Goal: Share content: Share content

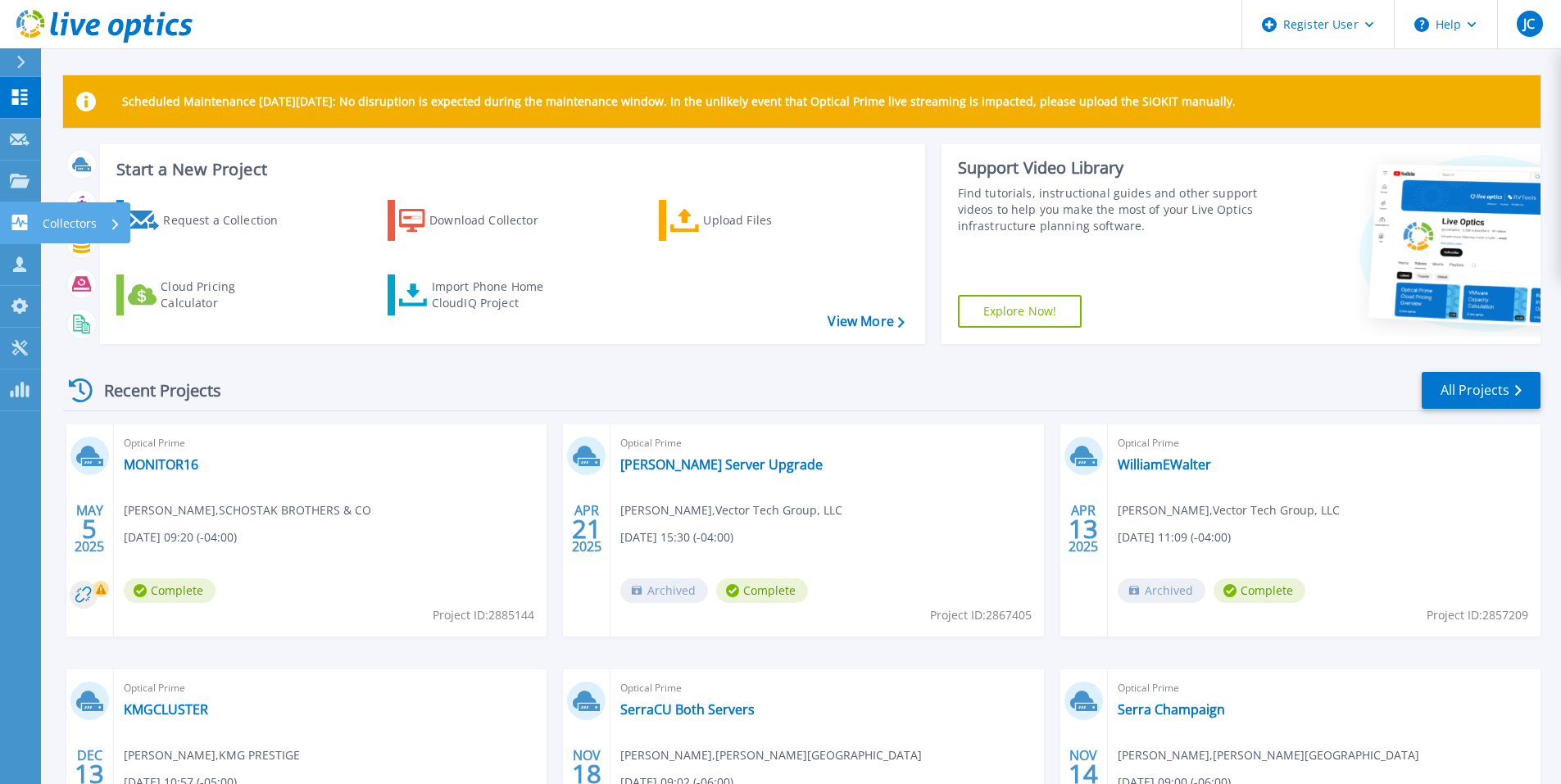
click at [11, 231] on link "Collectors Collectors" at bounding box center [21, 223] width 41 height 41
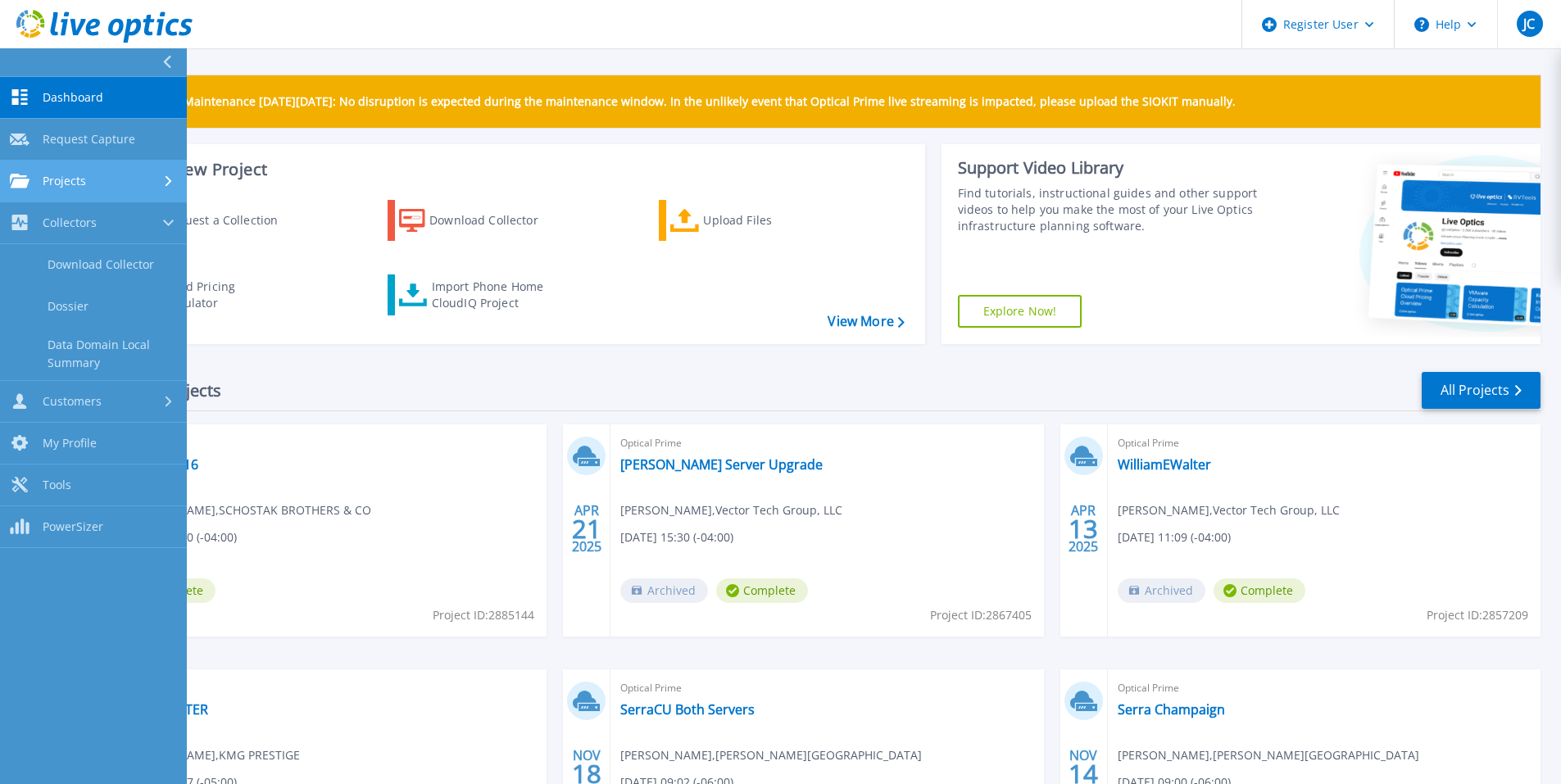
click at [43, 184] on span "Projects" at bounding box center [64, 181] width 43 height 15
click at [58, 217] on link "Search Projects" at bounding box center [93, 223] width 187 height 41
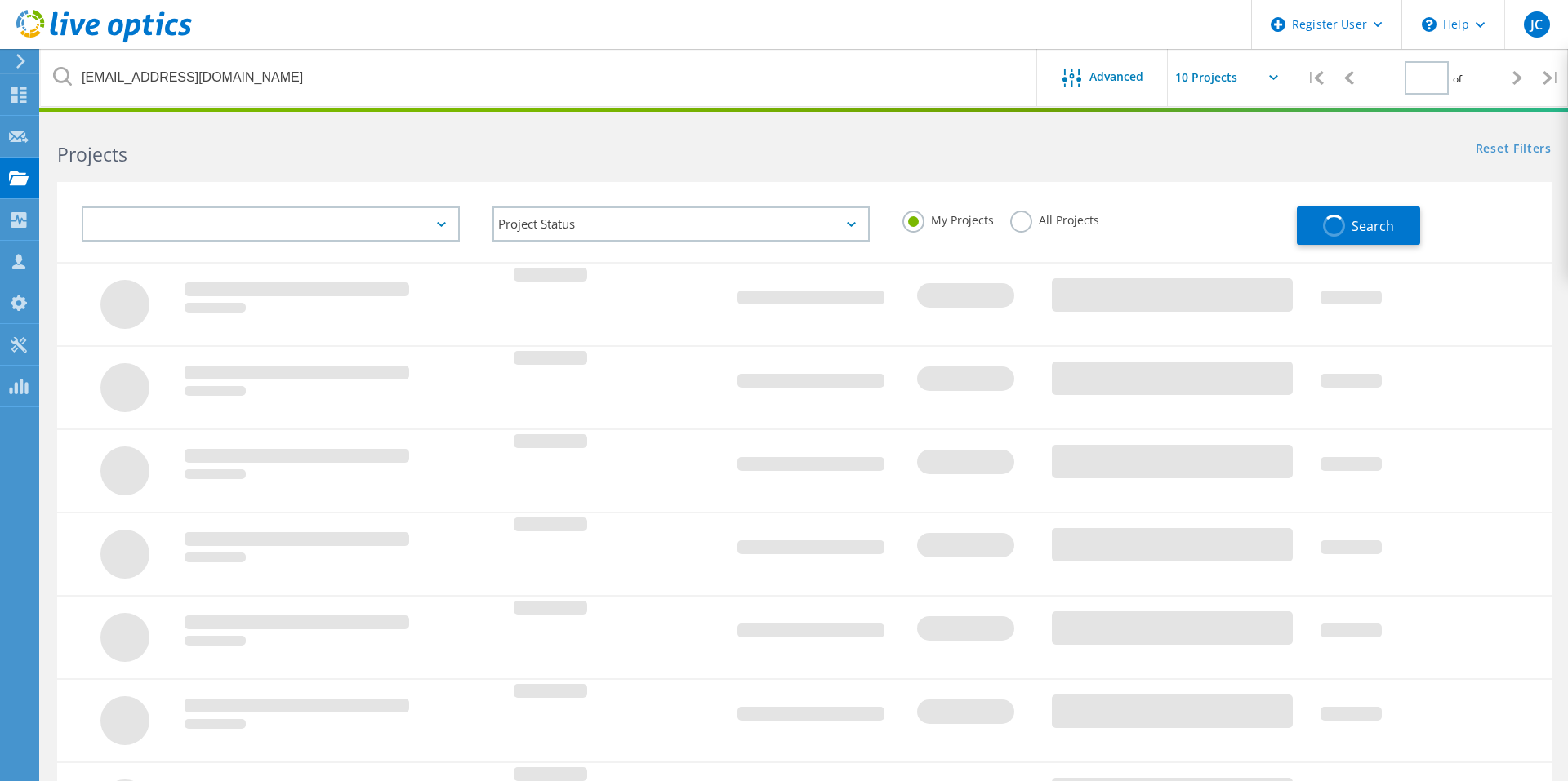
type input "1"
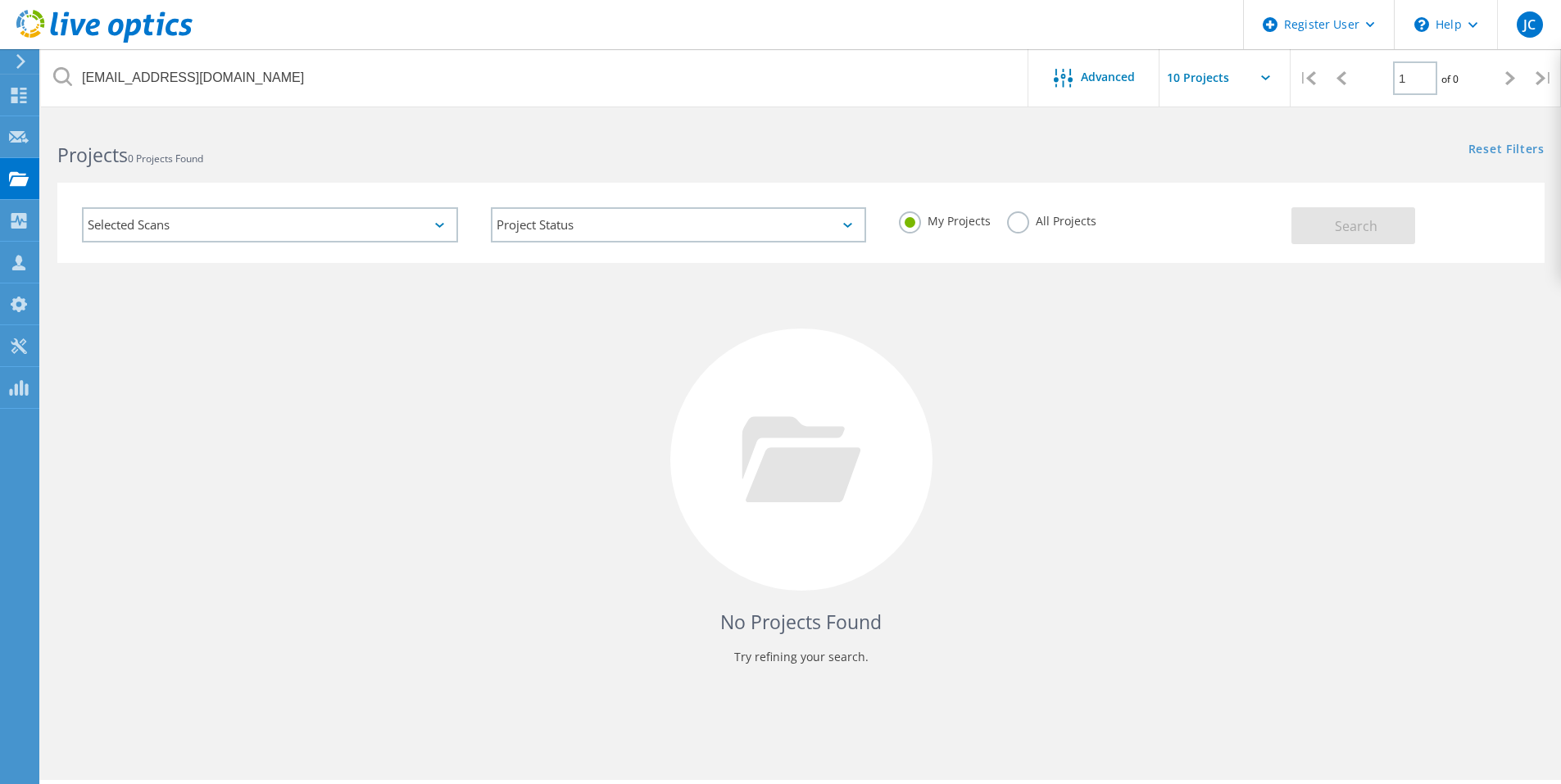
click at [1013, 223] on label "All Projects" at bounding box center [1052, 219] width 90 height 16
click at [0, 0] on input "All Projects" at bounding box center [0, 0] width 0 height 0
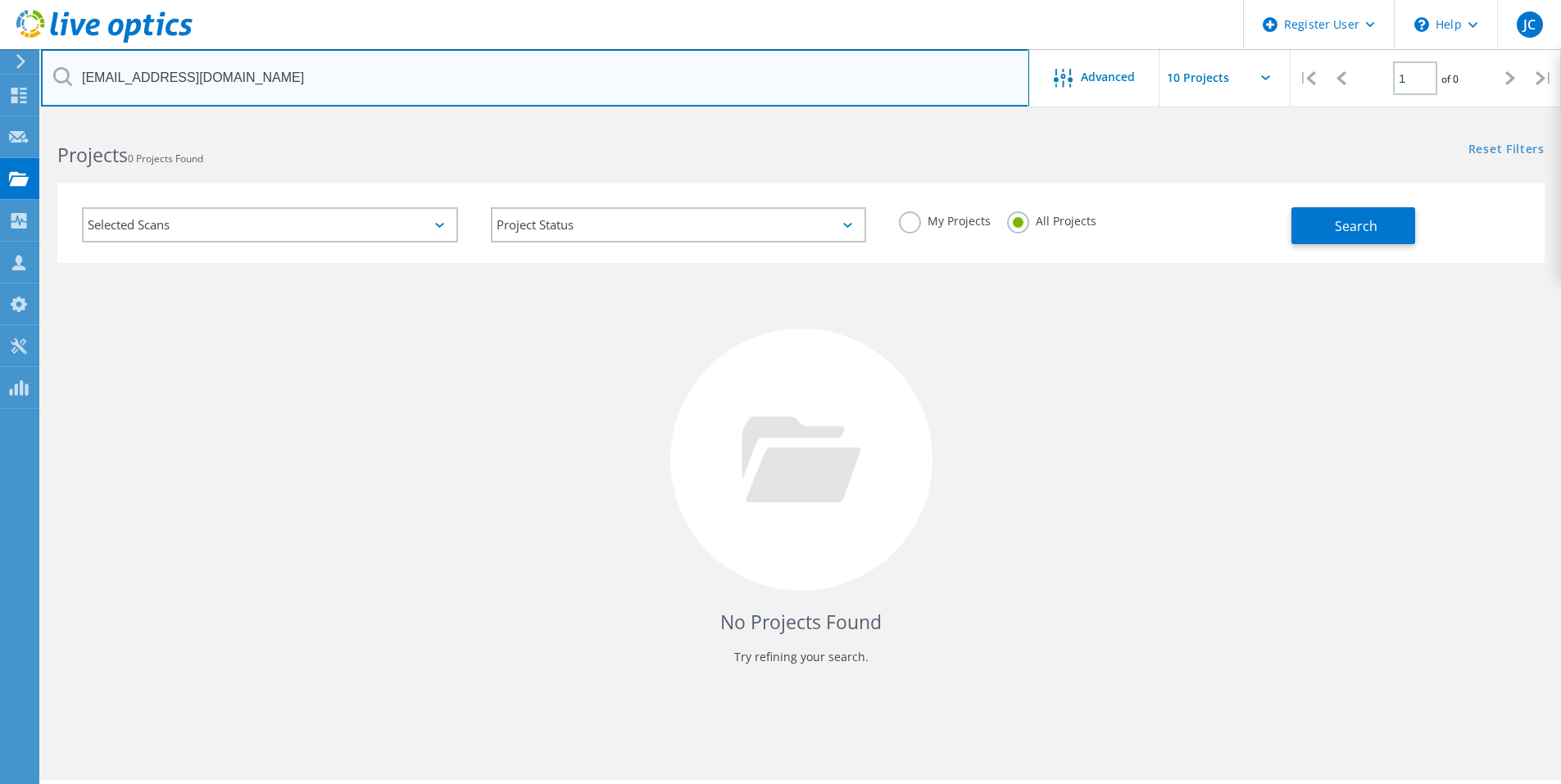
click at [318, 101] on input "kconner@bestmetalproducts.com" at bounding box center [535, 78] width 989 height 58
paste input "gmazurak@brookskushman"
type input "[EMAIL_ADDRESS][DOMAIN_NAME]"
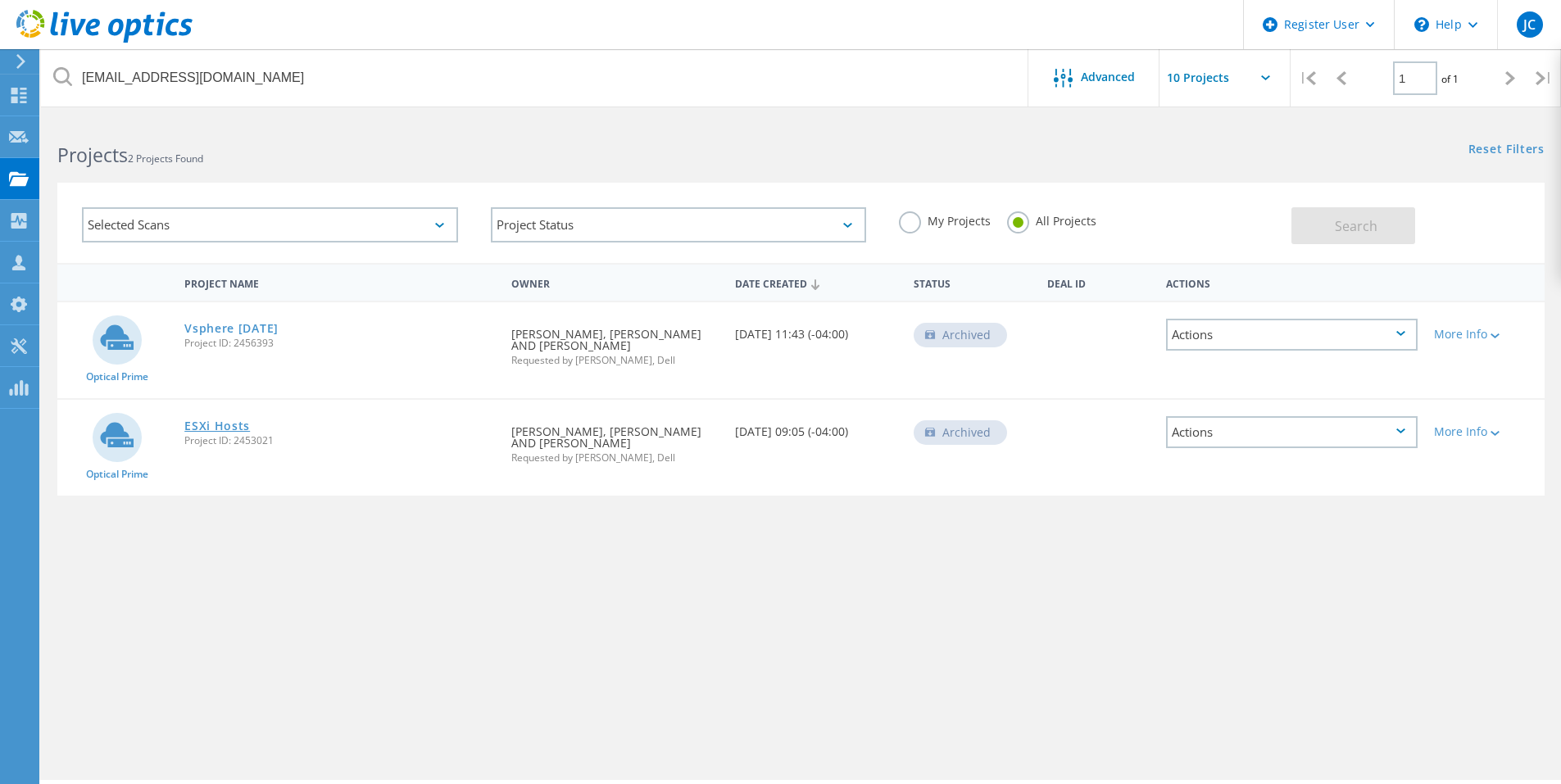
click at [229, 430] on link "ESXi Hosts" at bounding box center [217, 426] width 66 height 11
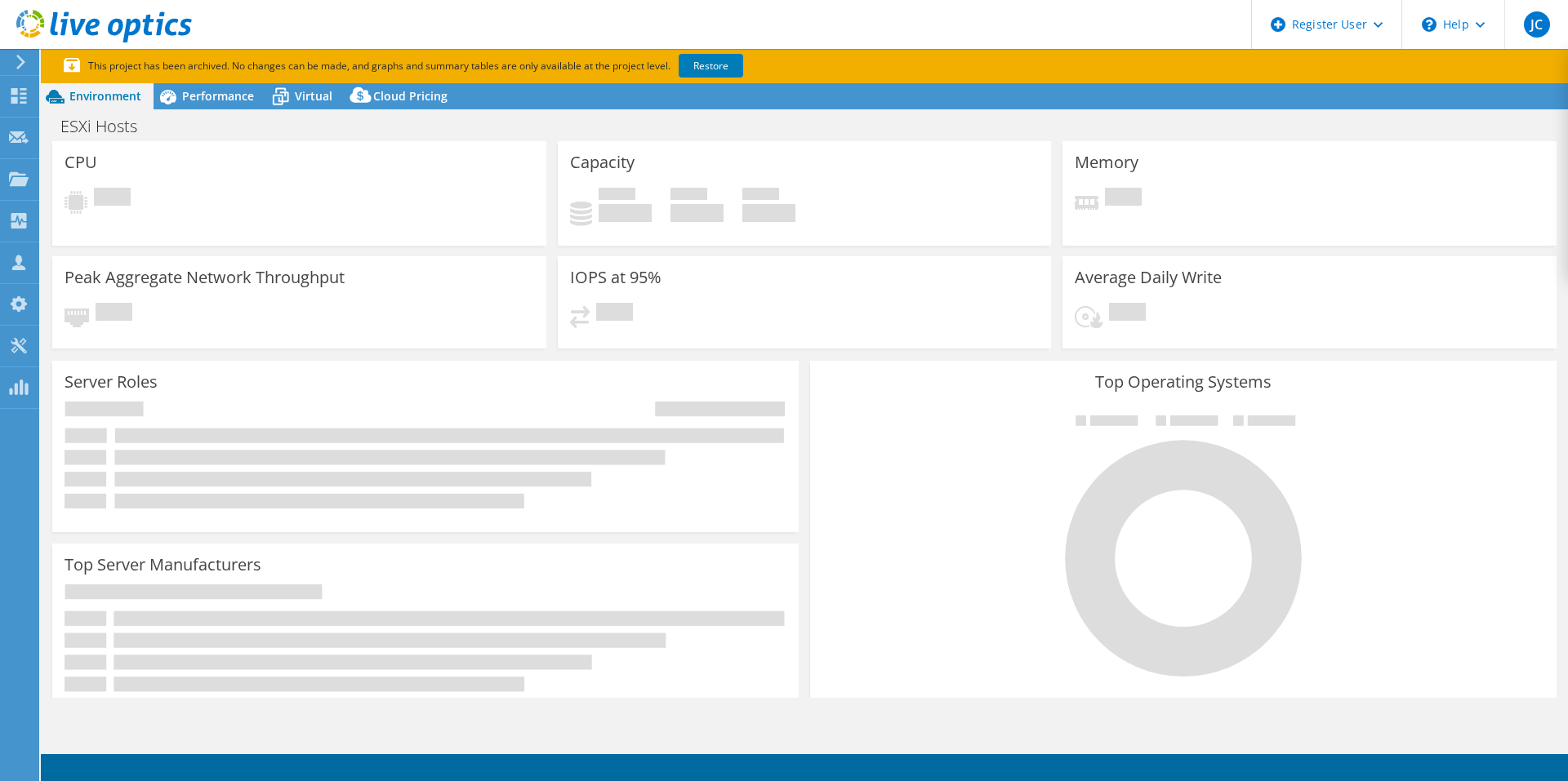
select select "USD"
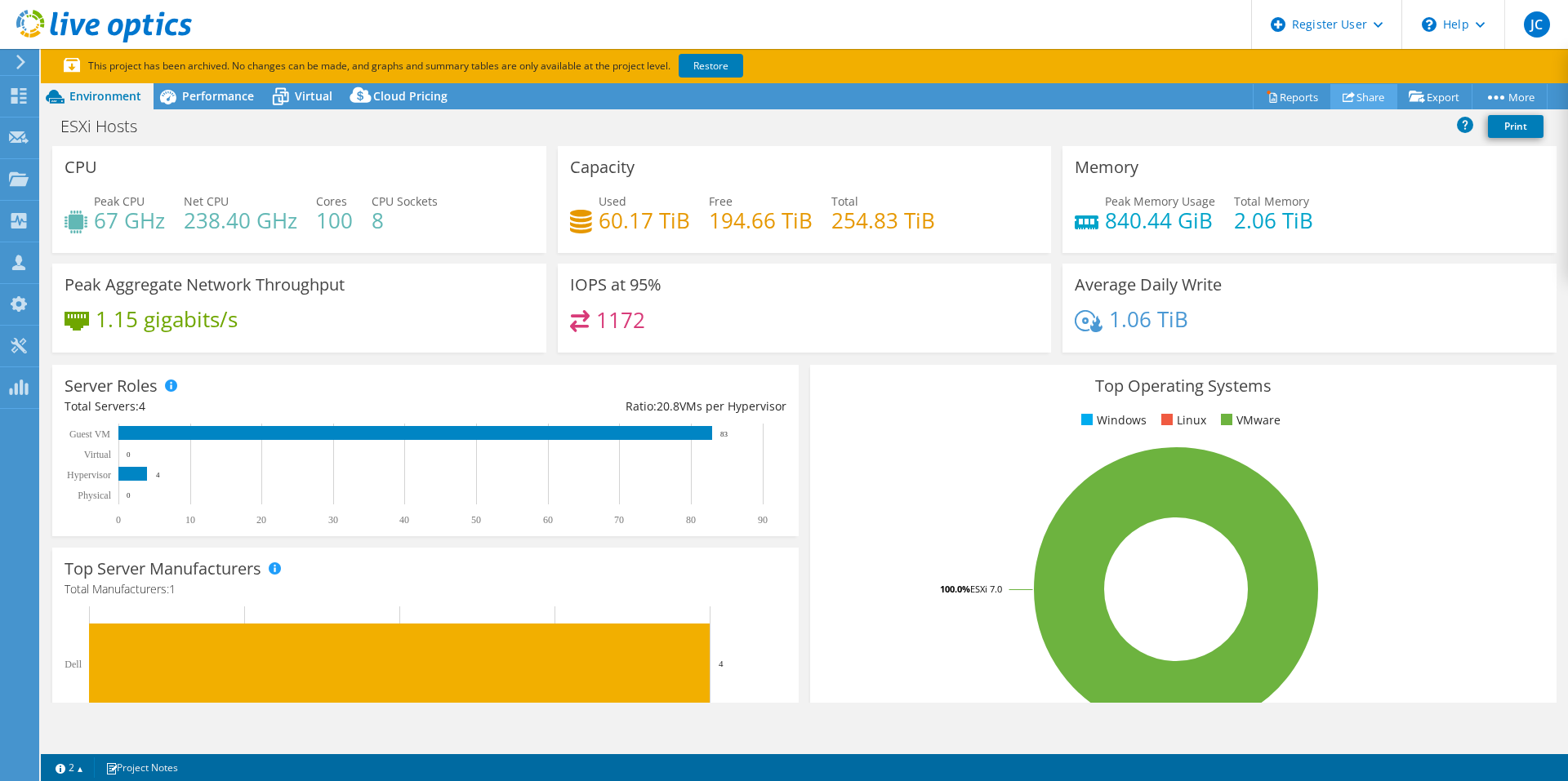
click at [1364, 99] on link "Share" at bounding box center [1364, 96] width 67 height 25
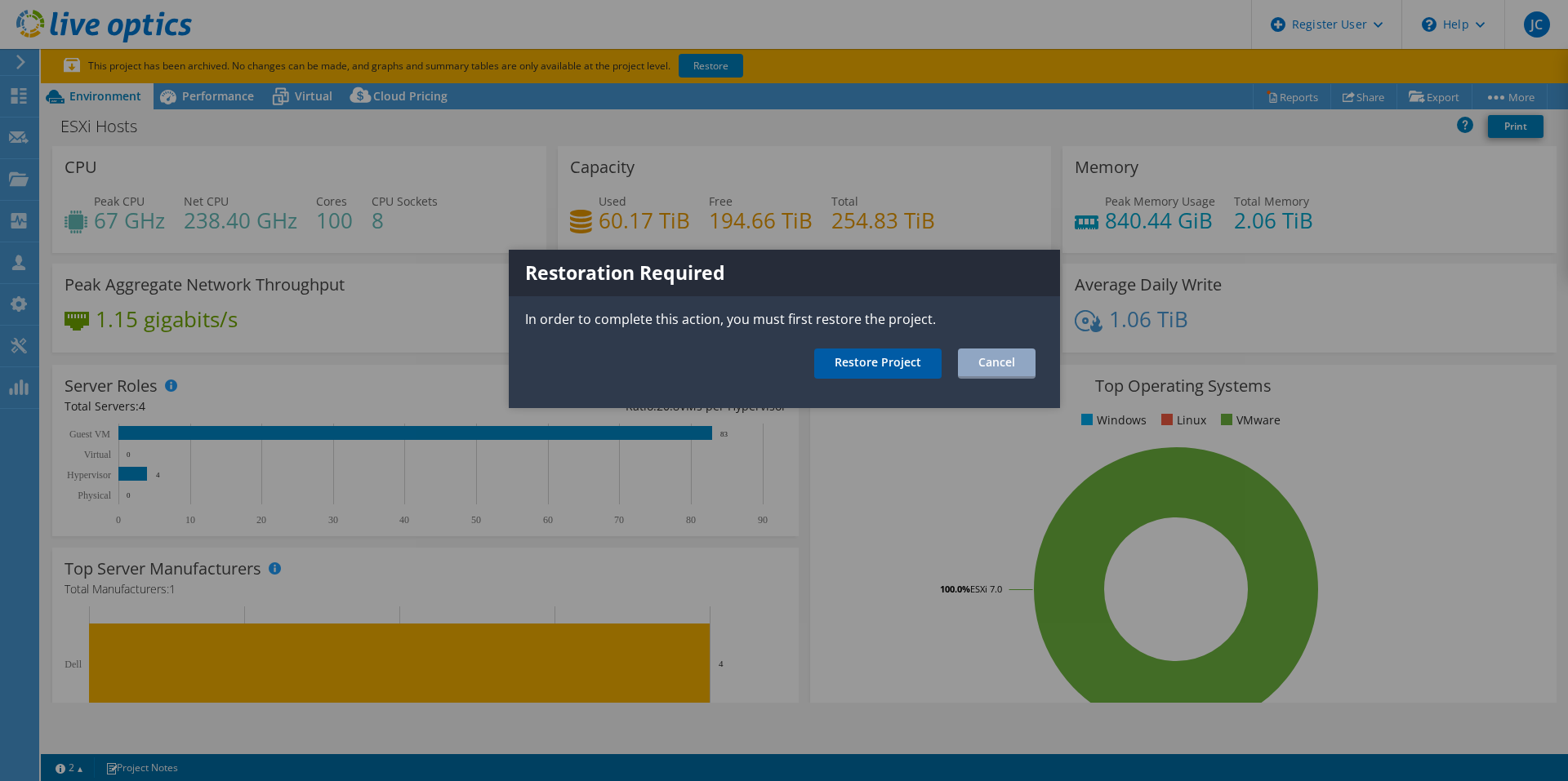
click at [913, 366] on link "Restore Project" at bounding box center [878, 363] width 127 height 30
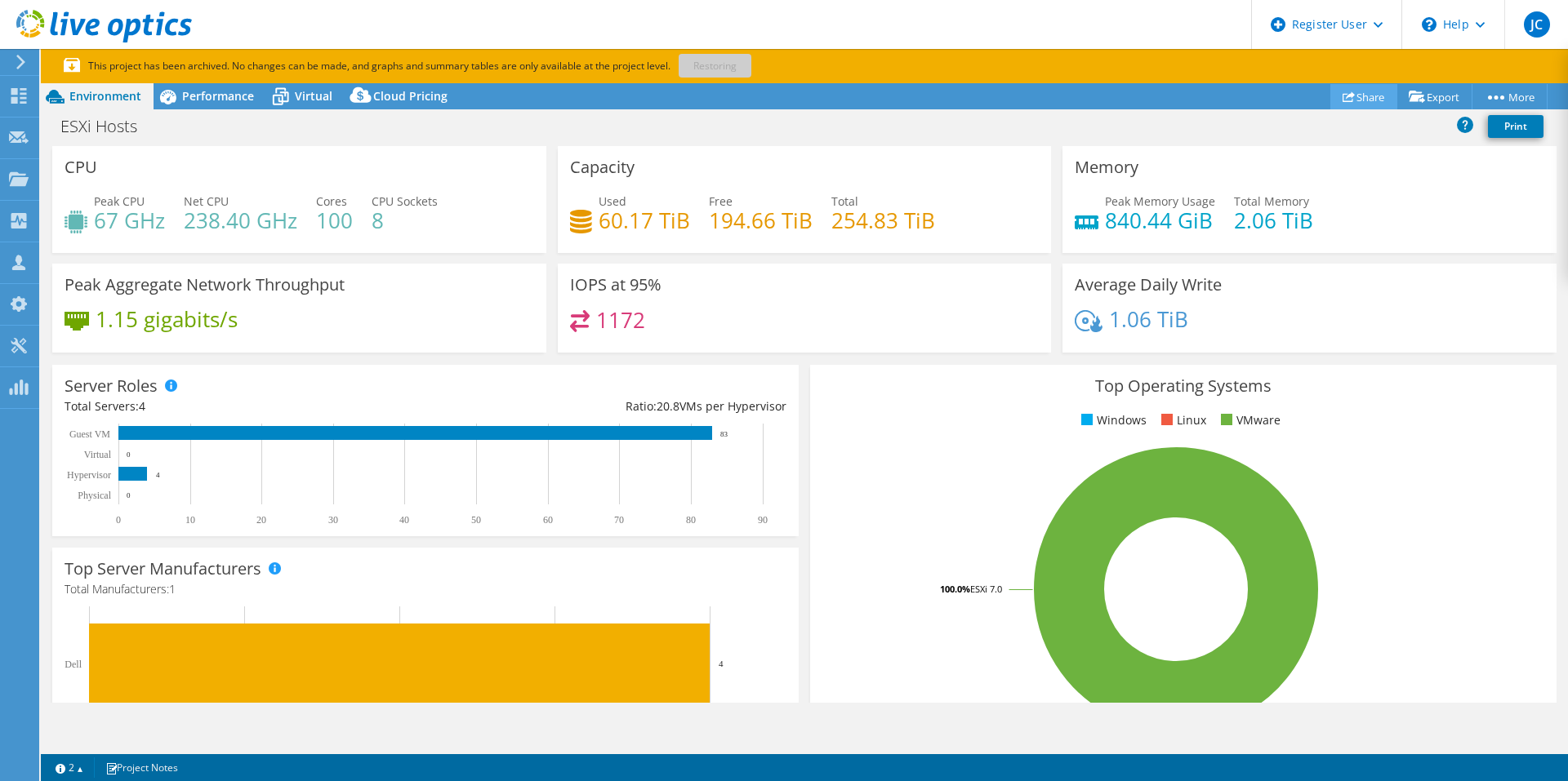
click at [1364, 103] on link "Share" at bounding box center [1364, 96] width 67 height 25
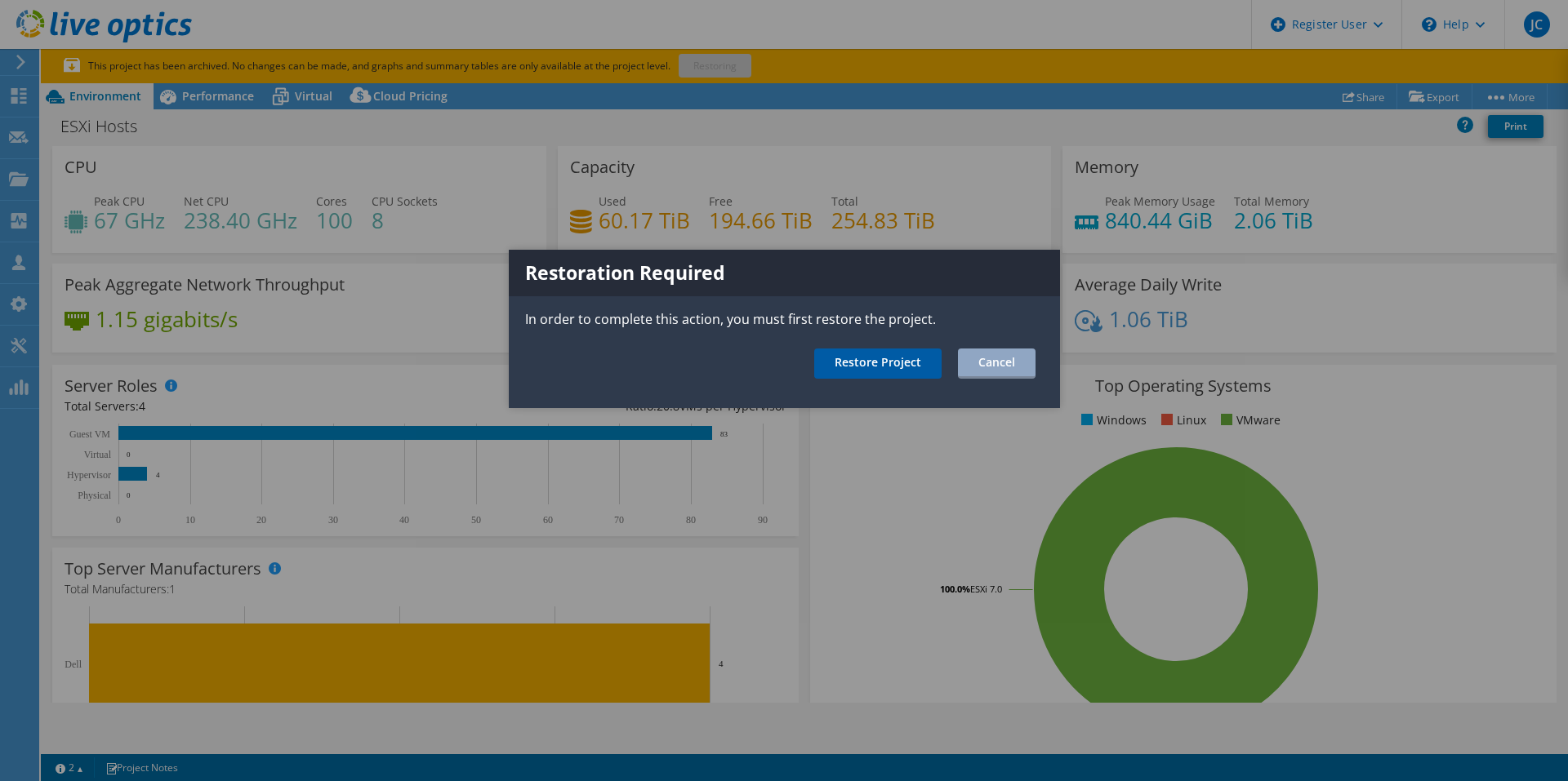
click at [889, 356] on link "Restore Project" at bounding box center [878, 363] width 127 height 30
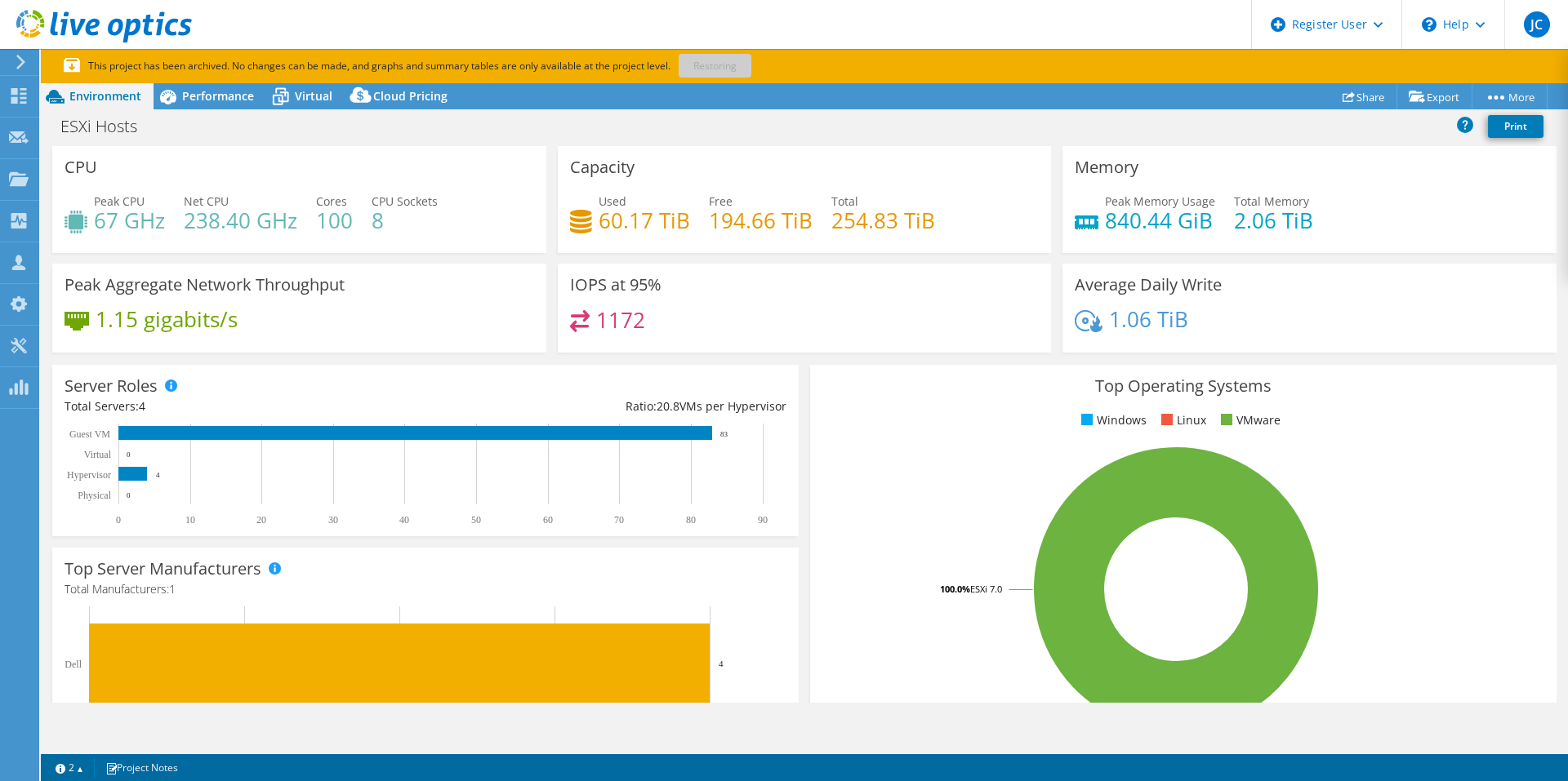
click at [659, 143] on div "ESXi Hosts Print" at bounding box center [805, 128] width 1527 height 35
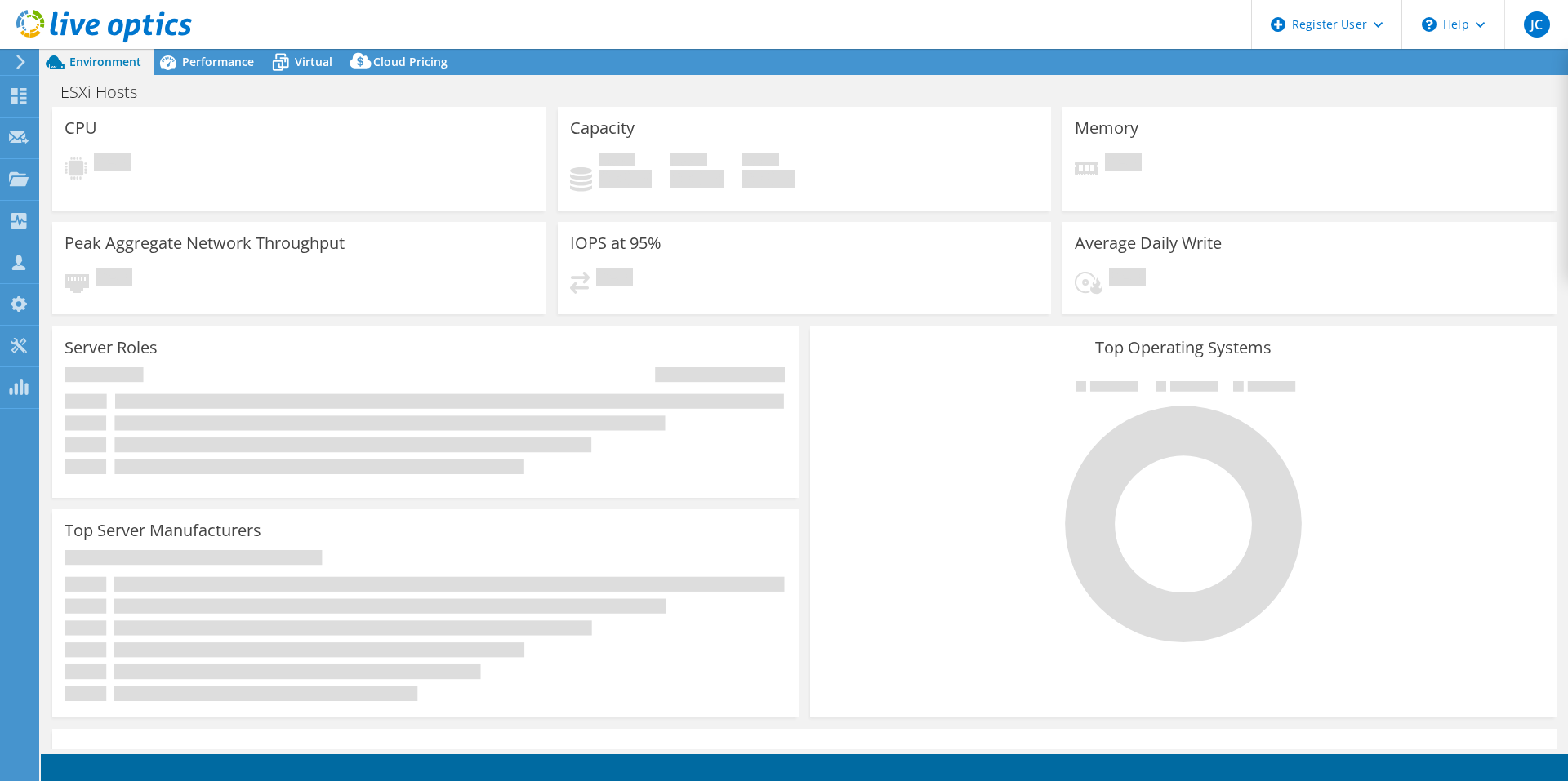
select select "USD"
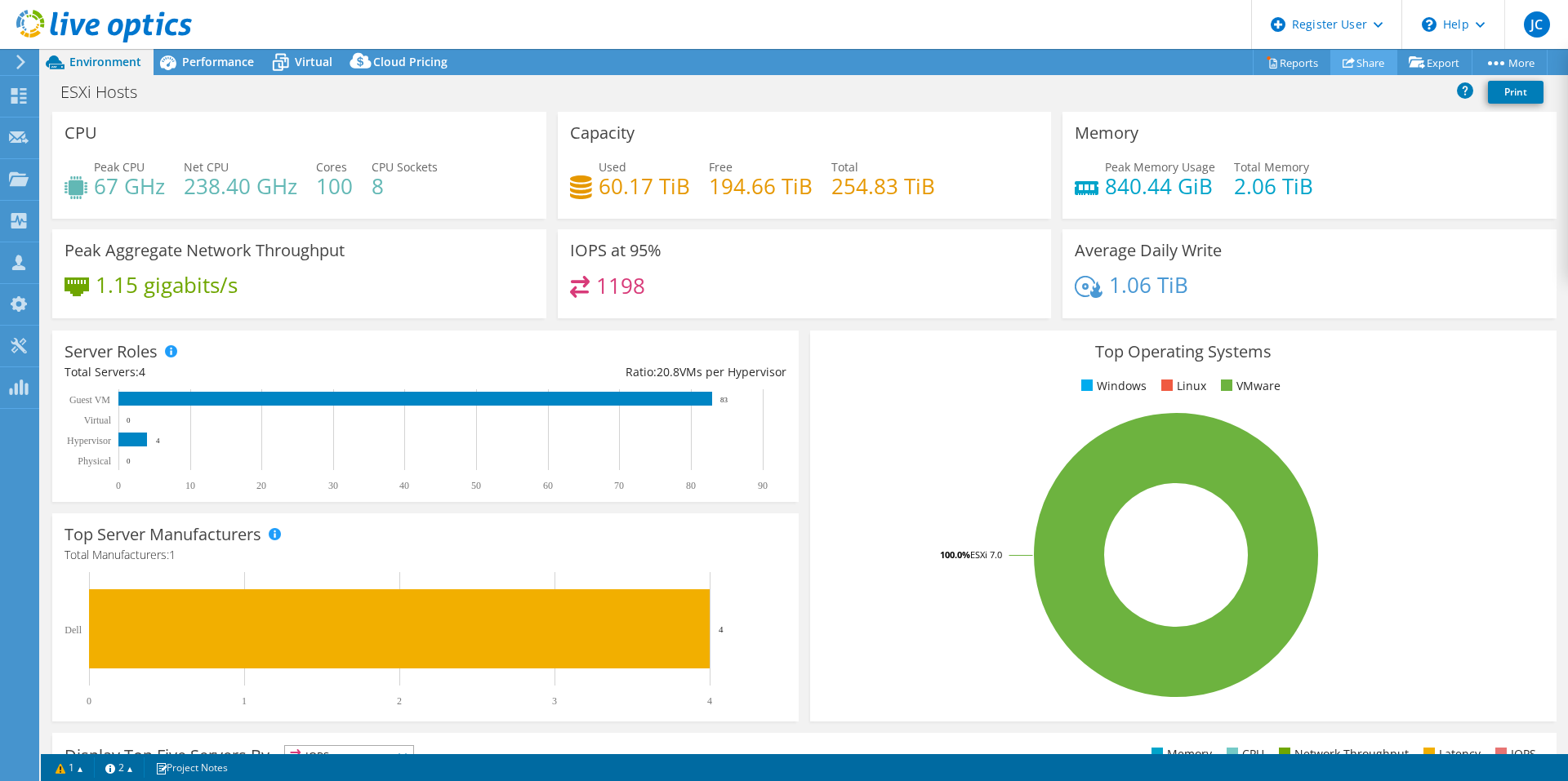
click at [1346, 56] on link "Share" at bounding box center [1364, 62] width 67 height 25
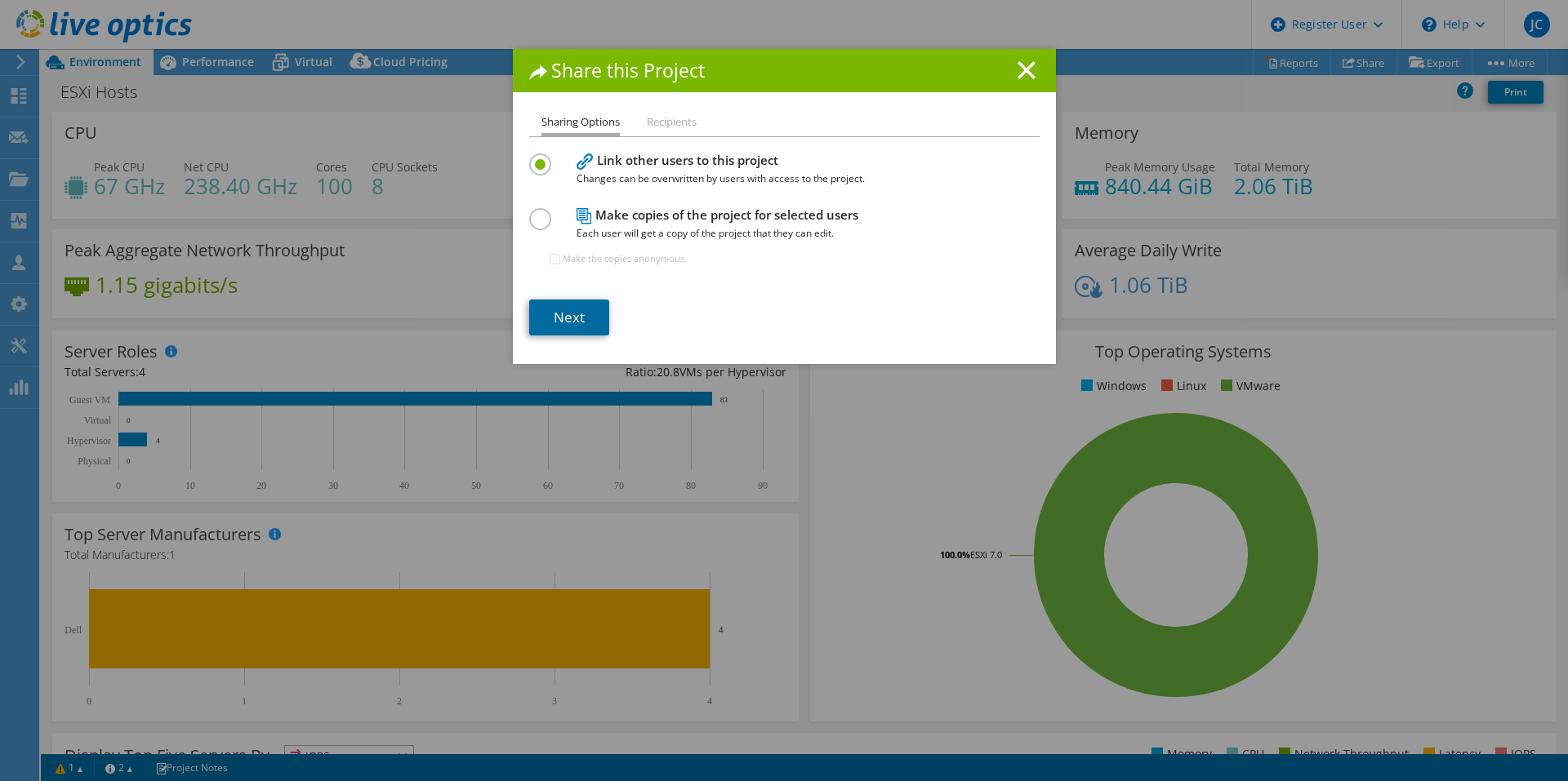
click at [562, 329] on link "Next" at bounding box center [568, 318] width 80 height 36
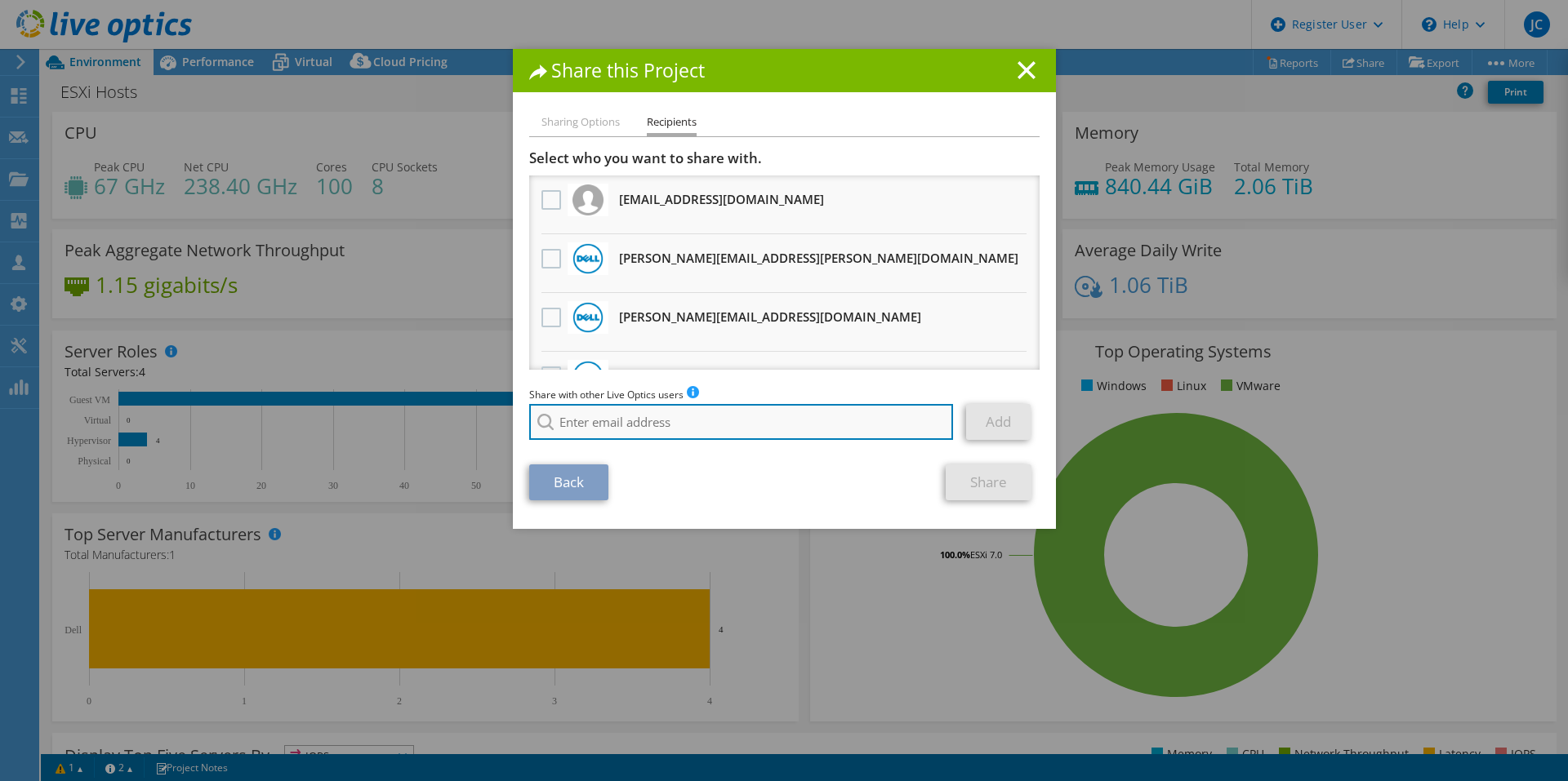
click at [637, 409] on input "search" at bounding box center [741, 422] width 424 height 36
click at [664, 463] on li "ashley.sanders@xbyte.com" at bounding box center [695, 452] width 332 height 20
type input "ashley.sanders@xbyte.com"
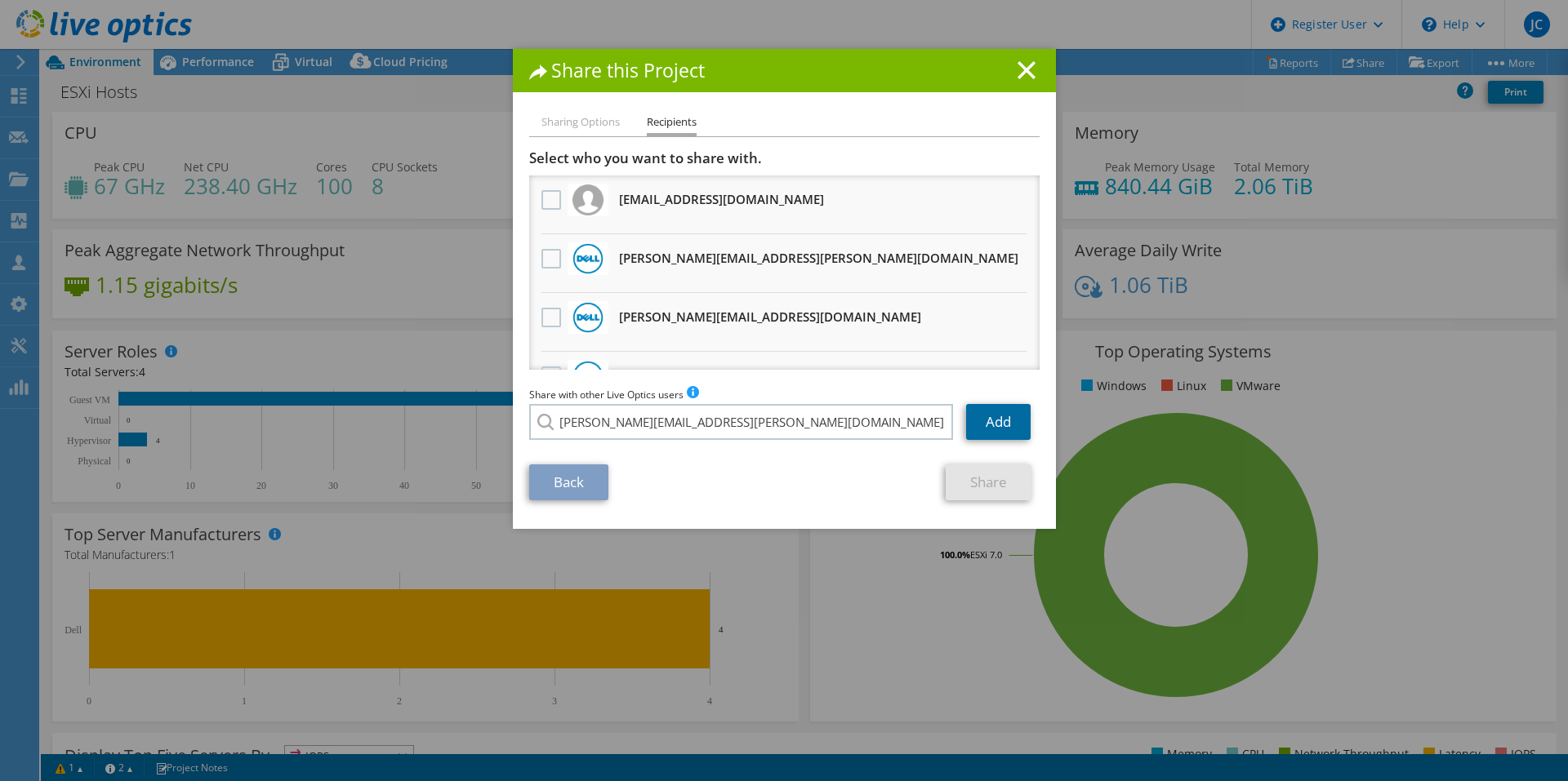
click at [1012, 428] on link "Add" at bounding box center [998, 422] width 64 height 36
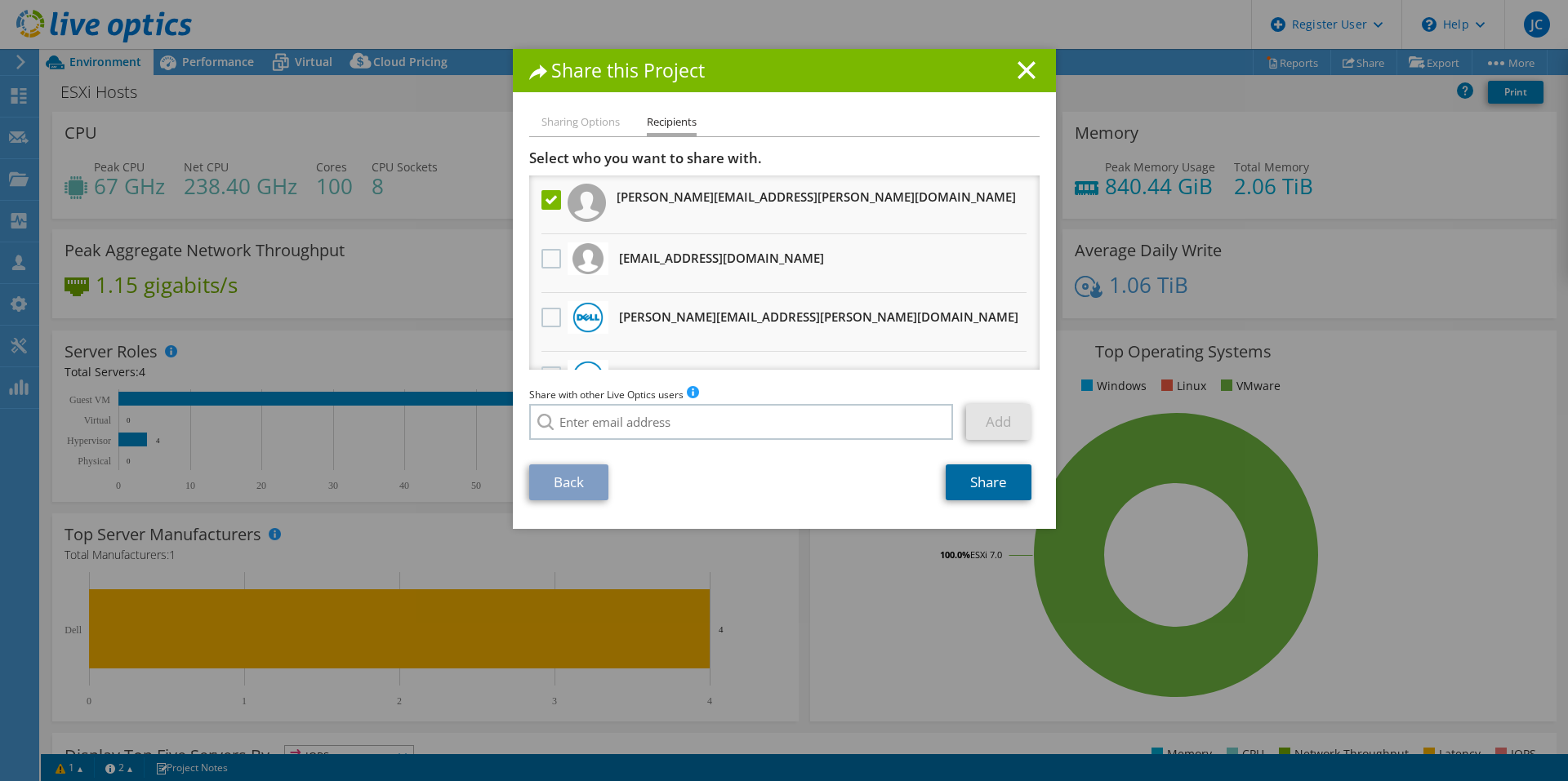
click at [992, 480] on link "Share" at bounding box center [988, 482] width 86 height 36
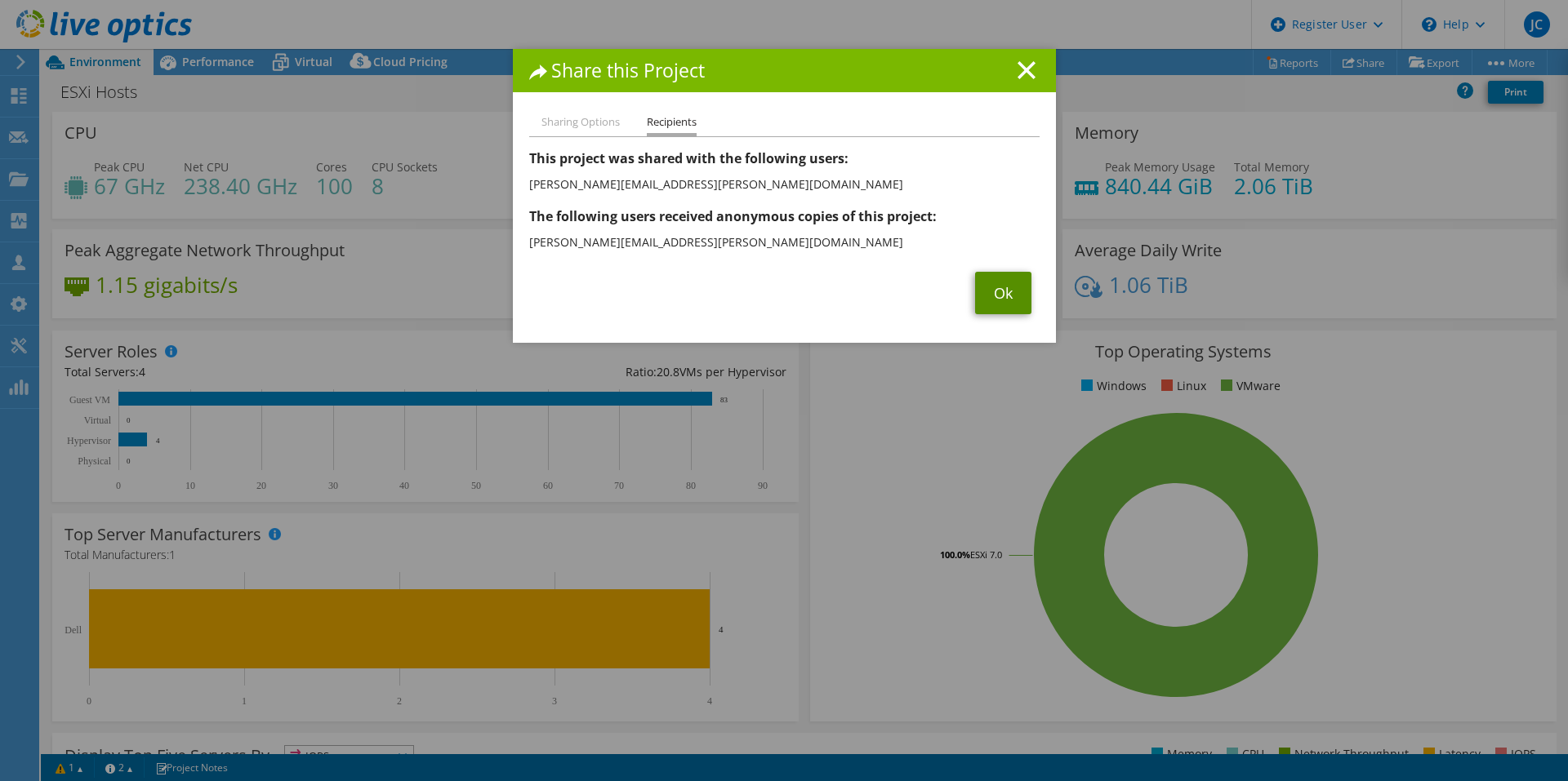
click at [991, 289] on link "Ok" at bounding box center [1003, 293] width 57 height 42
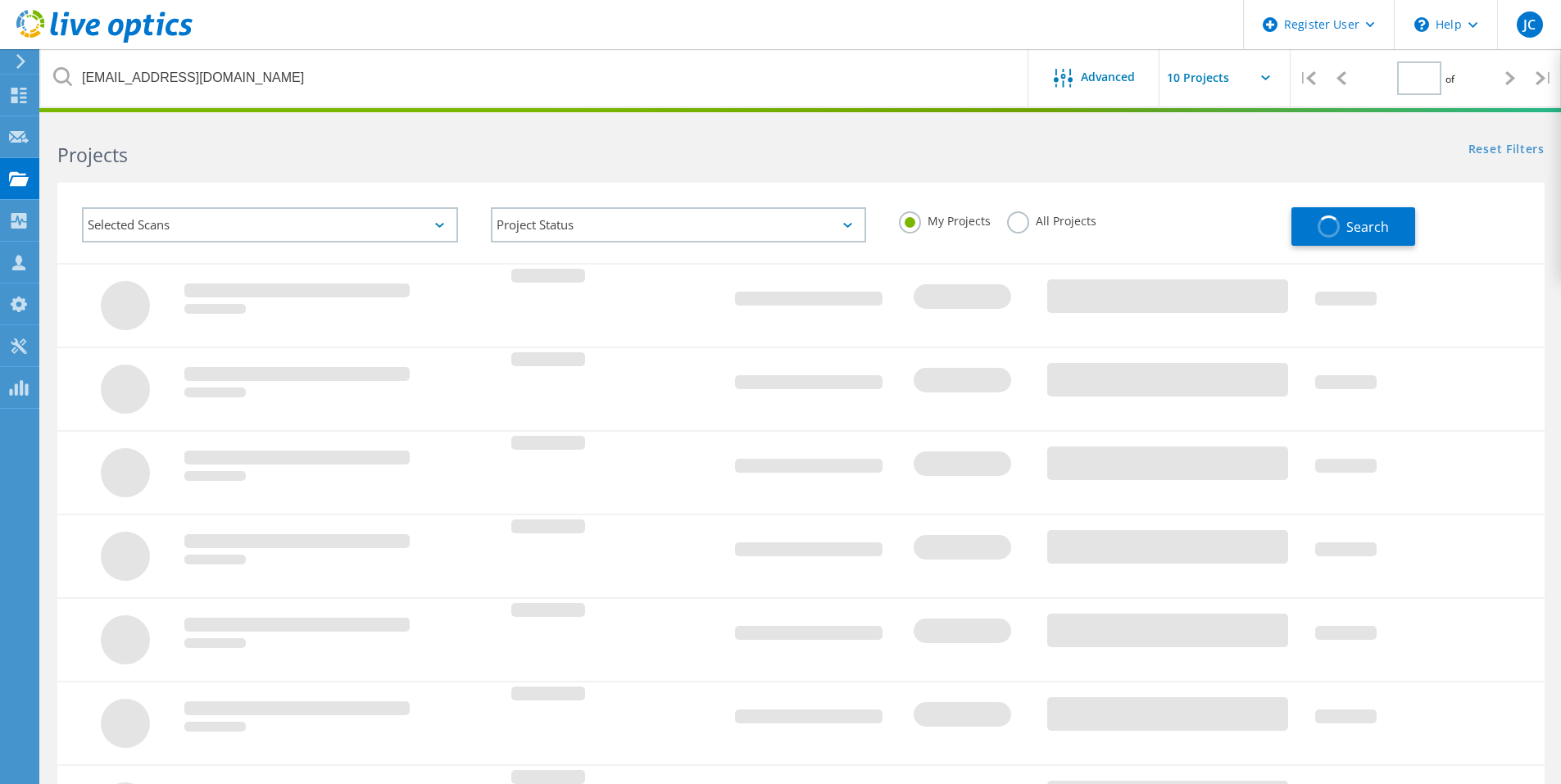
type input "1"
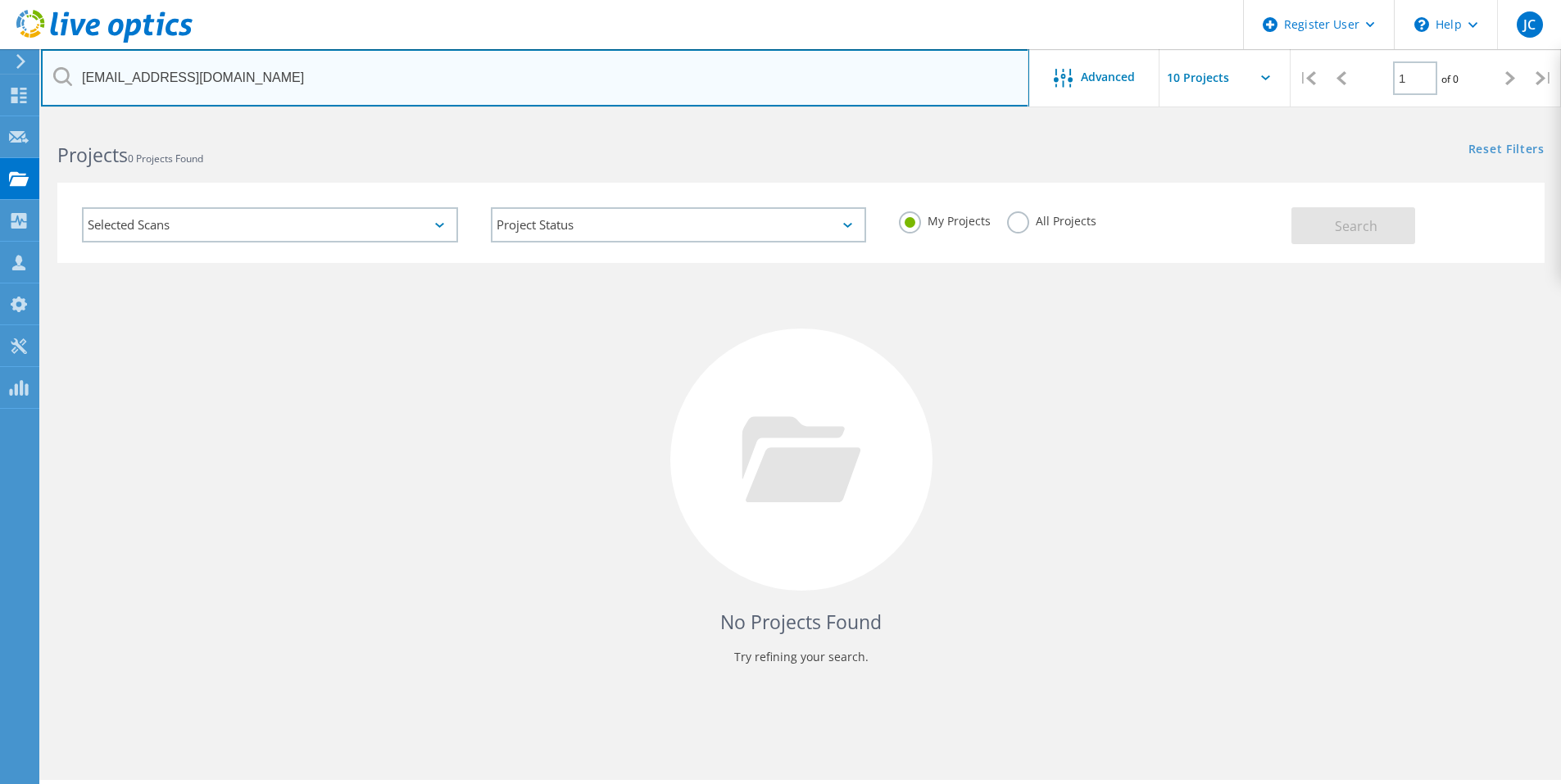
click at [390, 65] on input "[EMAIL_ADDRESS][DOMAIN_NAME]" at bounding box center [535, 78] width 989 height 58
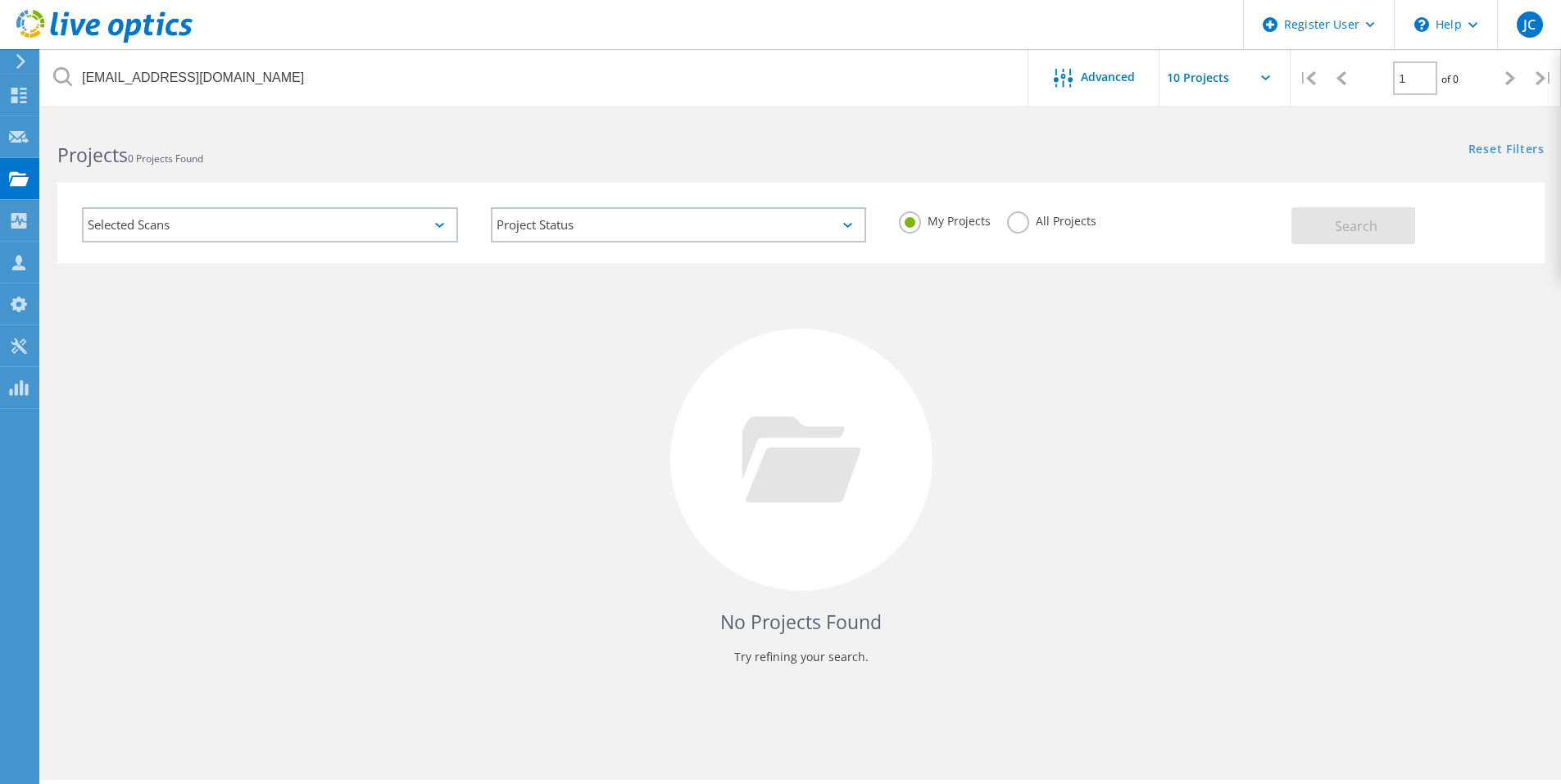
click at [1025, 225] on label "All Projects" at bounding box center [1052, 219] width 90 height 16
click at [0, 0] on input "All Projects" at bounding box center [0, 0] width 0 height 0
click at [1337, 223] on span "Search" at bounding box center [1356, 226] width 42 height 18
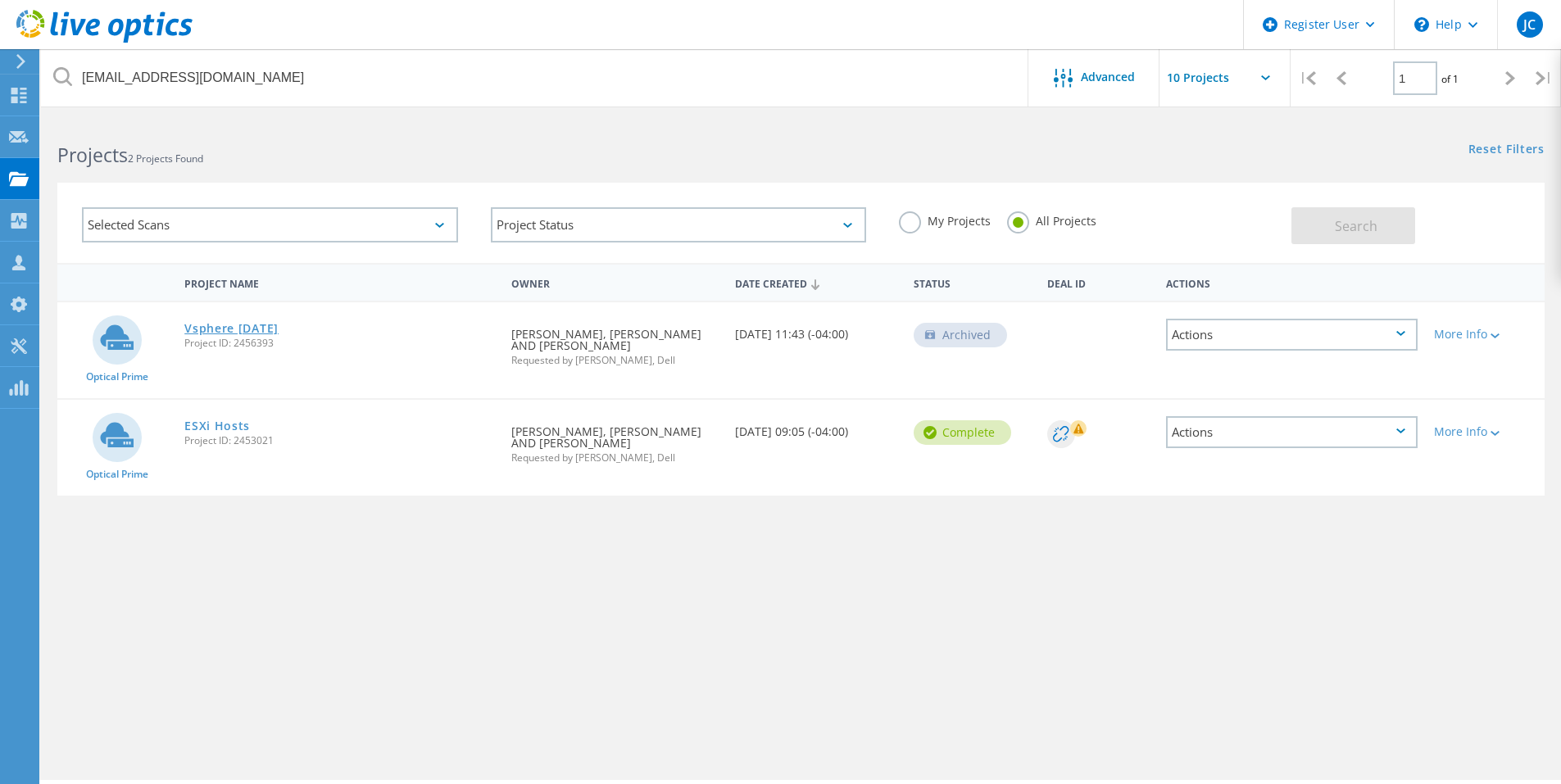
click at [278, 332] on link "Vsphere [DATE]" at bounding box center [231, 328] width 94 height 11
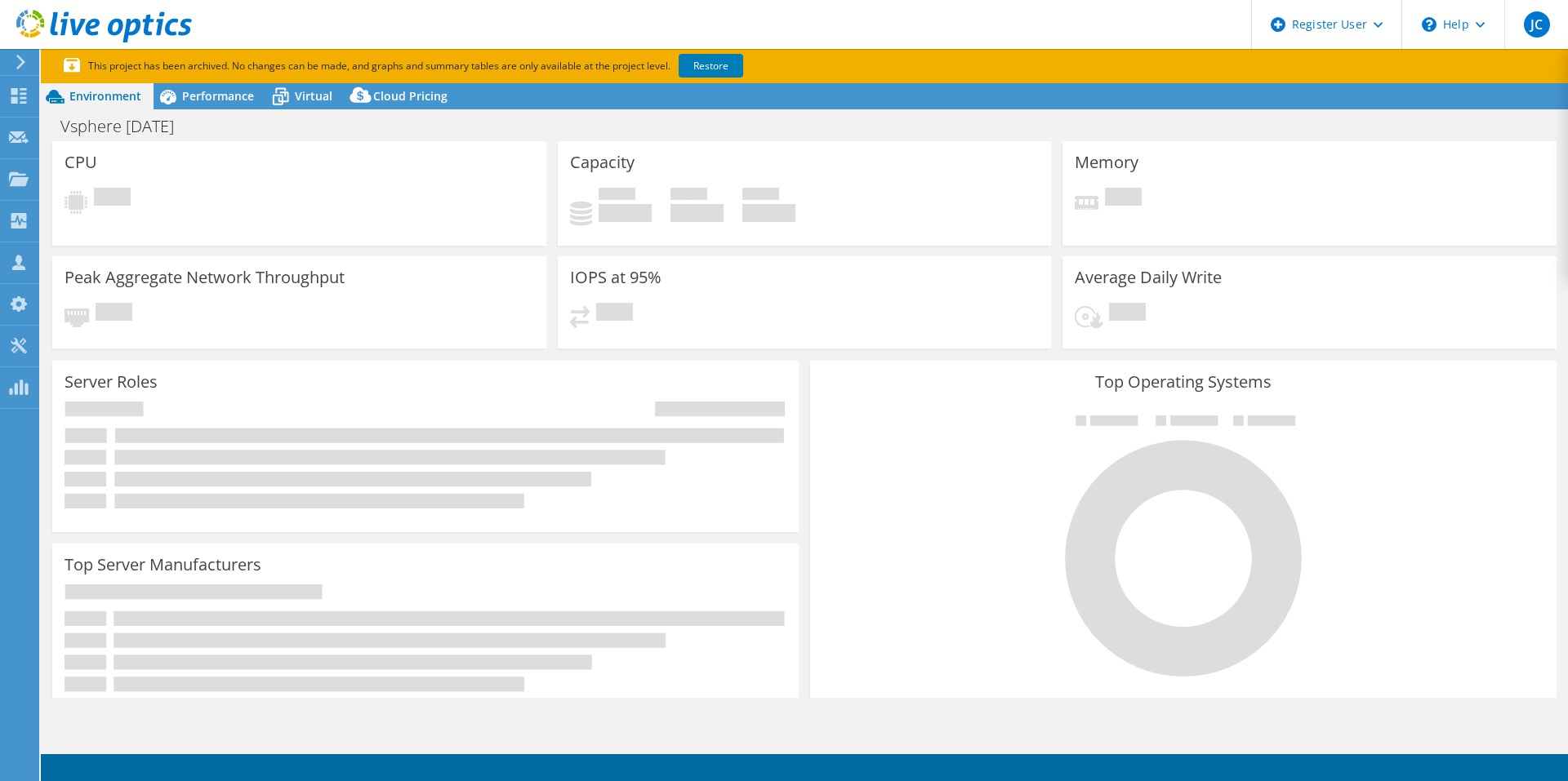
select select "USD"
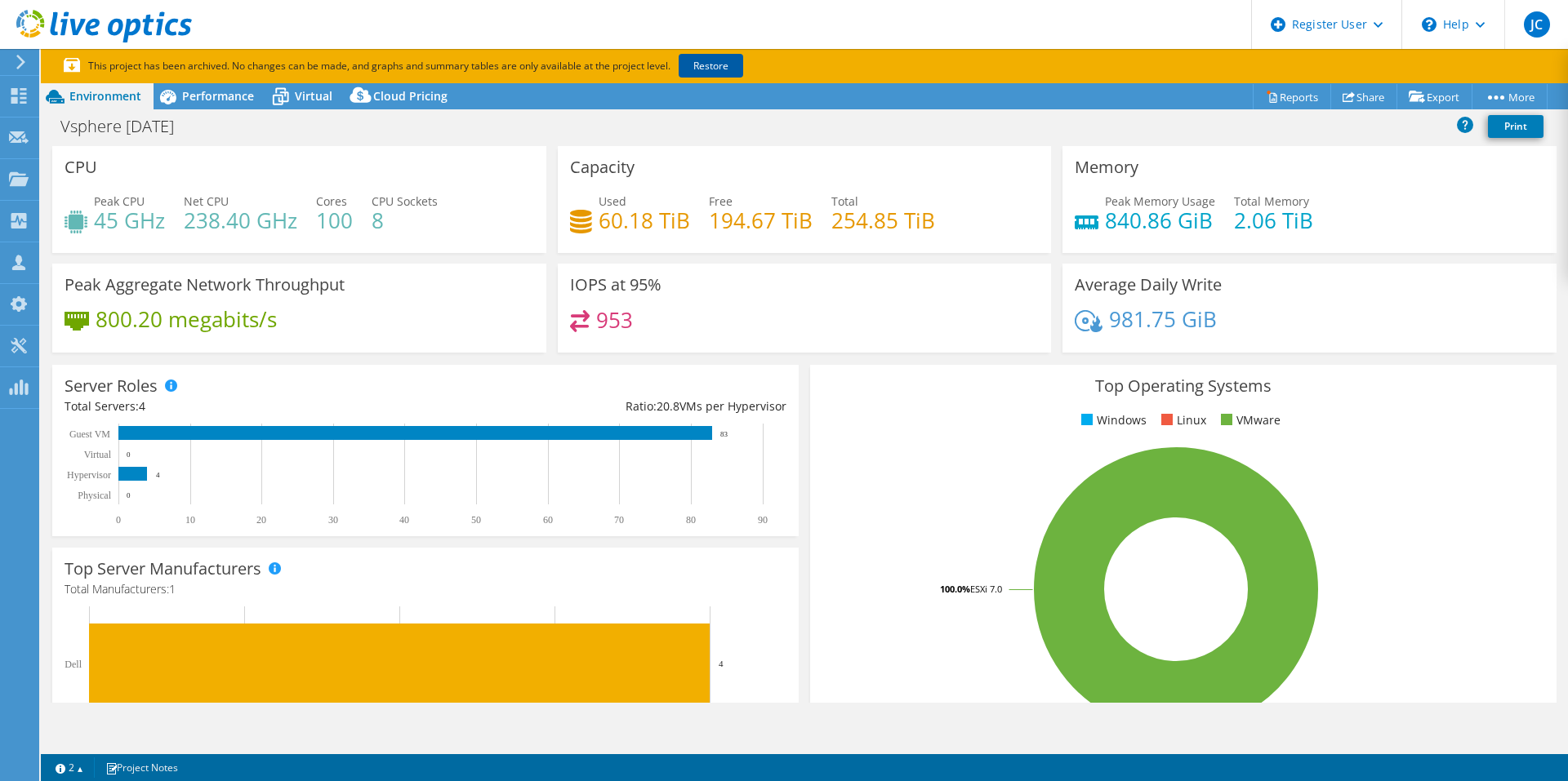
click at [708, 63] on link "Restore" at bounding box center [710, 66] width 64 height 24
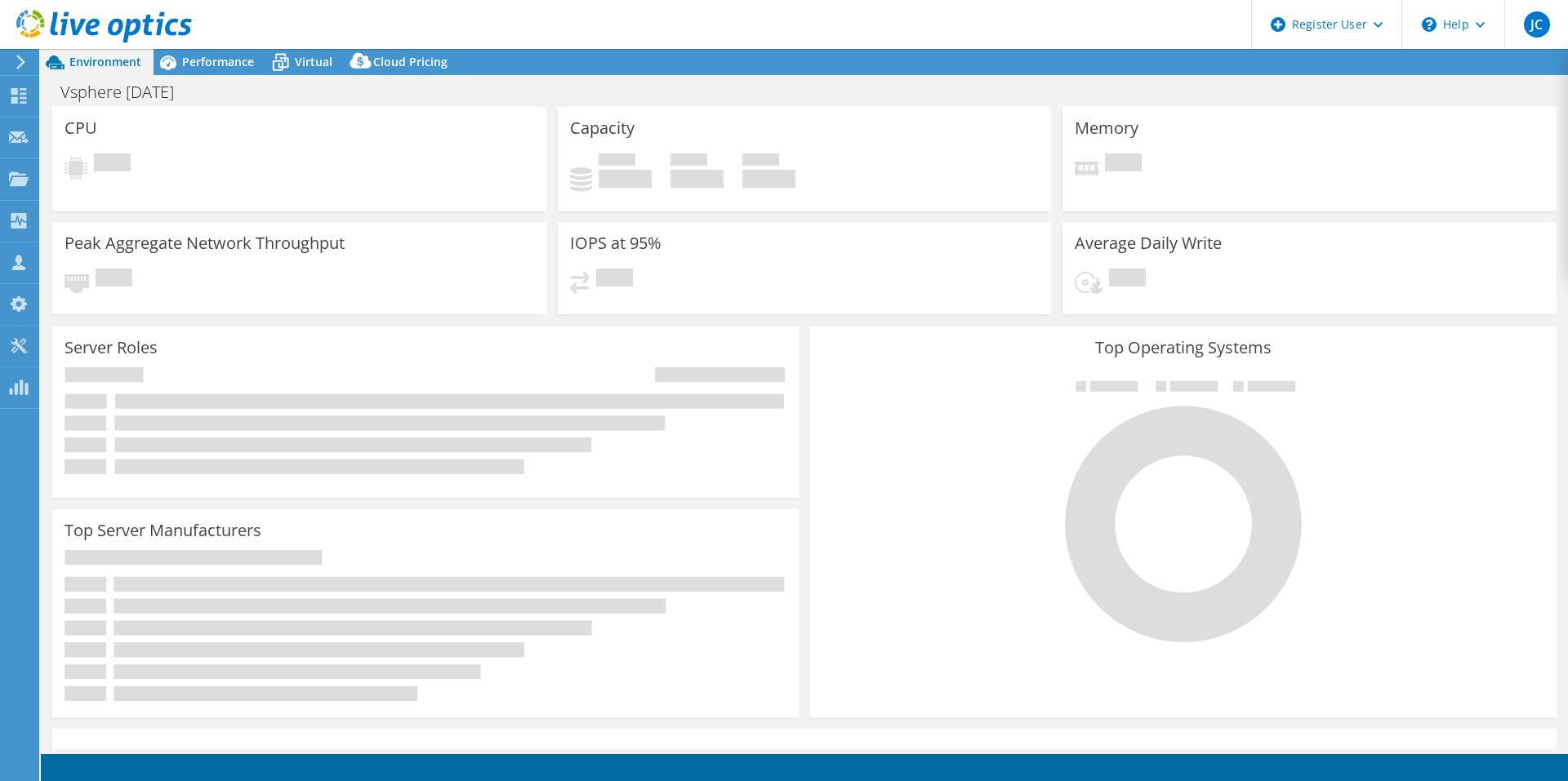
select select "USD"
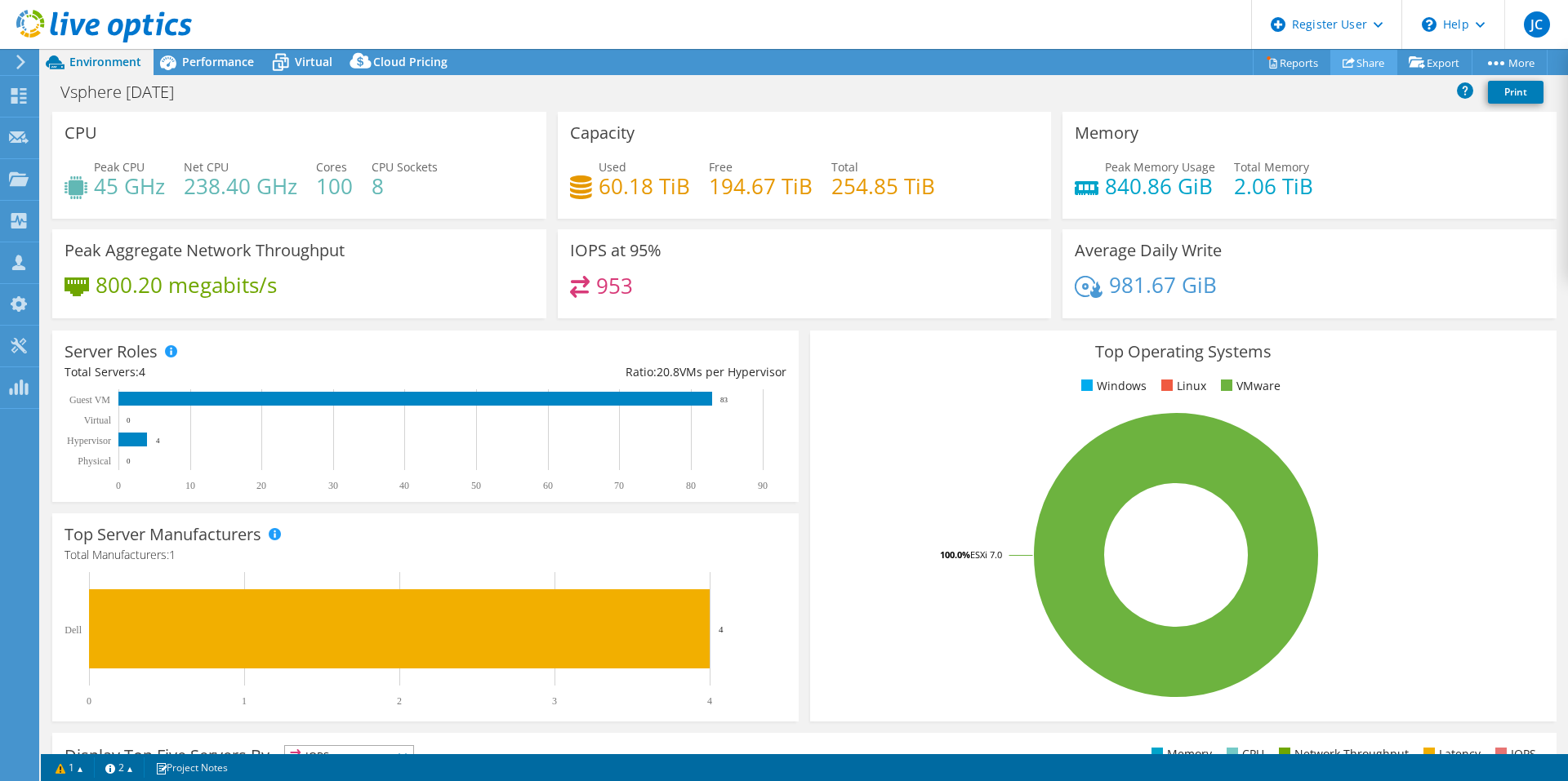
click at [1364, 63] on link "Share" at bounding box center [1364, 62] width 67 height 25
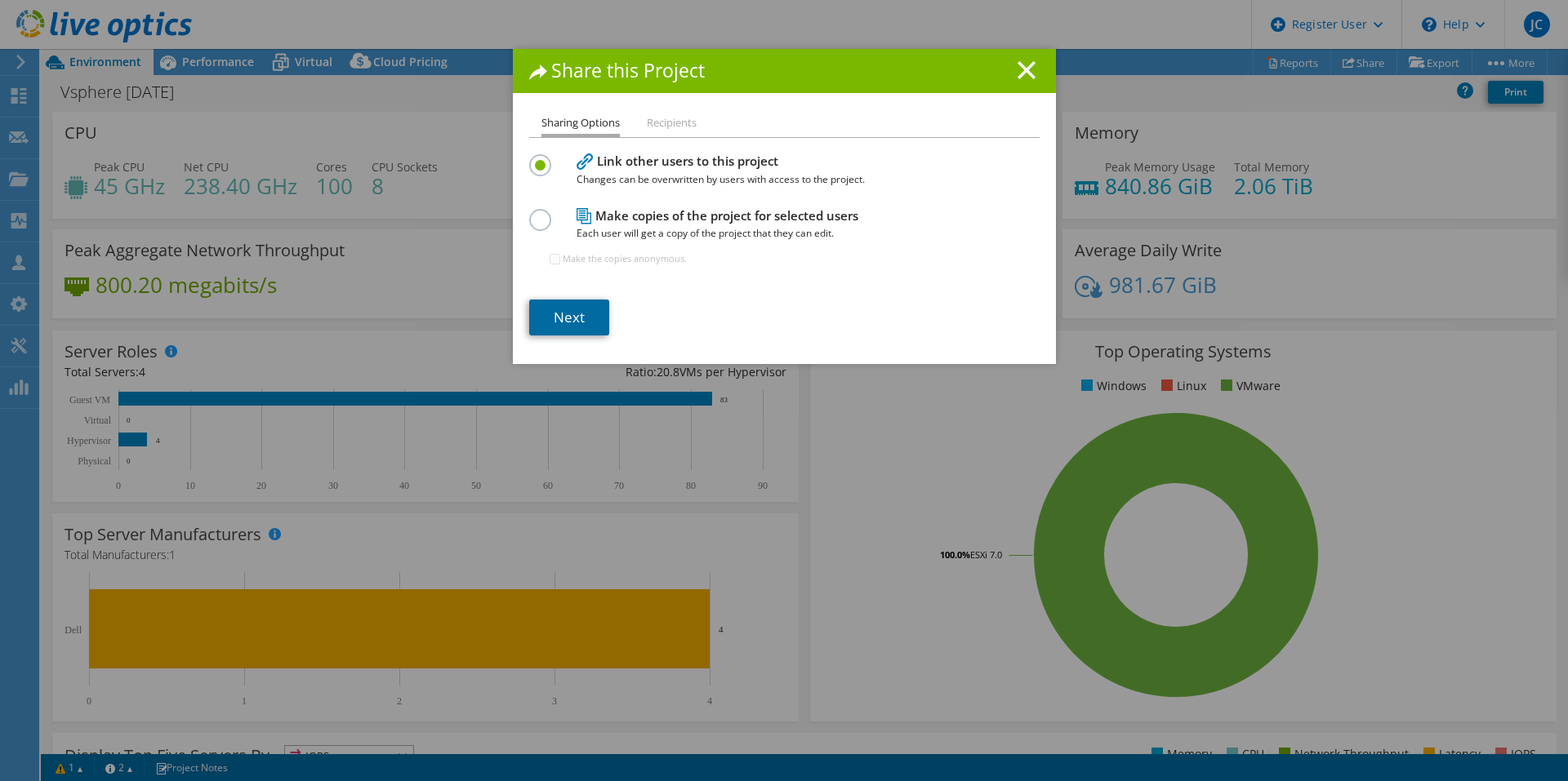
click at [591, 300] on link "Next" at bounding box center [568, 318] width 80 height 36
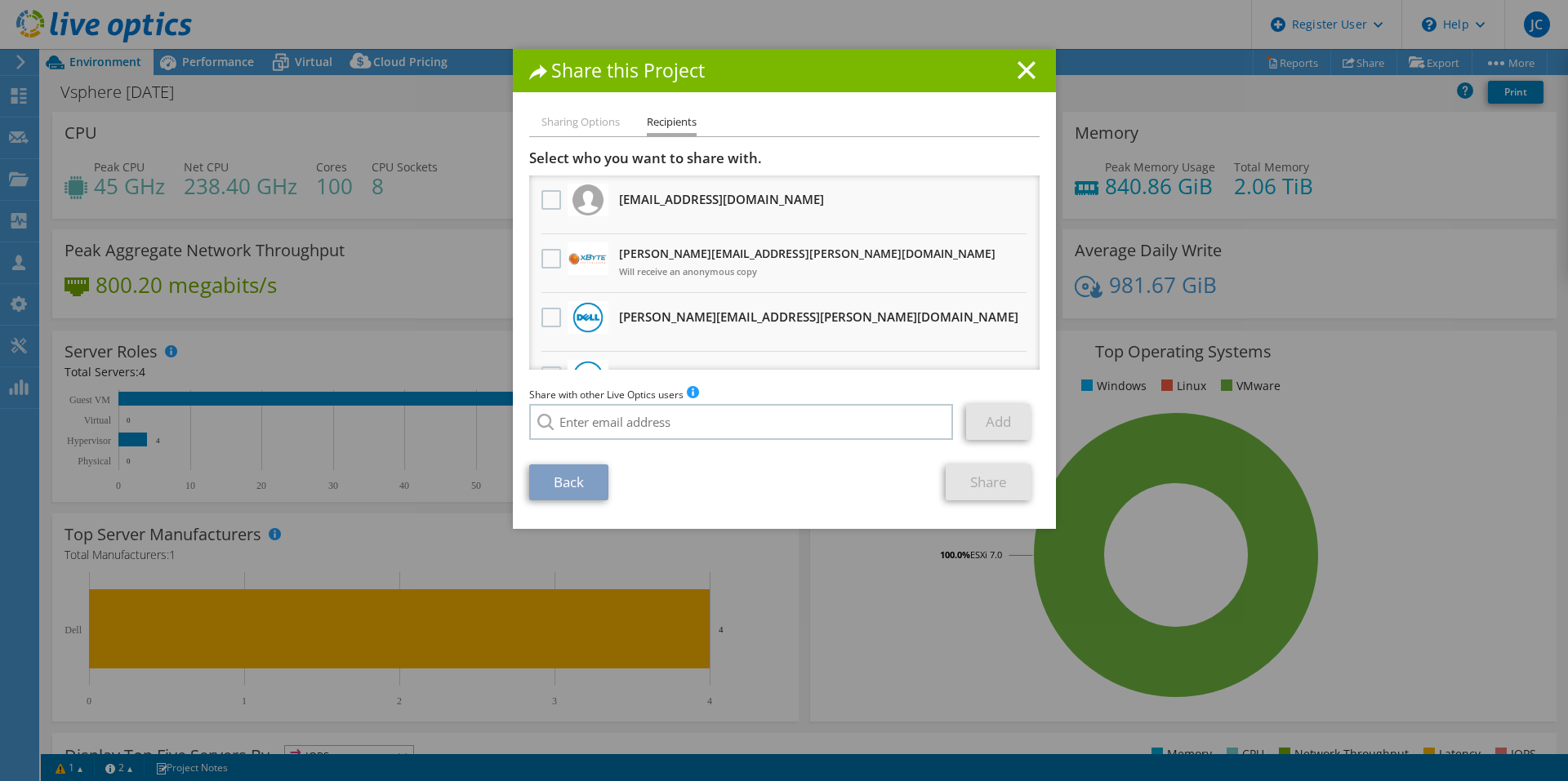
click at [538, 257] on div at bounding box center [551, 259] width 27 height 34
click at [548, 257] on label at bounding box center [553, 258] width 24 height 20
click at [0, 0] on input "checkbox" at bounding box center [0, 0] width 0 height 0
click at [997, 479] on link "Share" at bounding box center [988, 482] width 86 height 36
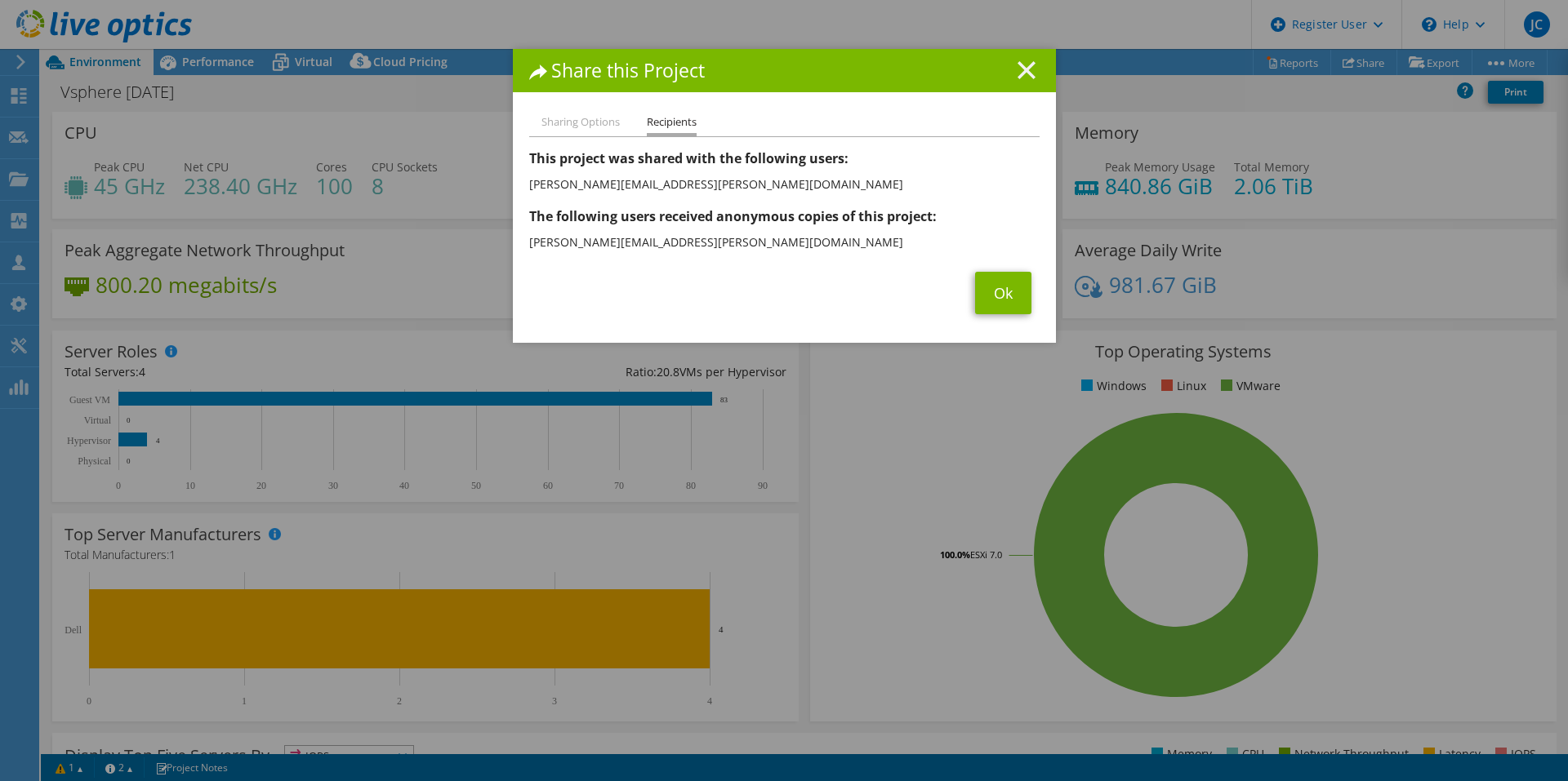
click at [1025, 68] on icon at bounding box center [1026, 70] width 18 height 18
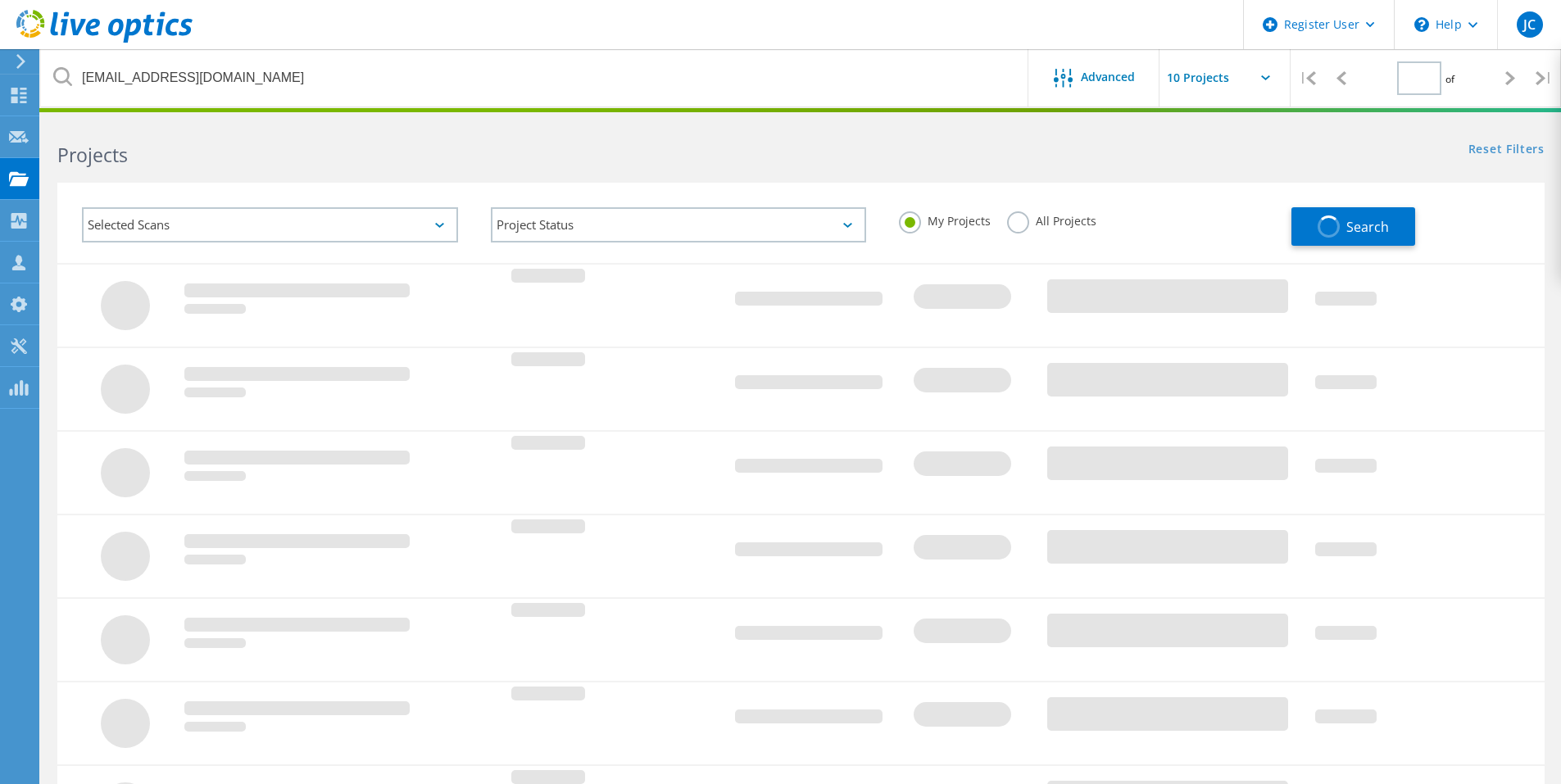
type input "1"
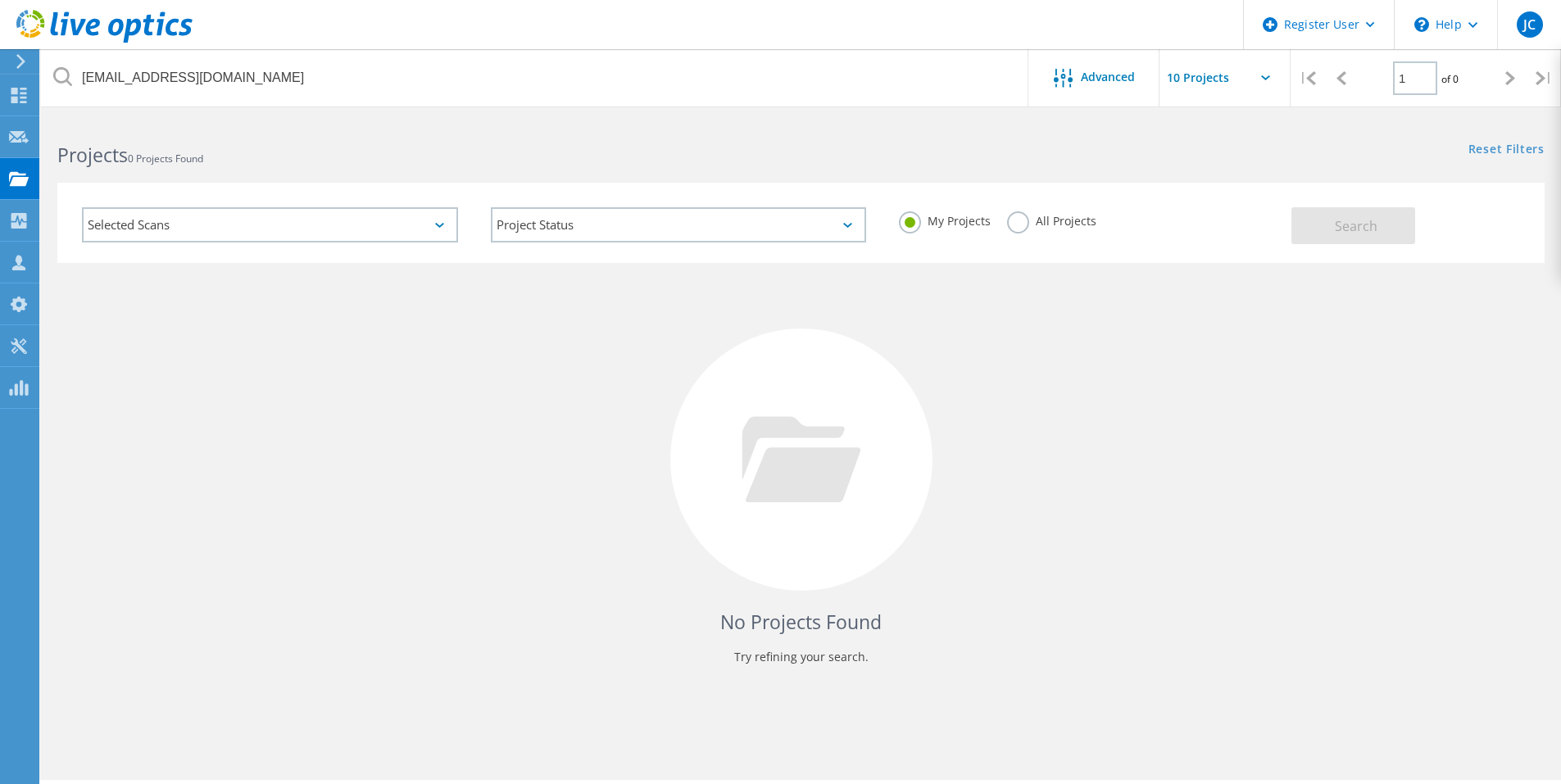
drag, startPoint x: 1021, startPoint y: 233, endPoint x: 1208, endPoint y: 232, distance: 187.0
click at [1021, 227] on label "All Projects" at bounding box center [1052, 219] width 90 height 16
click at [0, 0] on input "All Projects" at bounding box center [0, 0] width 0 height 0
click at [1350, 233] on span "Search" at bounding box center [1356, 226] width 42 height 18
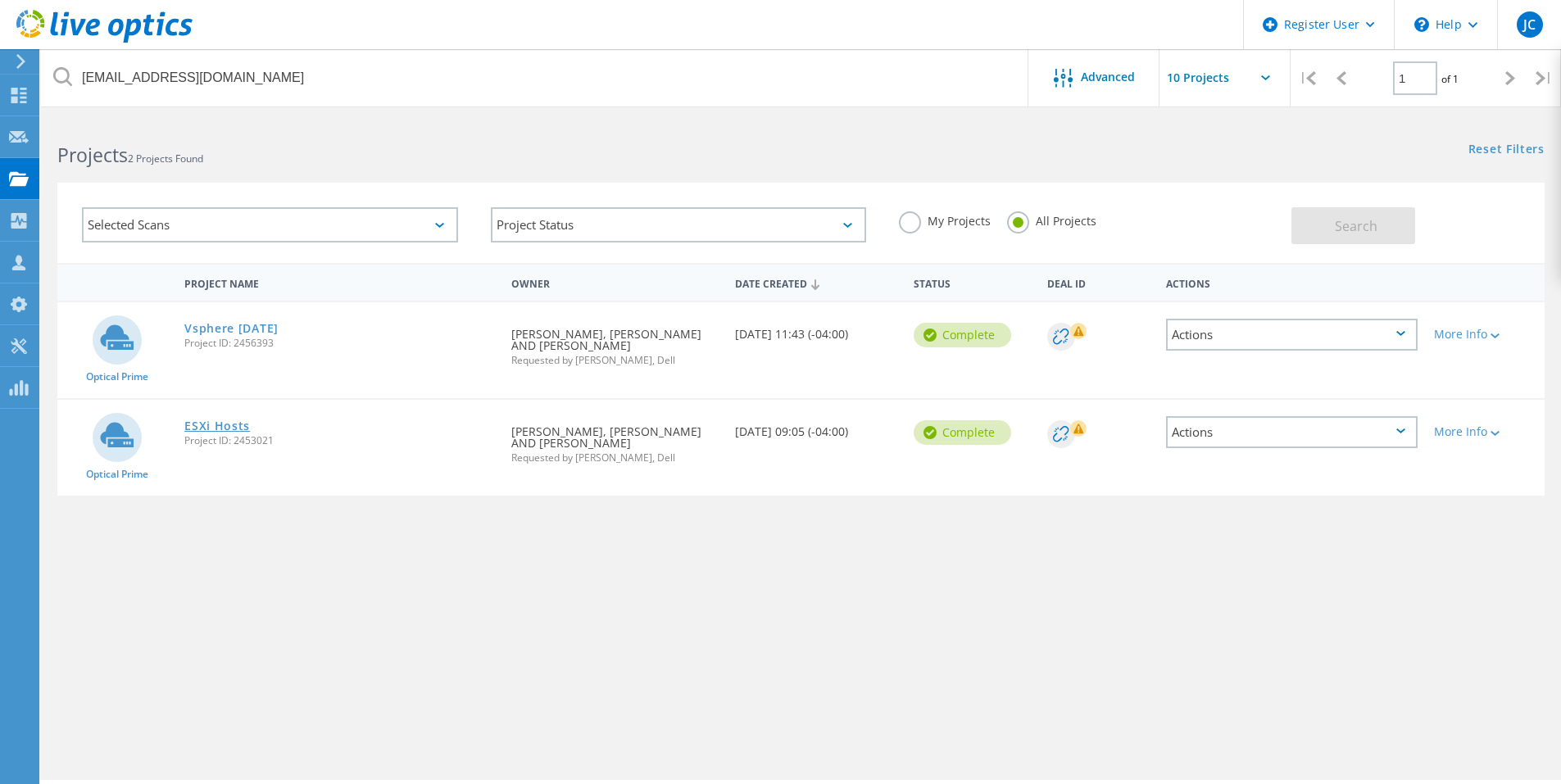
click at [214, 425] on link "ESXi Hosts" at bounding box center [217, 426] width 66 height 11
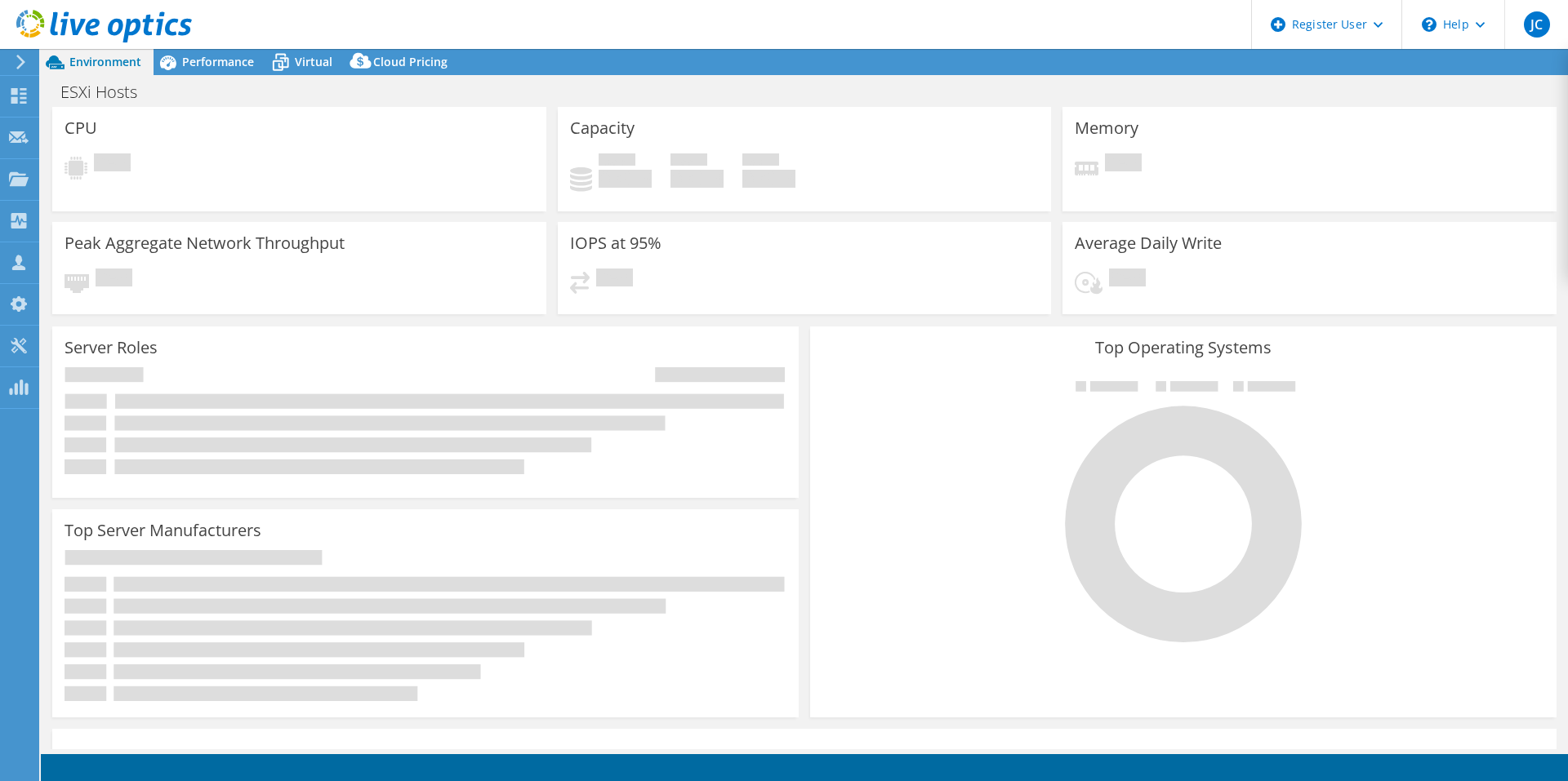
select select "USD"
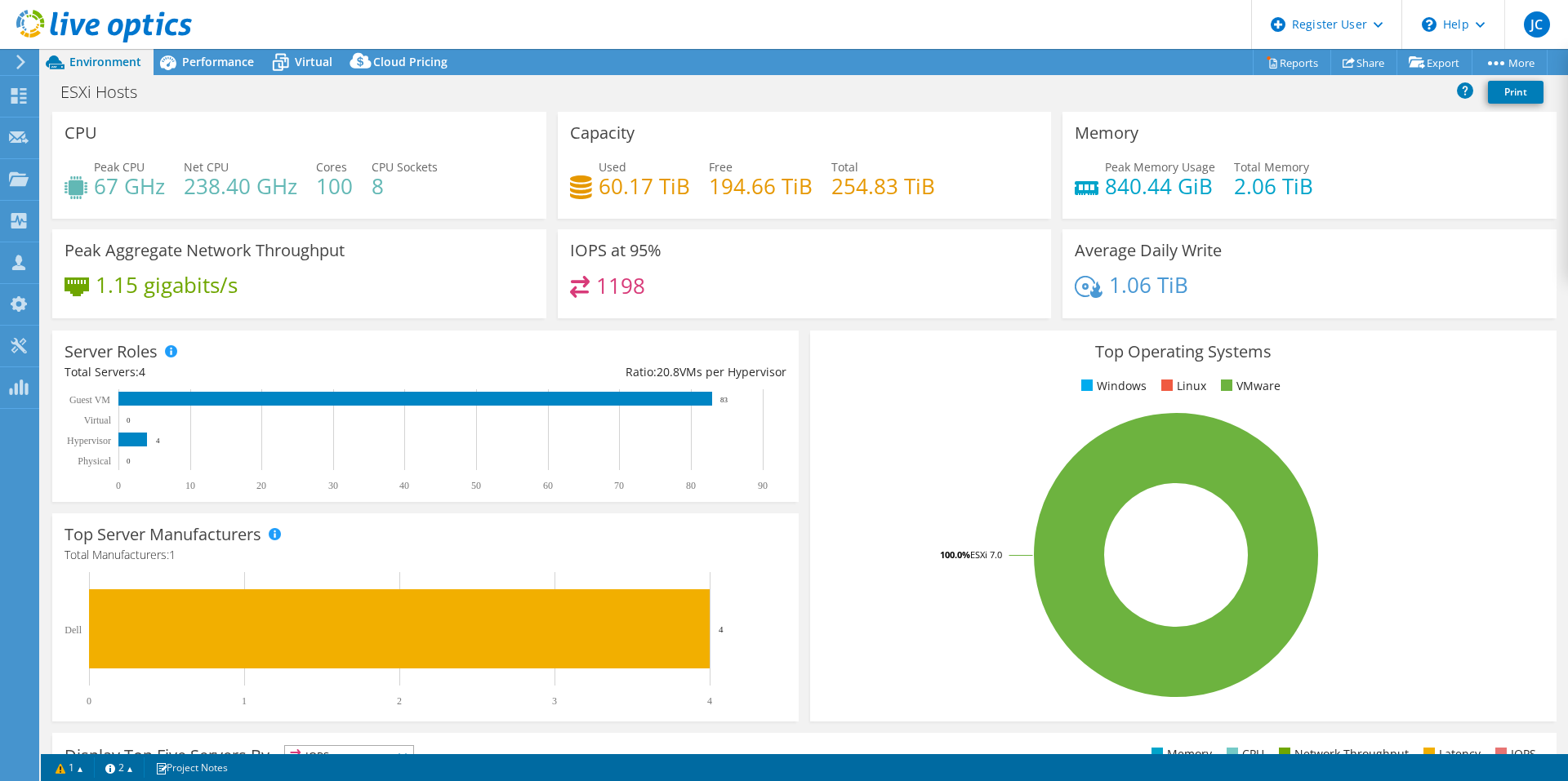
click at [197, 19] on header "JC Dell User Justin Cox Justin.Cox1@dell.com Dell My Profile Log Out \n Help Ex…" at bounding box center [784, 24] width 1568 height 49
click at [228, 59] on span "Performance" at bounding box center [218, 62] width 72 height 15
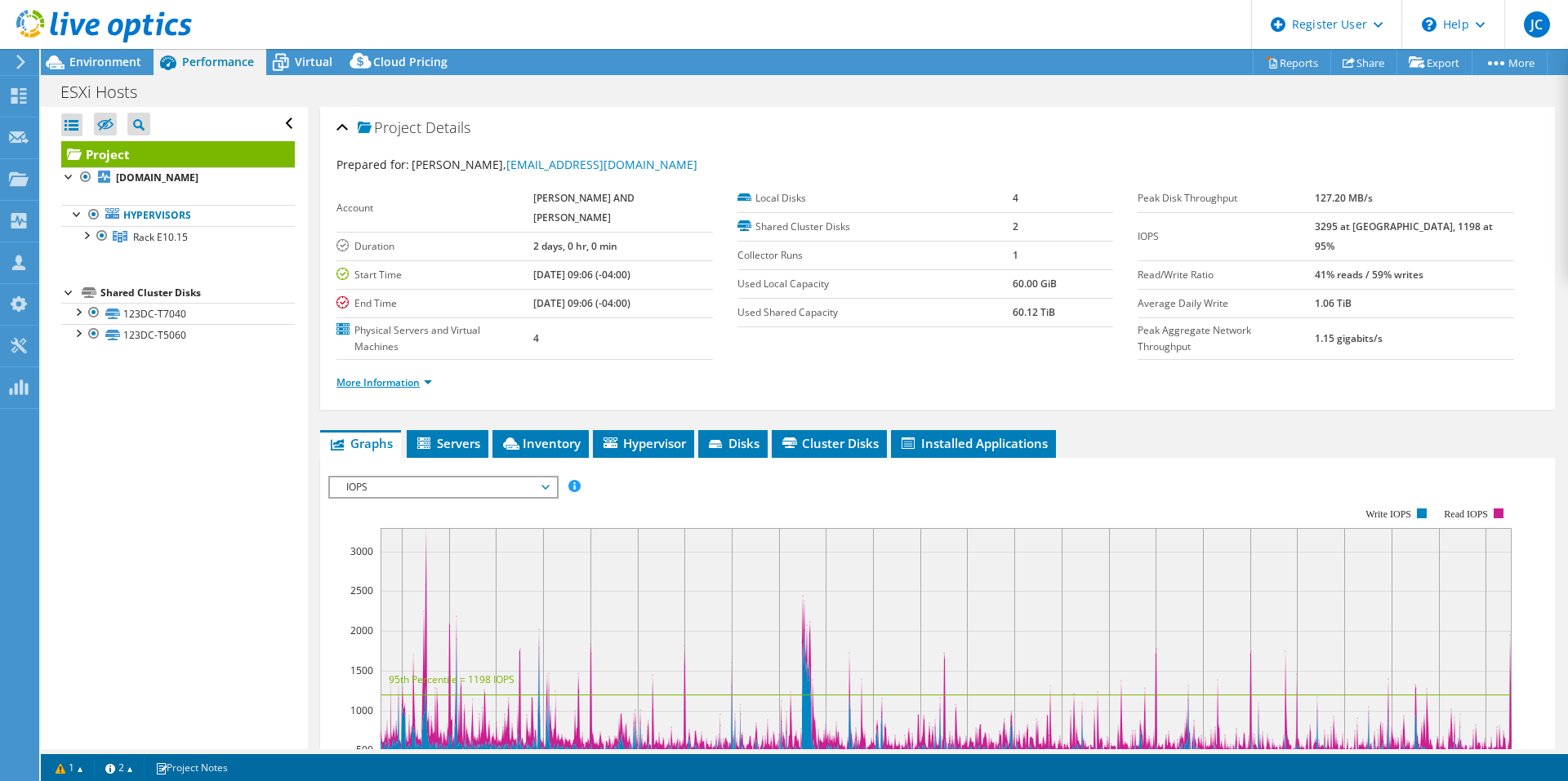
click at [396, 375] on link "More Information" at bounding box center [384, 382] width 95 height 14
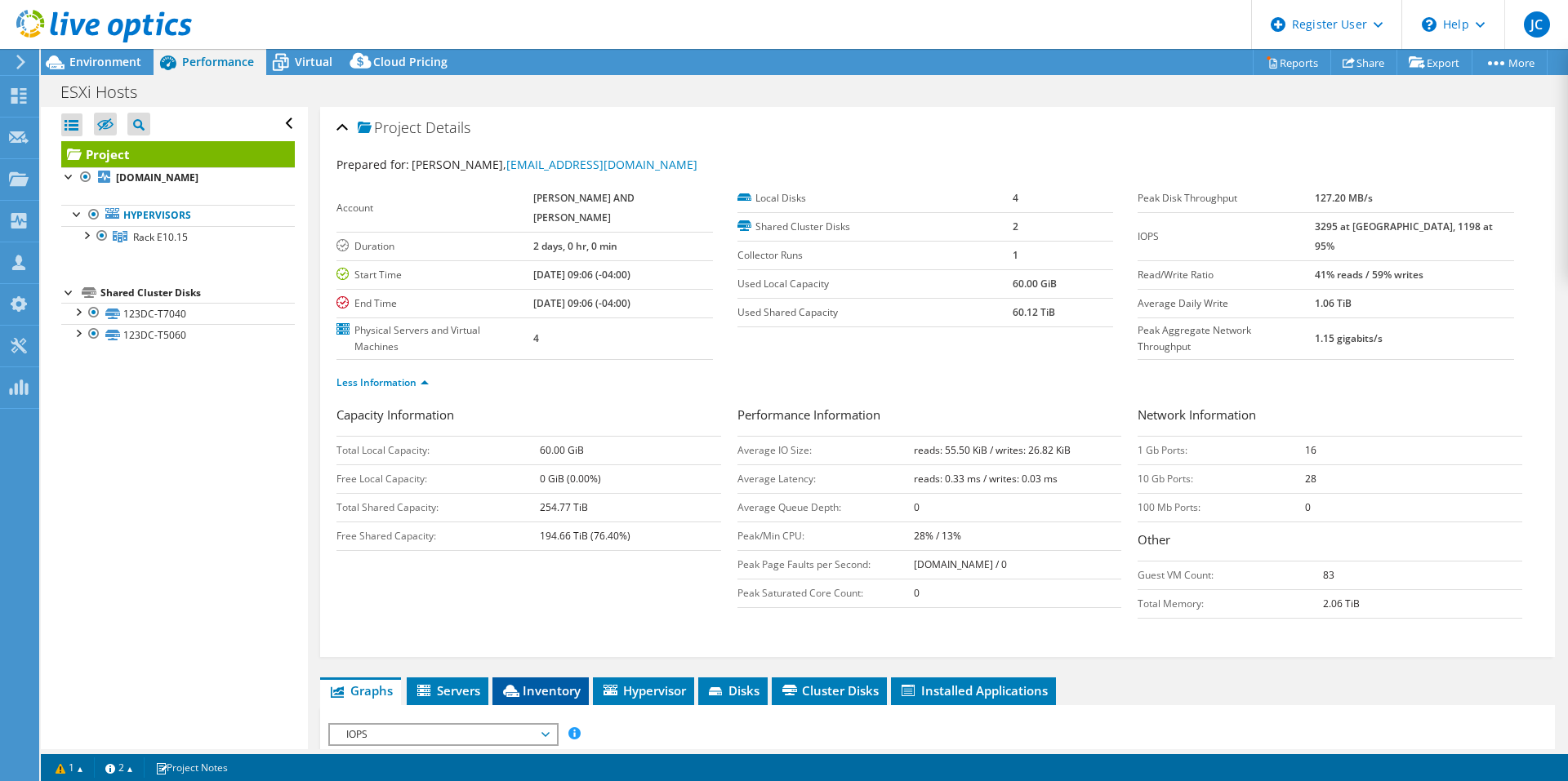
click at [536, 682] on span "Inventory" at bounding box center [540, 690] width 80 height 16
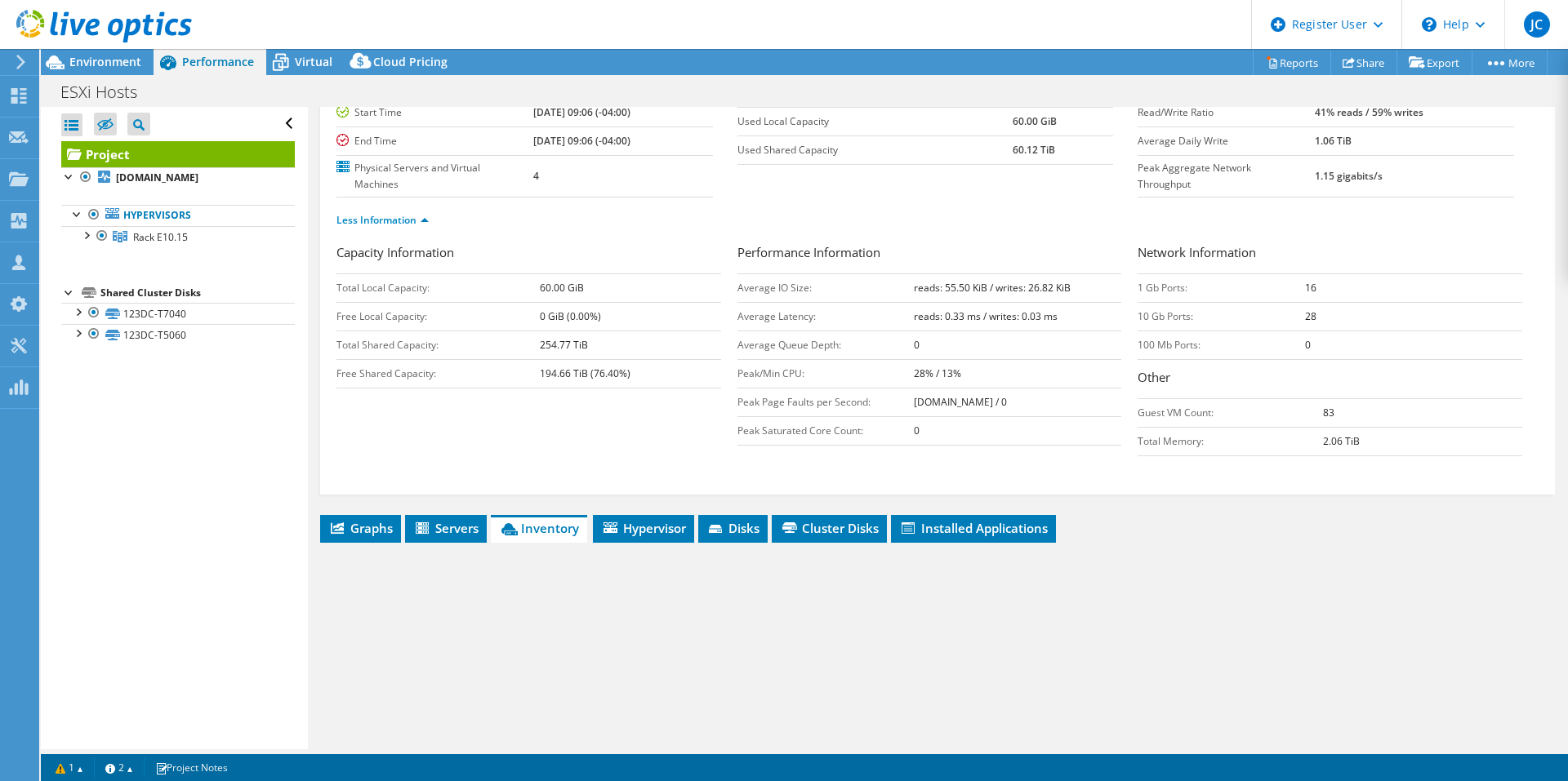
scroll to position [163, 0]
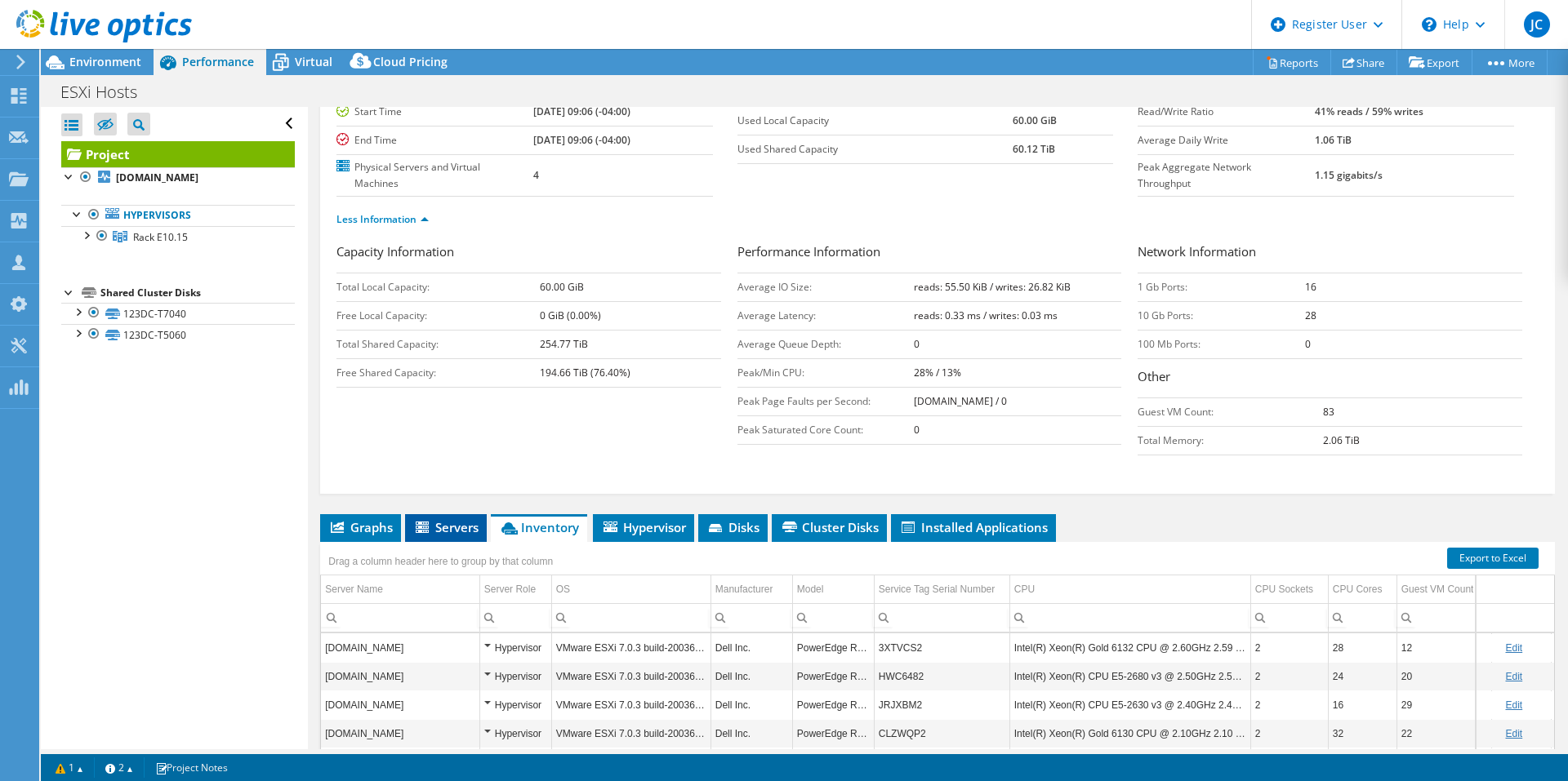
click at [481, 514] on li "Servers" at bounding box center [446, 528] width 82 height 27
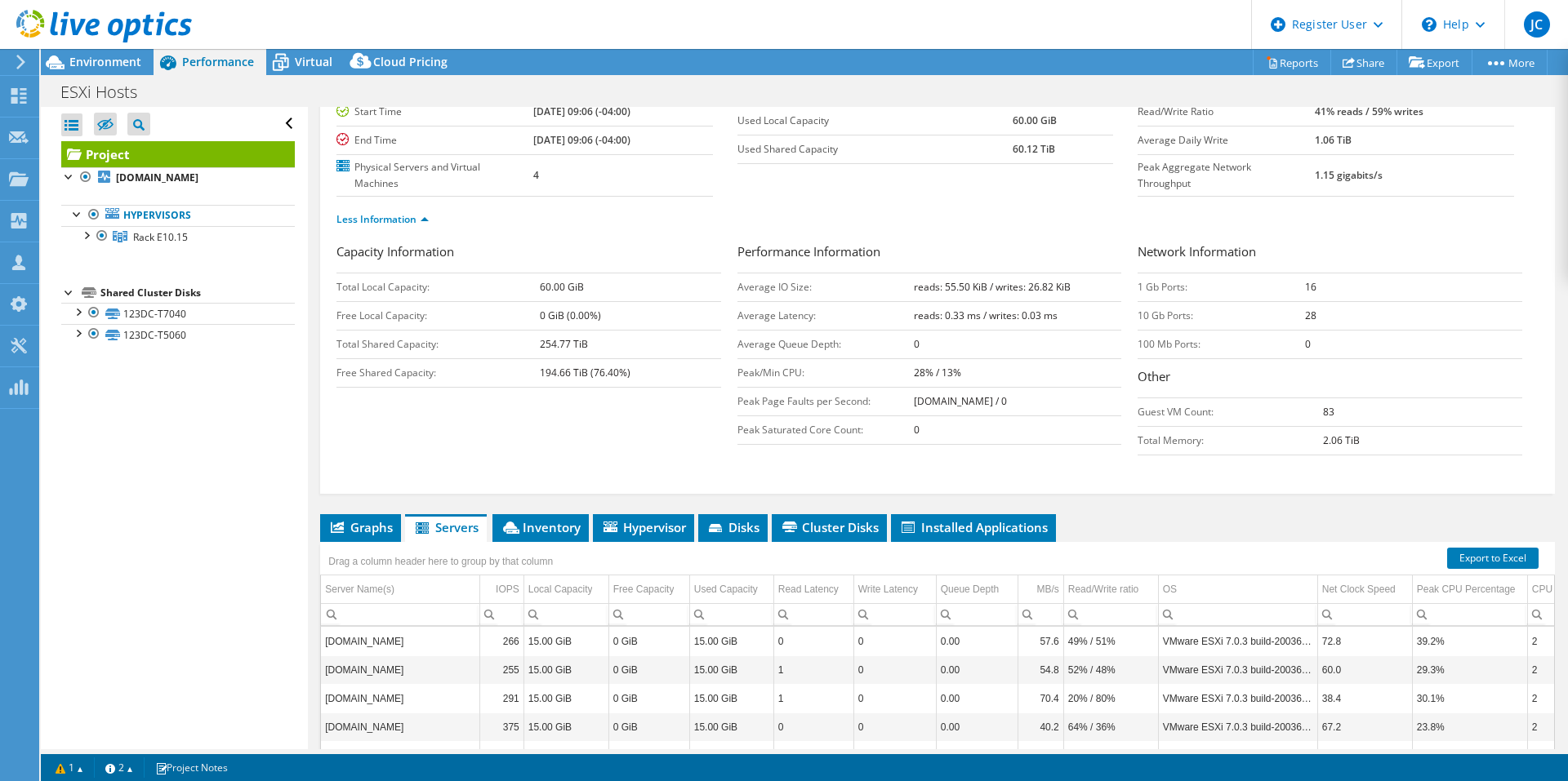
drag, startPoint x: 735, startPoint y: 663, endPoint x: 580, endPoint y: 656, distance: 155.2
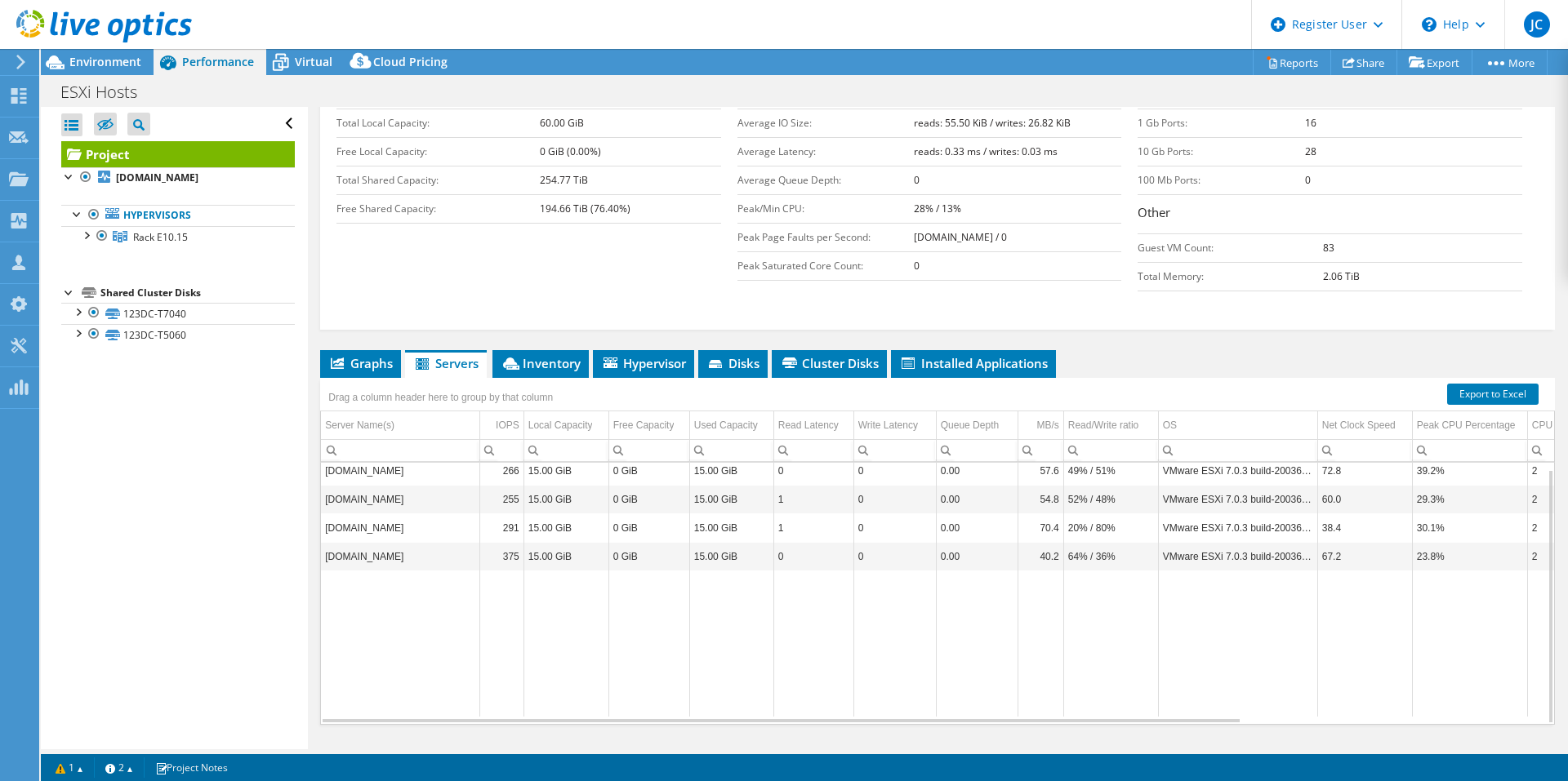
scroll to position [332, 0]
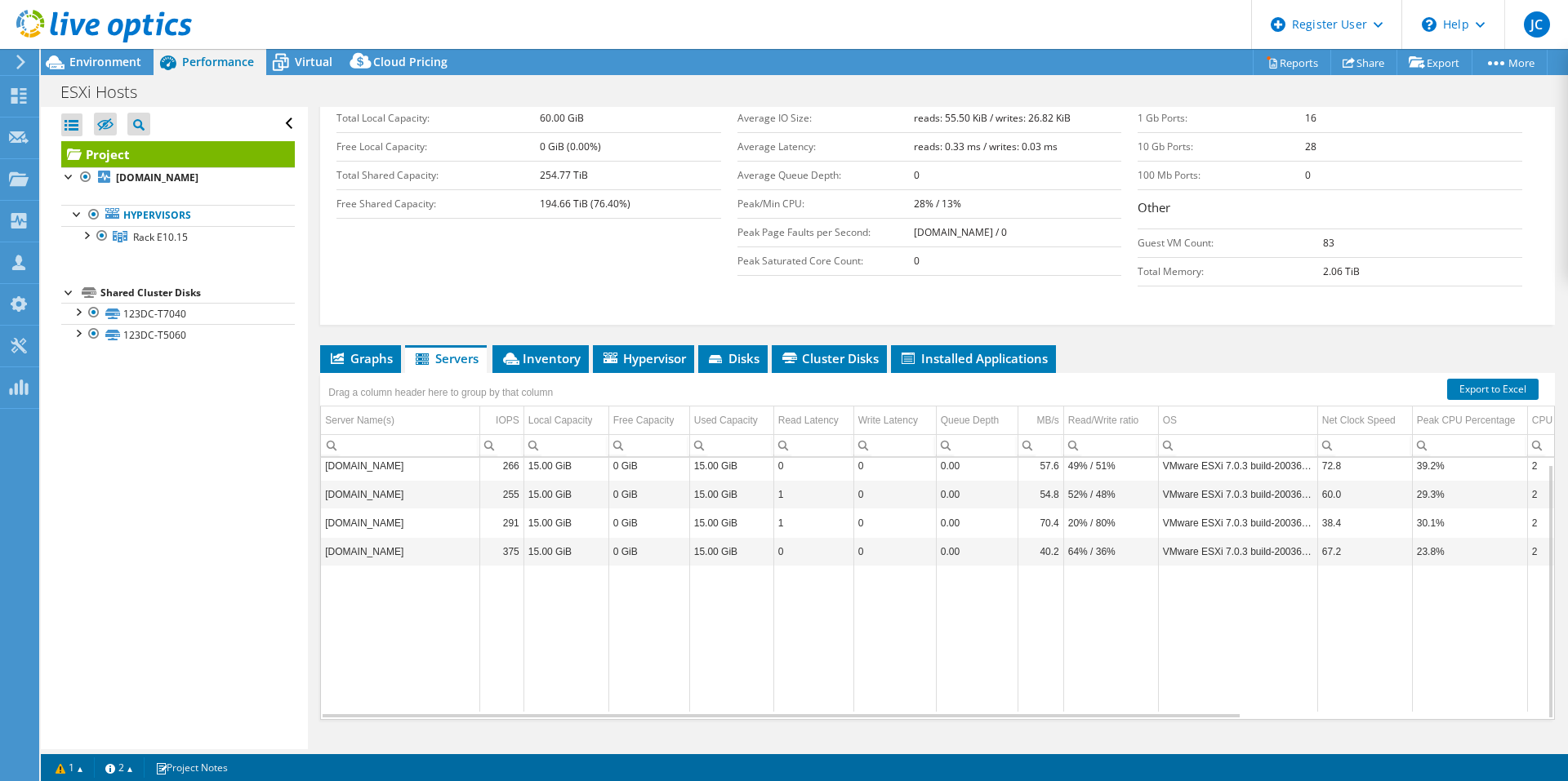
drag, startPoint x: 1013, startPoint y: 527, endPoint x: 1281, endPoint y: 524, distance: 268.0
click at [526, 350] on span "Inventory" at bounding box center [540, 358] width 80 height 16
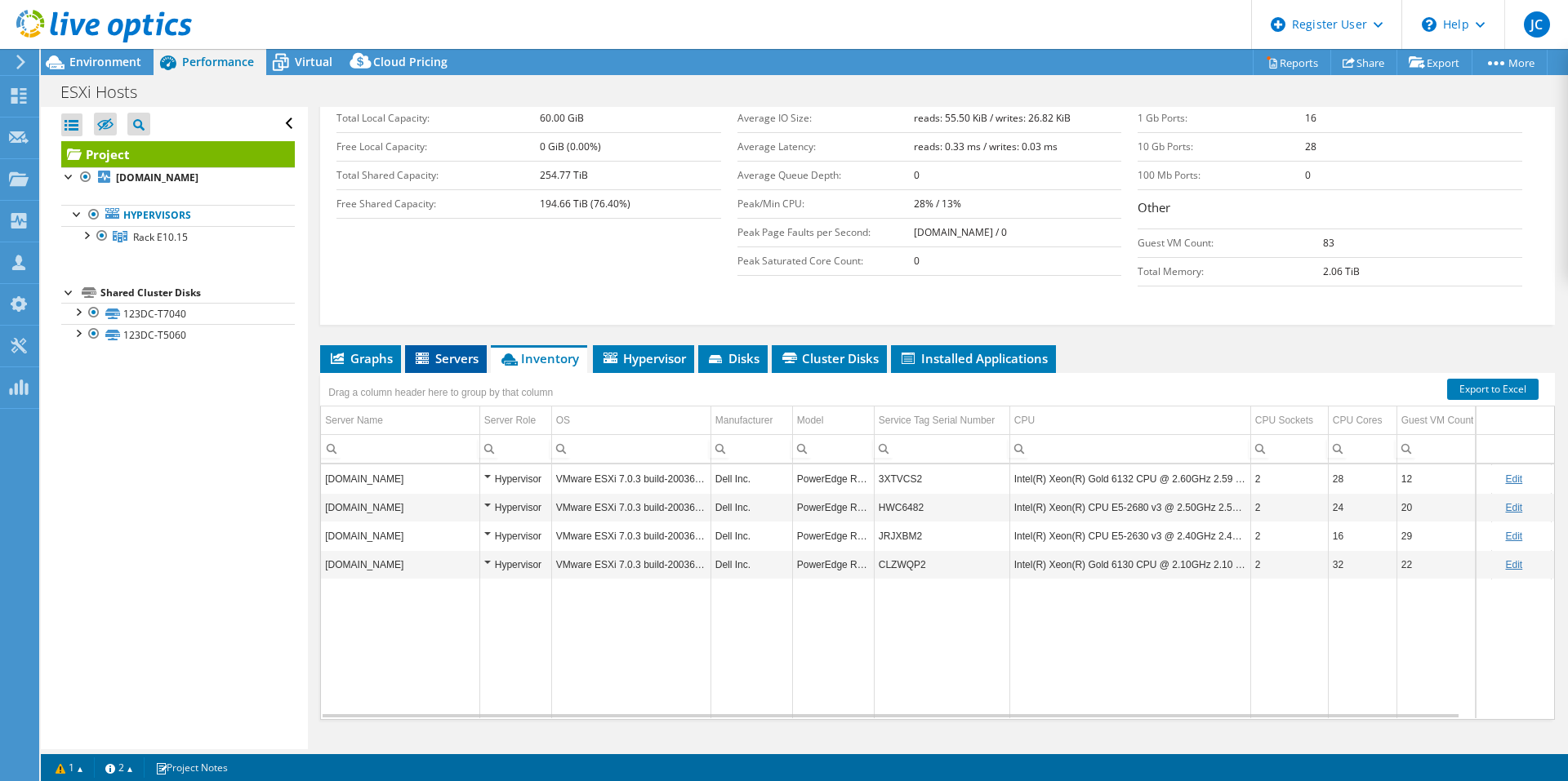
click at [452, 350] on span "Servers" at bounding box center [446, 358] width 65 height 16
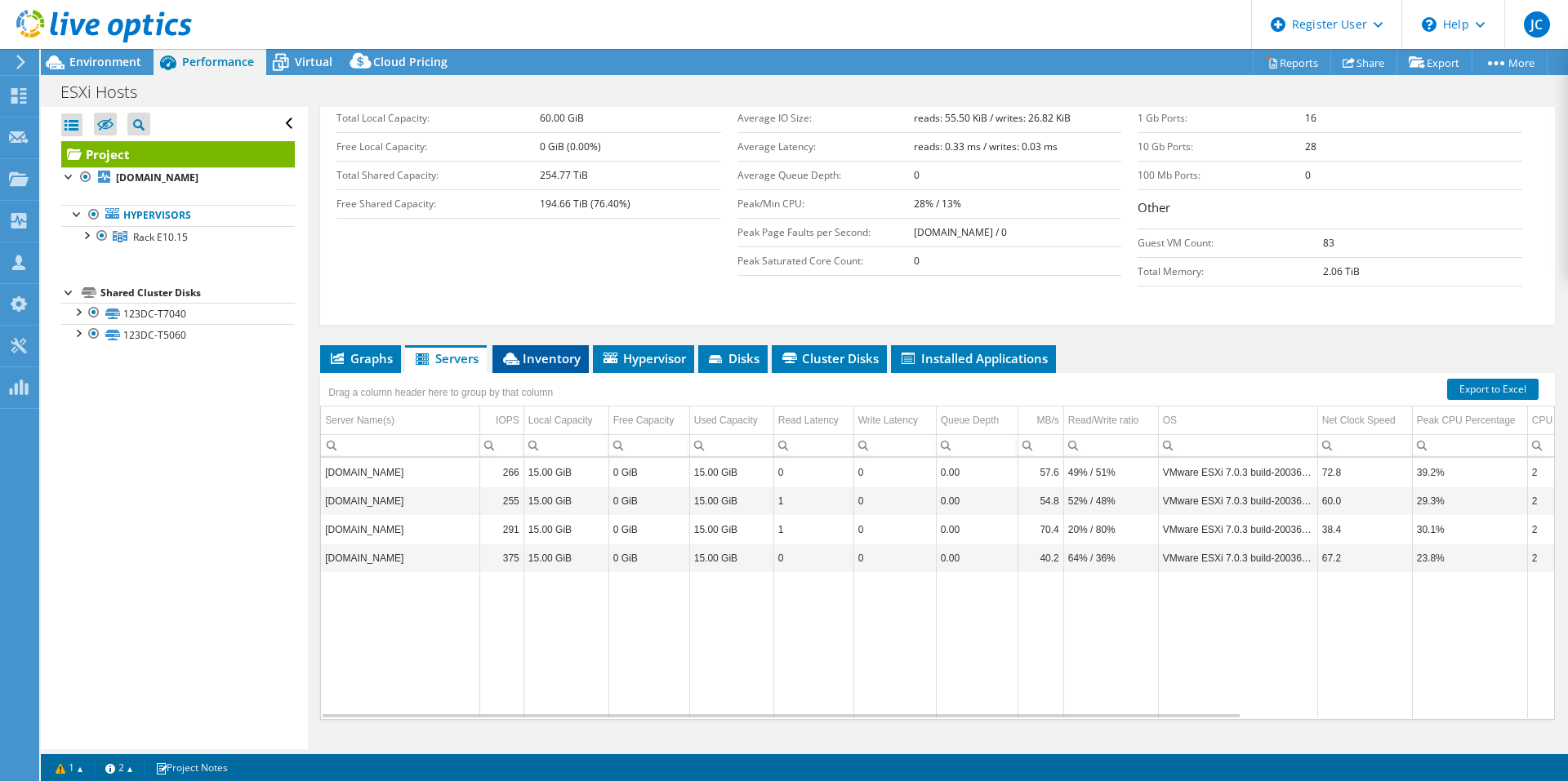
click at [566, 350] on span "Inventory" at bounding box center [540, 358] width 80 height 16
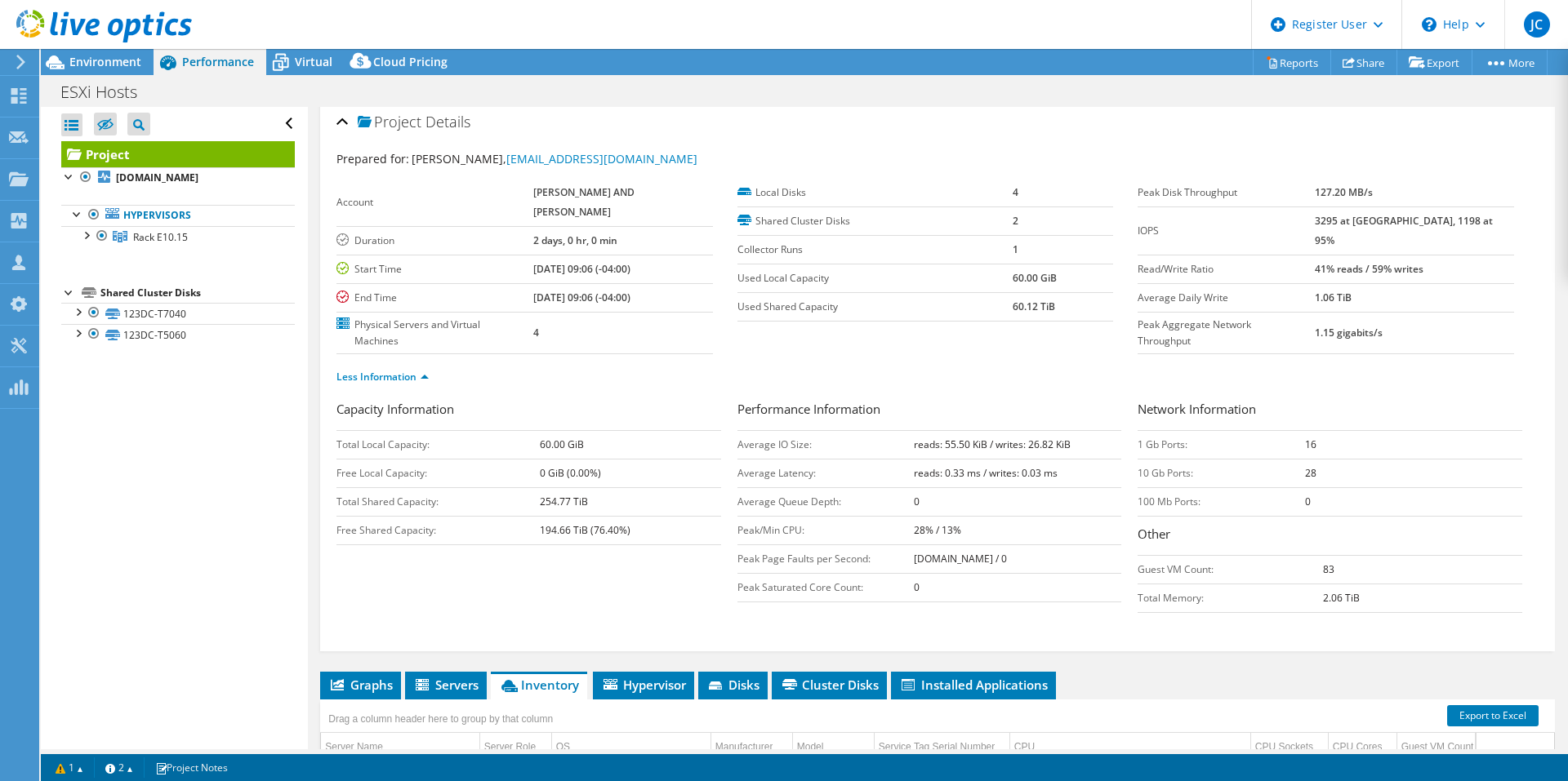
scroll to position [0, 0]
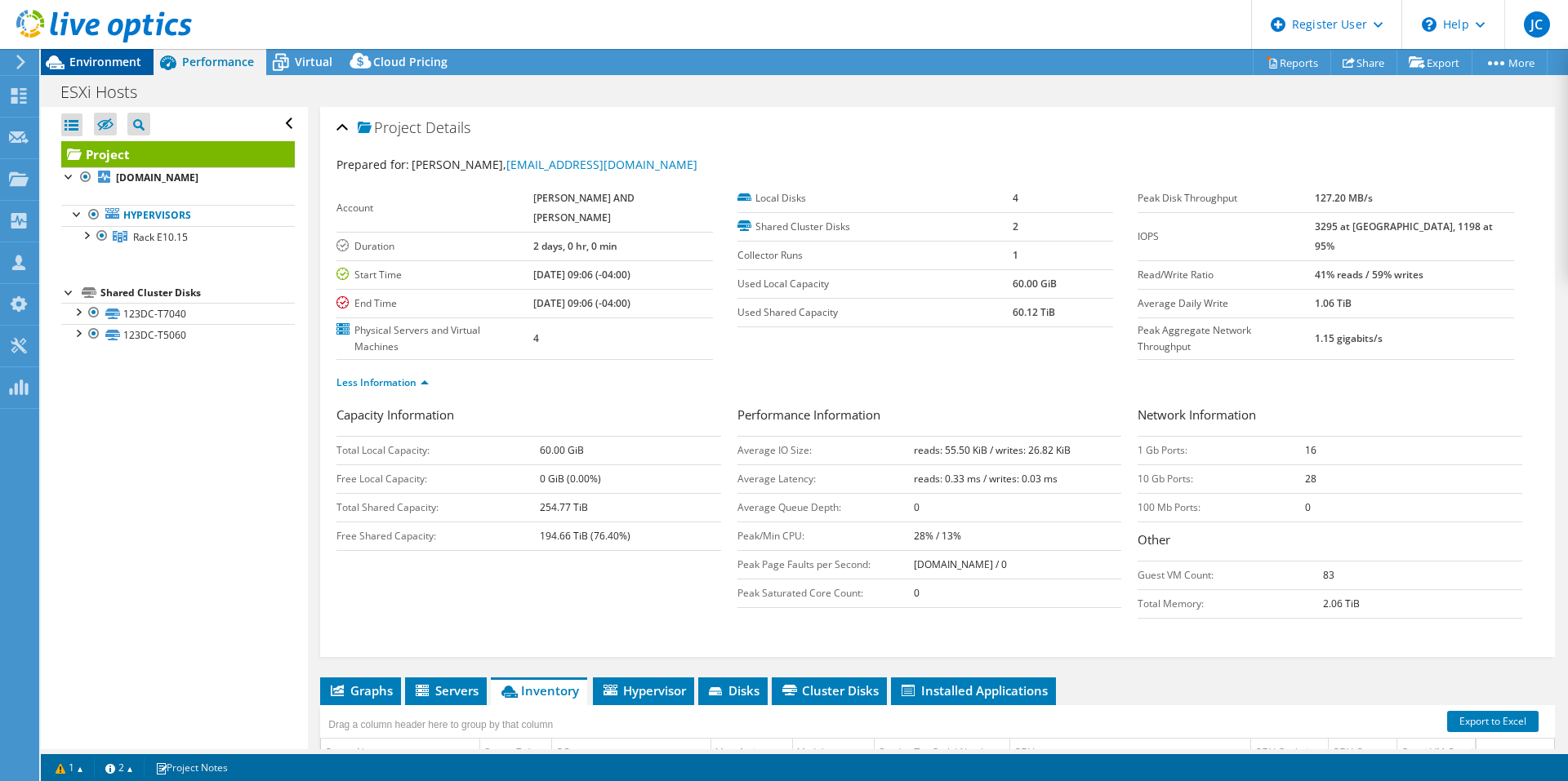
click at [113, 70] on div "Environment" at bounding box center [97, 62] width 112 height 26
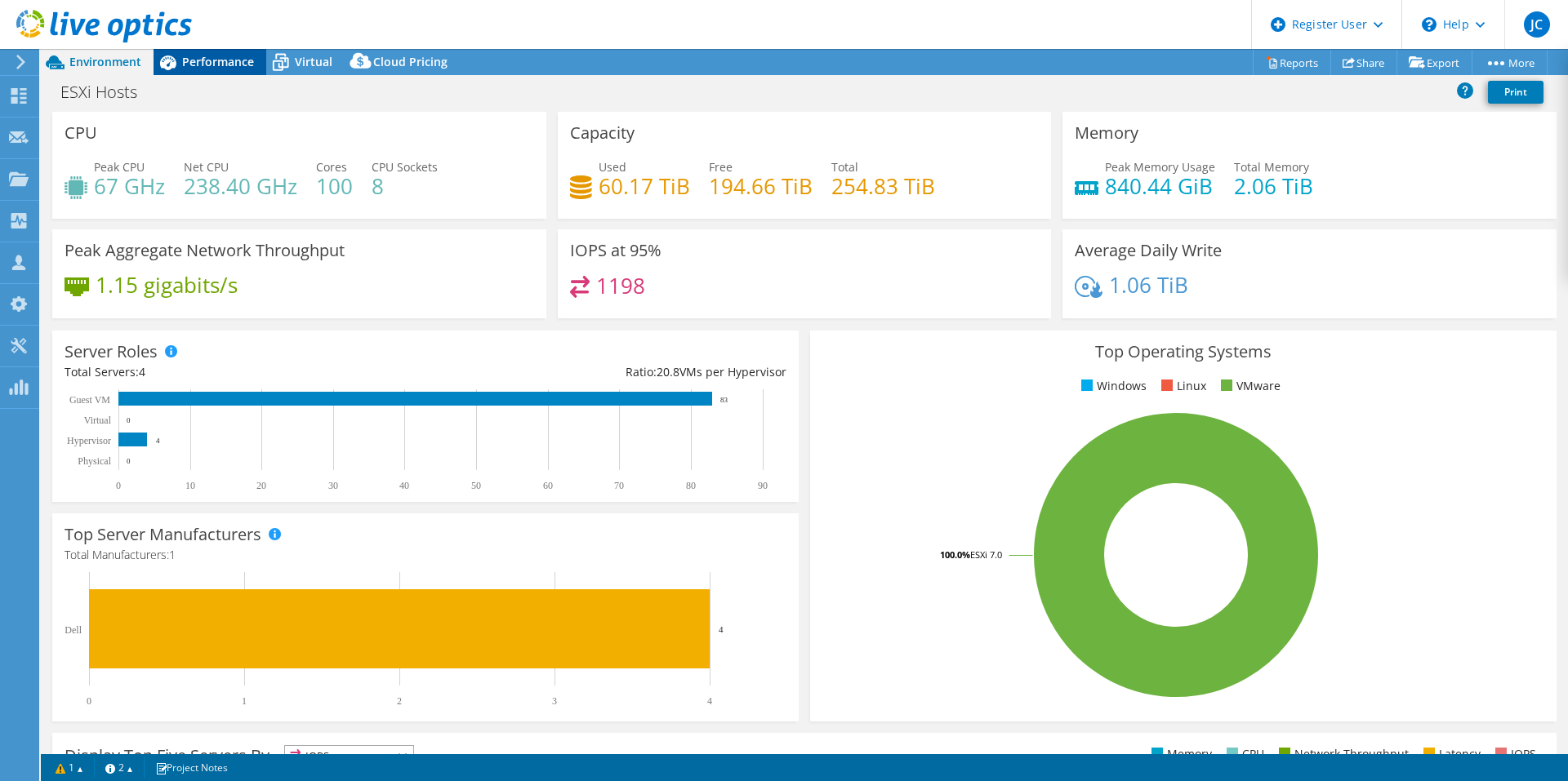
click at [246, 65] on span "Performance" at bounding box center [218, 62] width 72 height 15
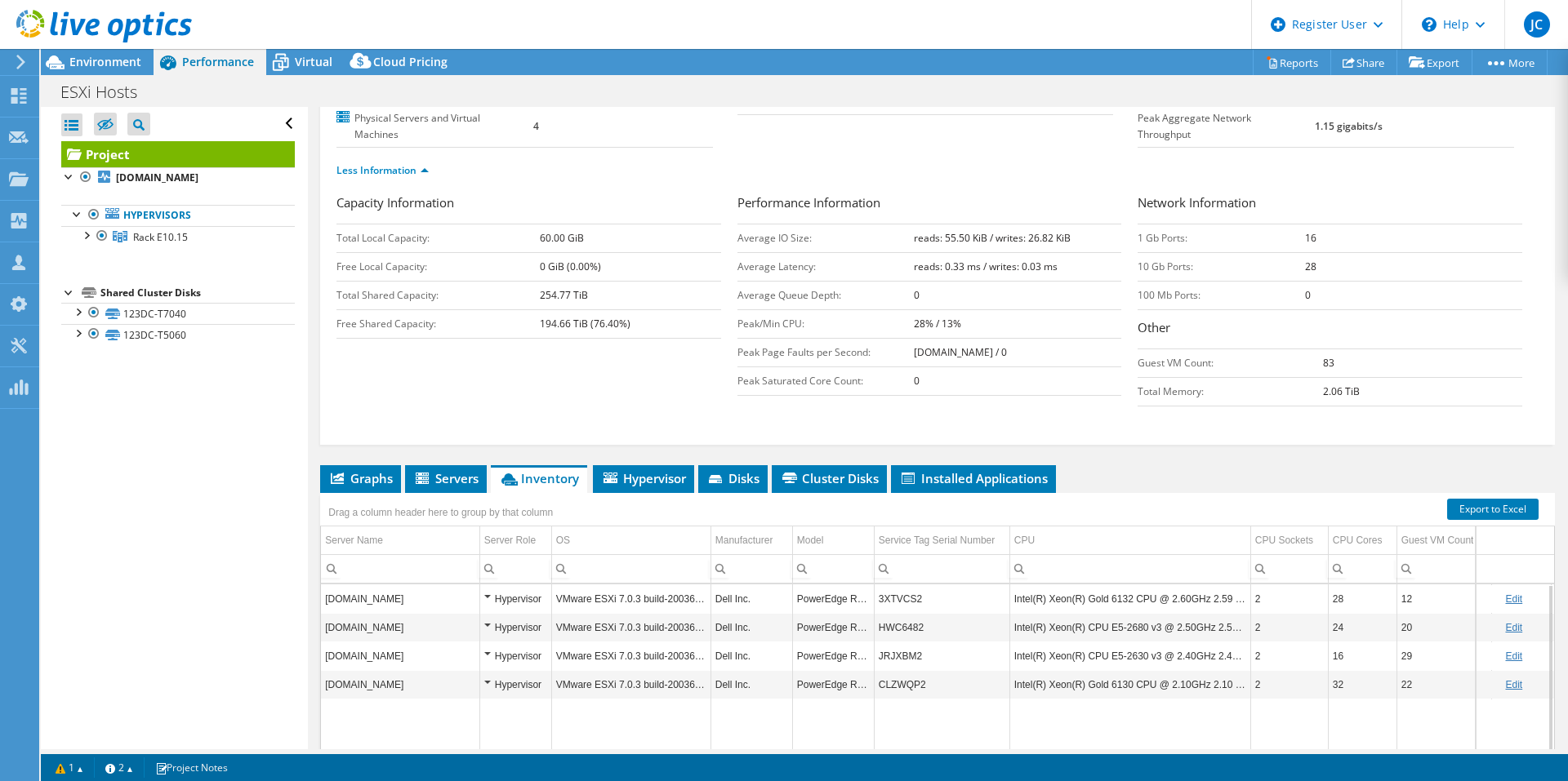
scroll to position [326, 0]
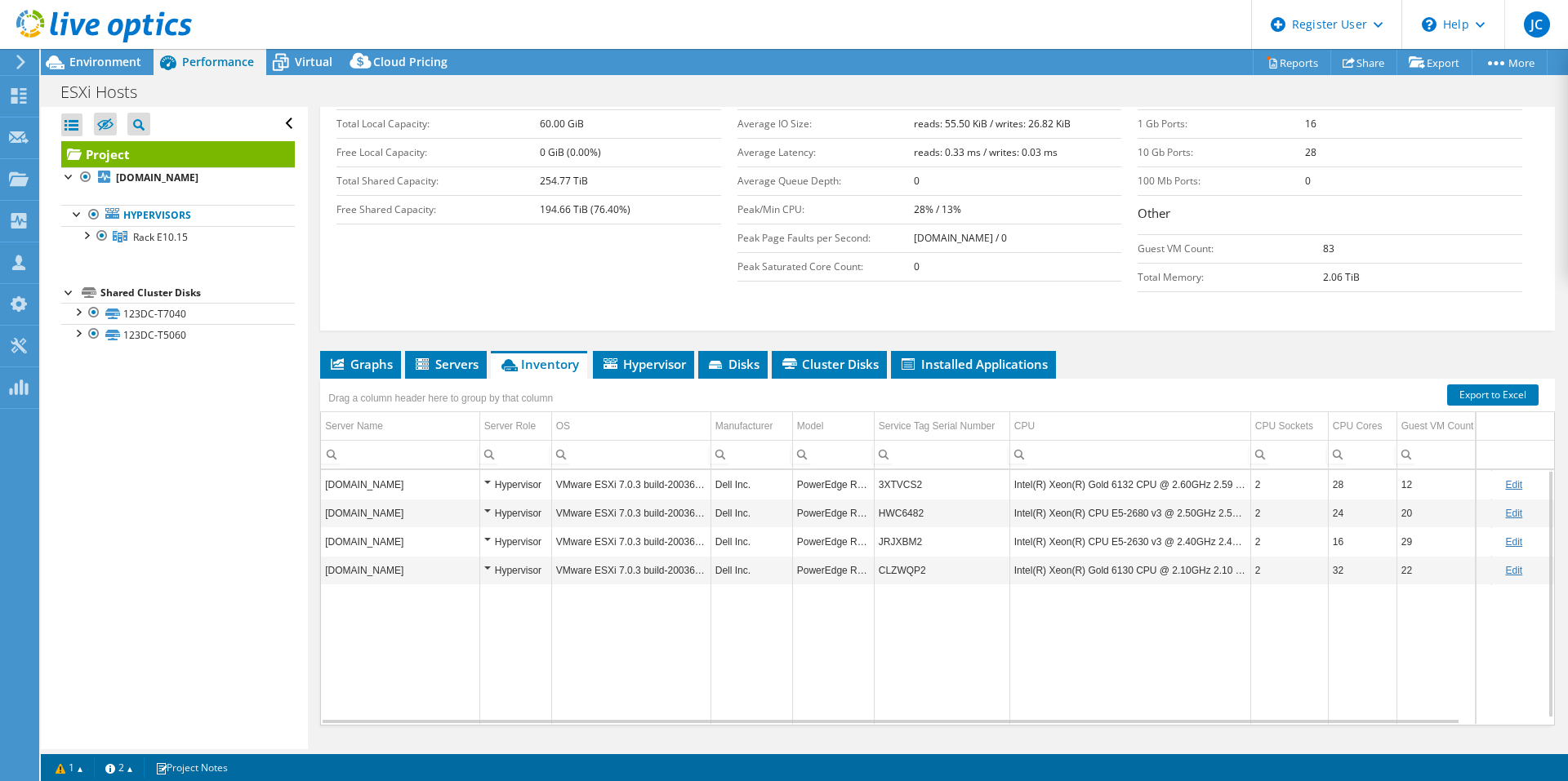
drag, startPoint x: 986, startPoint y: 530, endPoint x: 1022, endPoint y: 530, distance: 36.0
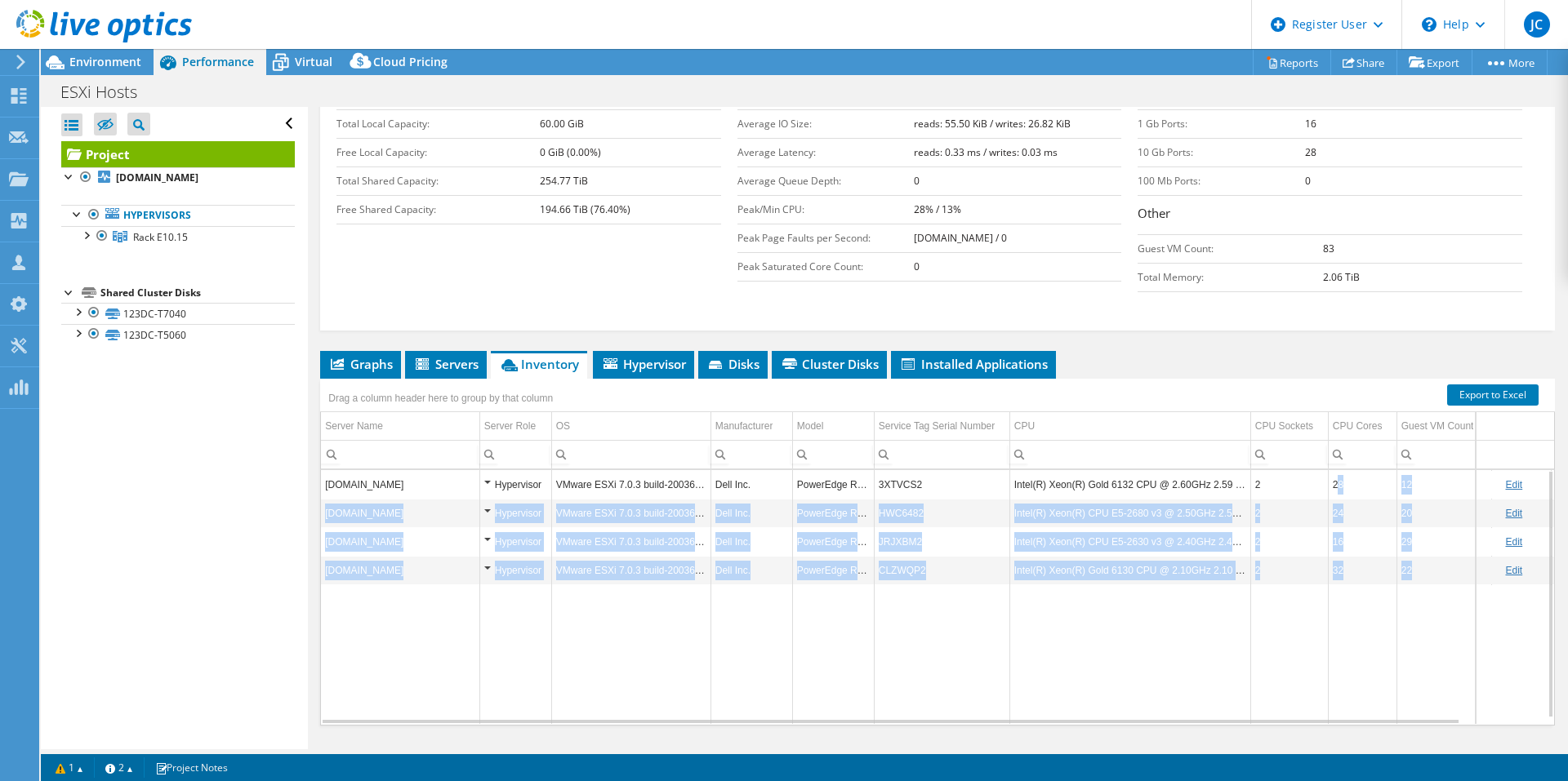
drag, startPoint x: 1335, startPoint y: 456, endPoint x: 1373, endPoint y: 552, distance: 103.2
click at [1373, 552] on tbody "123dc-hst-04.brookskushman.com Hypervisor VMware ESXi 7.0.3 build-20036589 Dell…" at bounding box center [975, 597] width 1308 height 254
click at [1364, 556] on td "32" at bounding box center [1362, 570] width 69 height 28
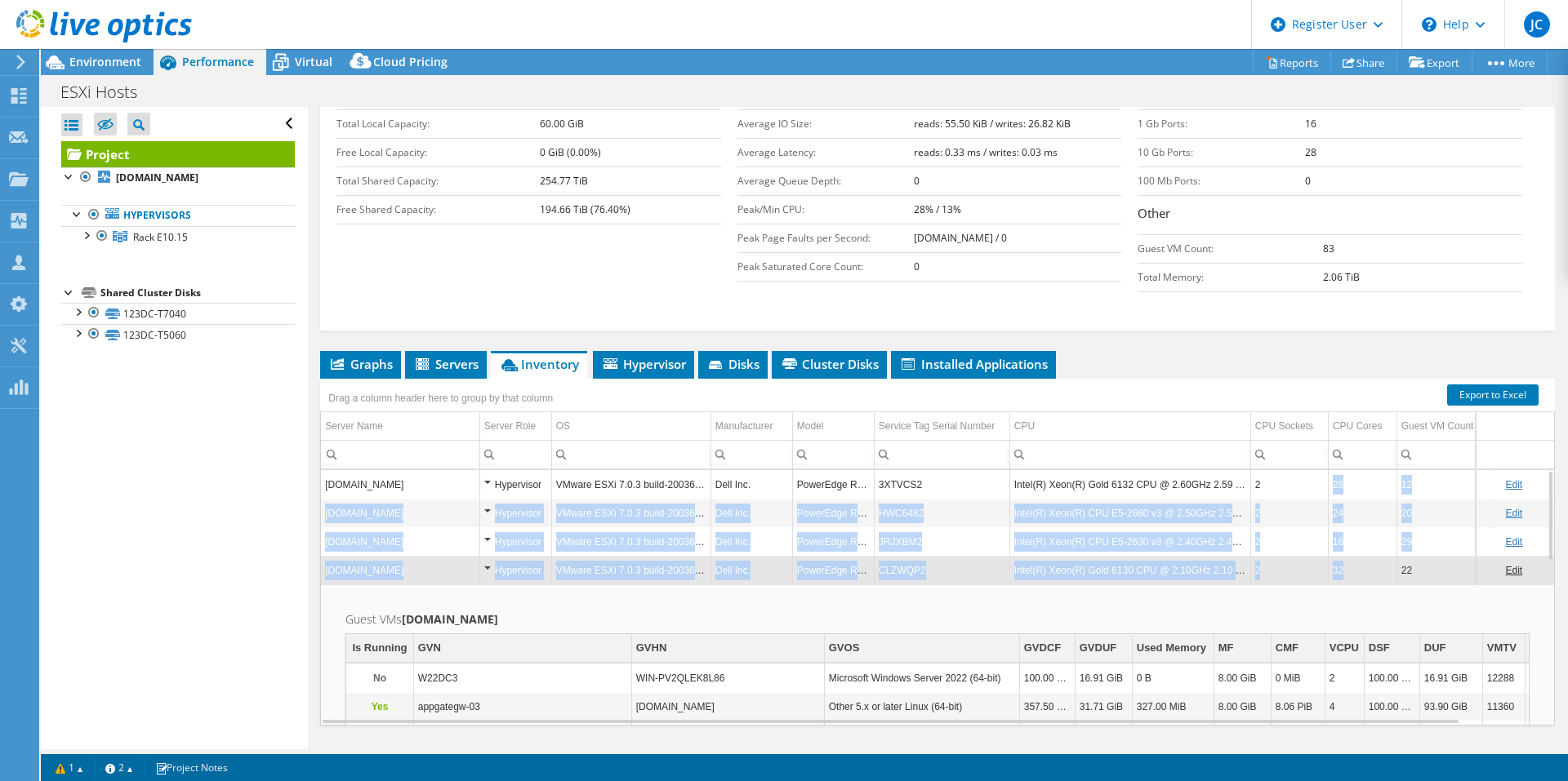
drag, startPoint x: 1349, startPoint y: 541, endPoint x: 1331, endPoint y: 445, distance: 97.7
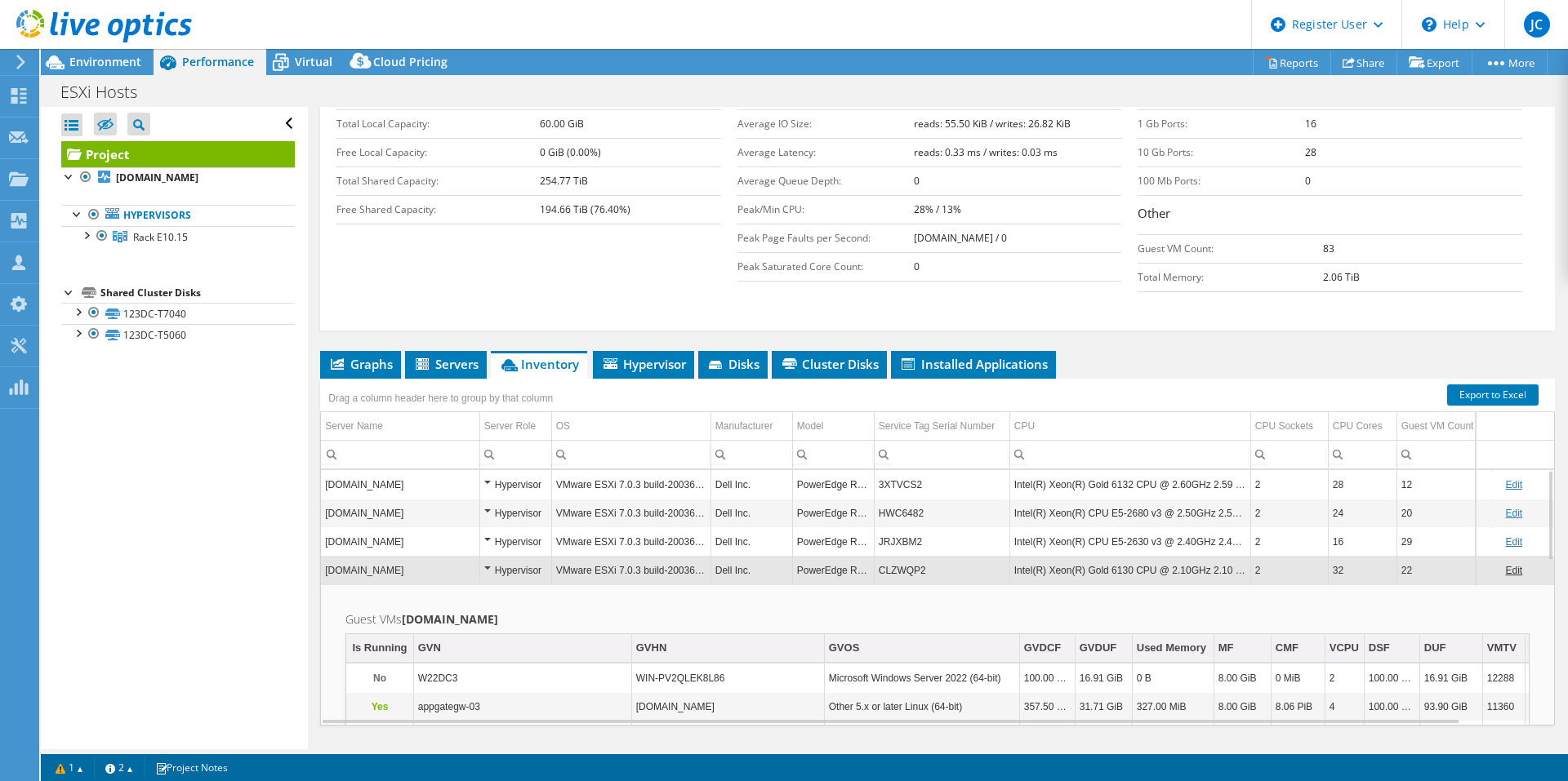
click at [1270, 351] on ul "Graphs Servers Inventory Hypervisor Disks Cluster Disks Installed Applications" at bounding box center [938, 365] width 1235 height 27
drag, startPoint x: 742, startPoint y: 581, endPoint x: 827, endPoint y: 588, distance: 85.3
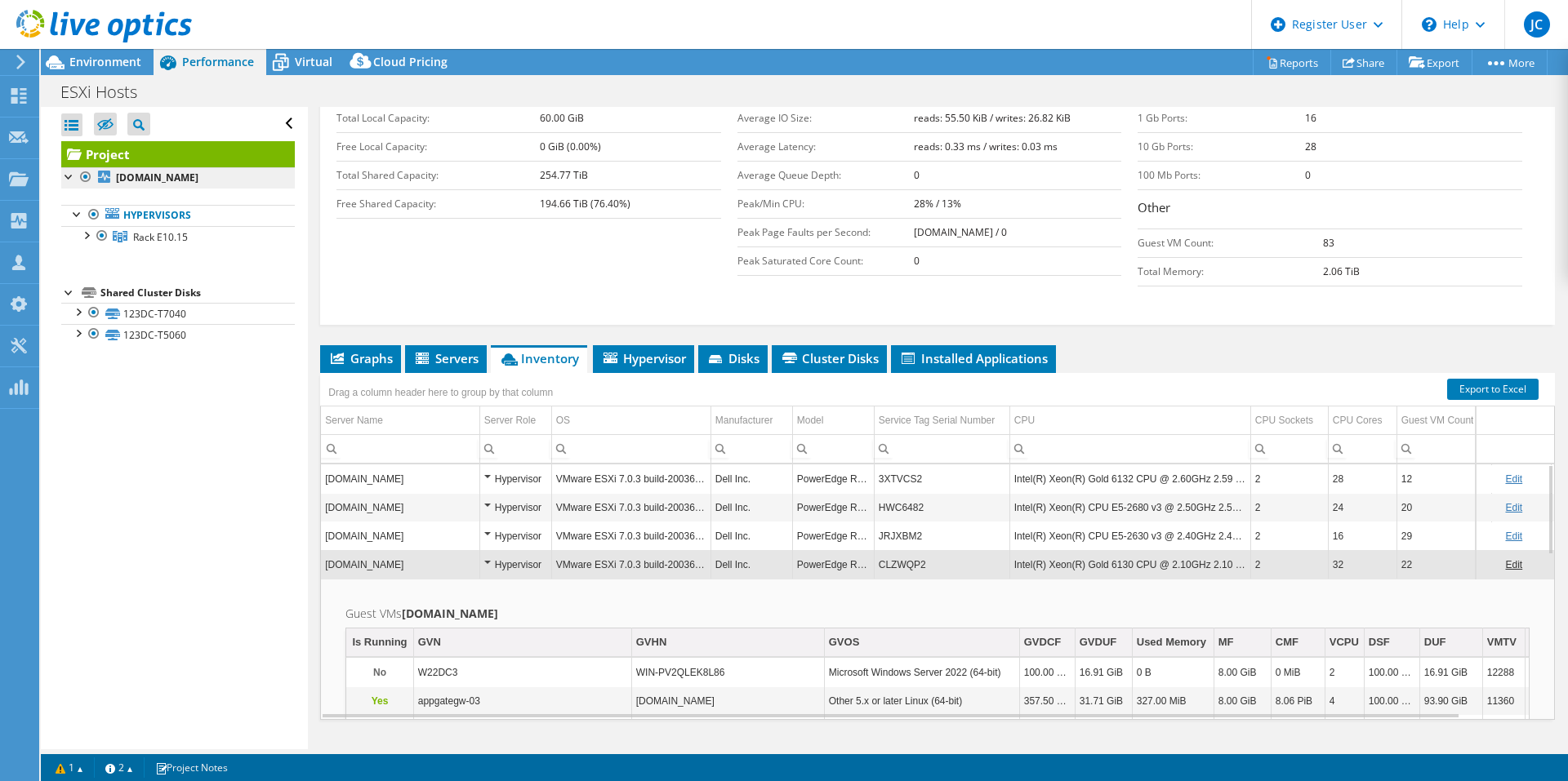
scroll to position [251, 0]
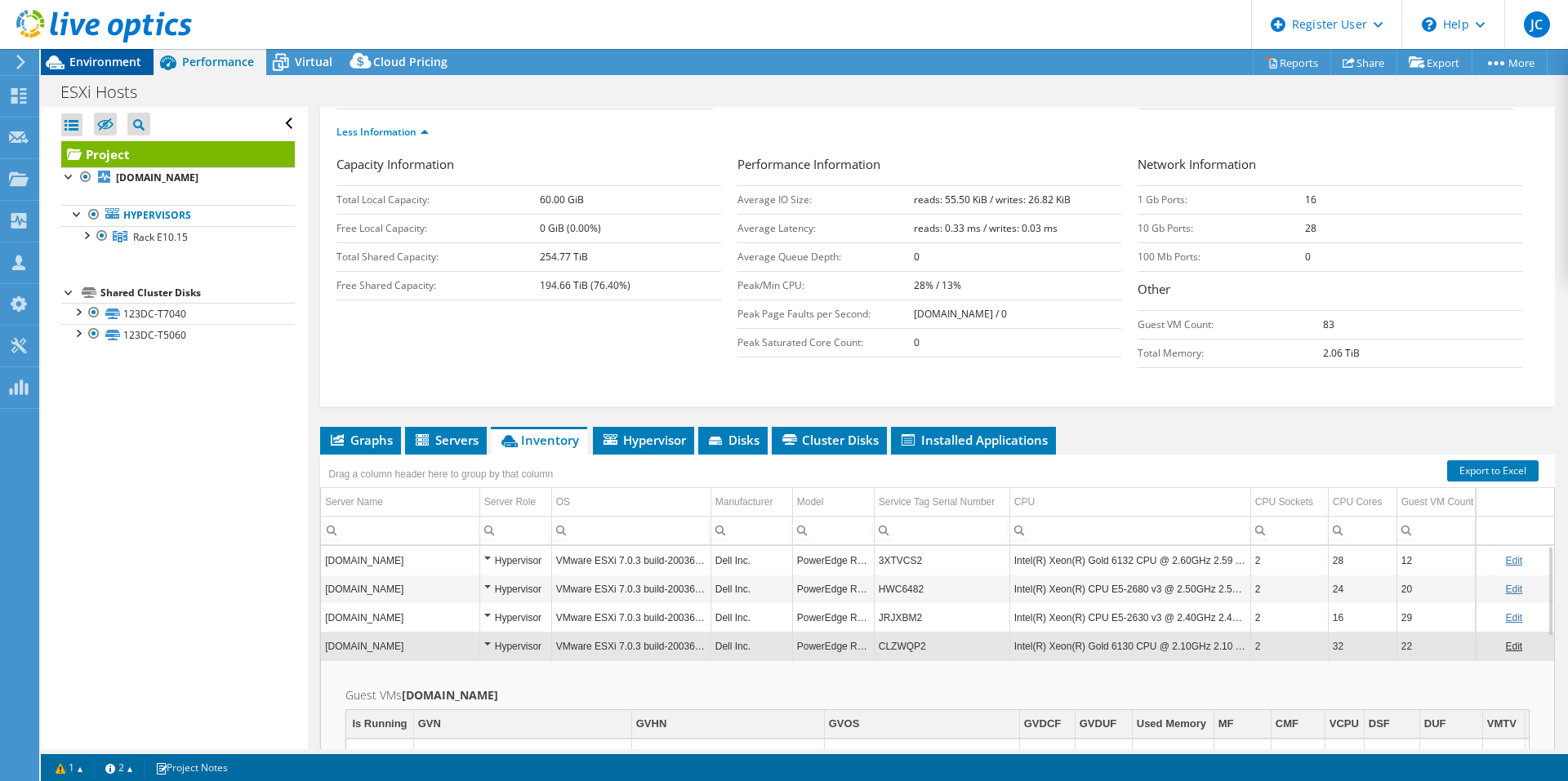
click at [46, 58] on icon at bounding box center [55, 62] width 28 height 28
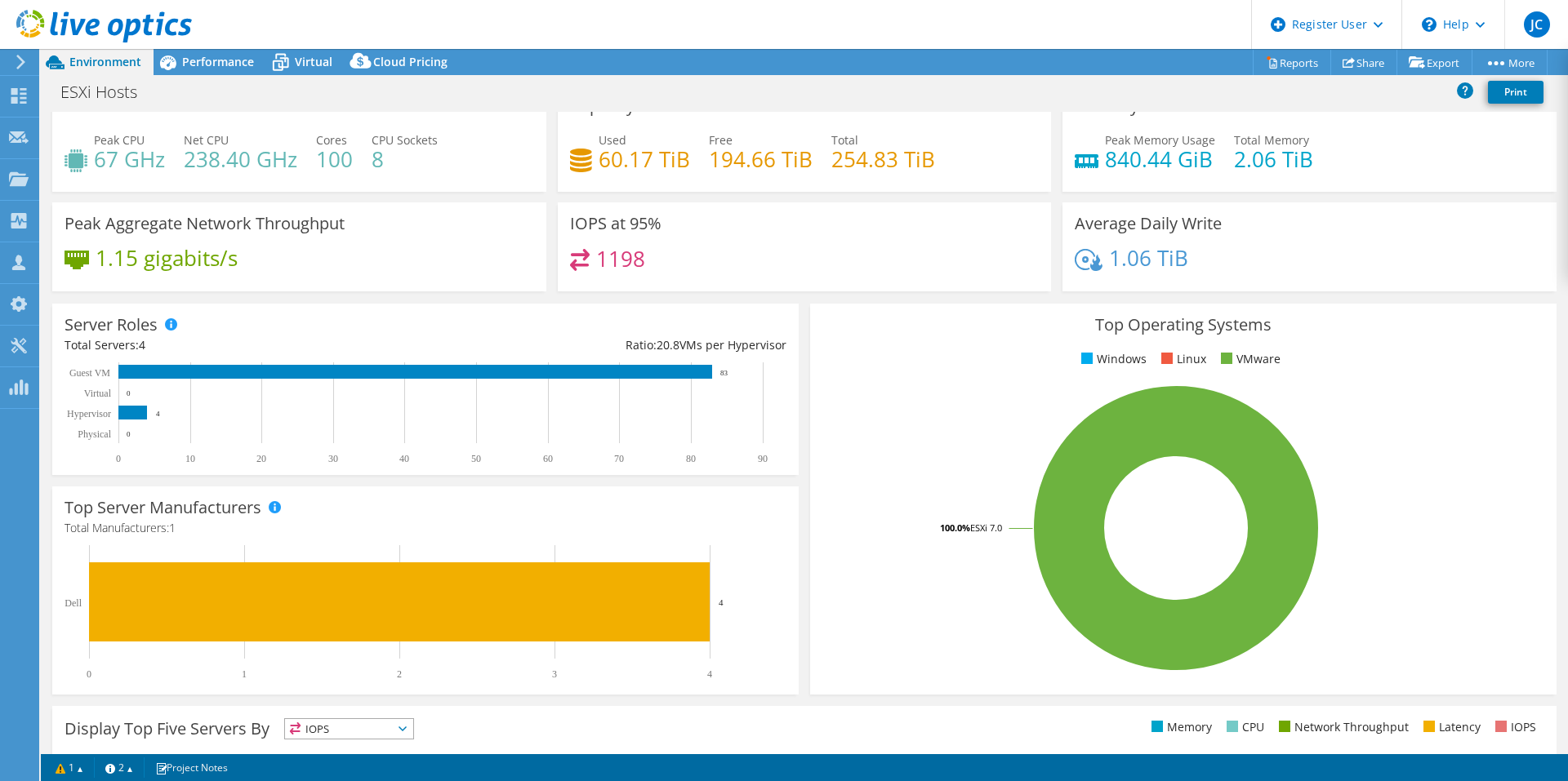
scroll to position [0, 0]
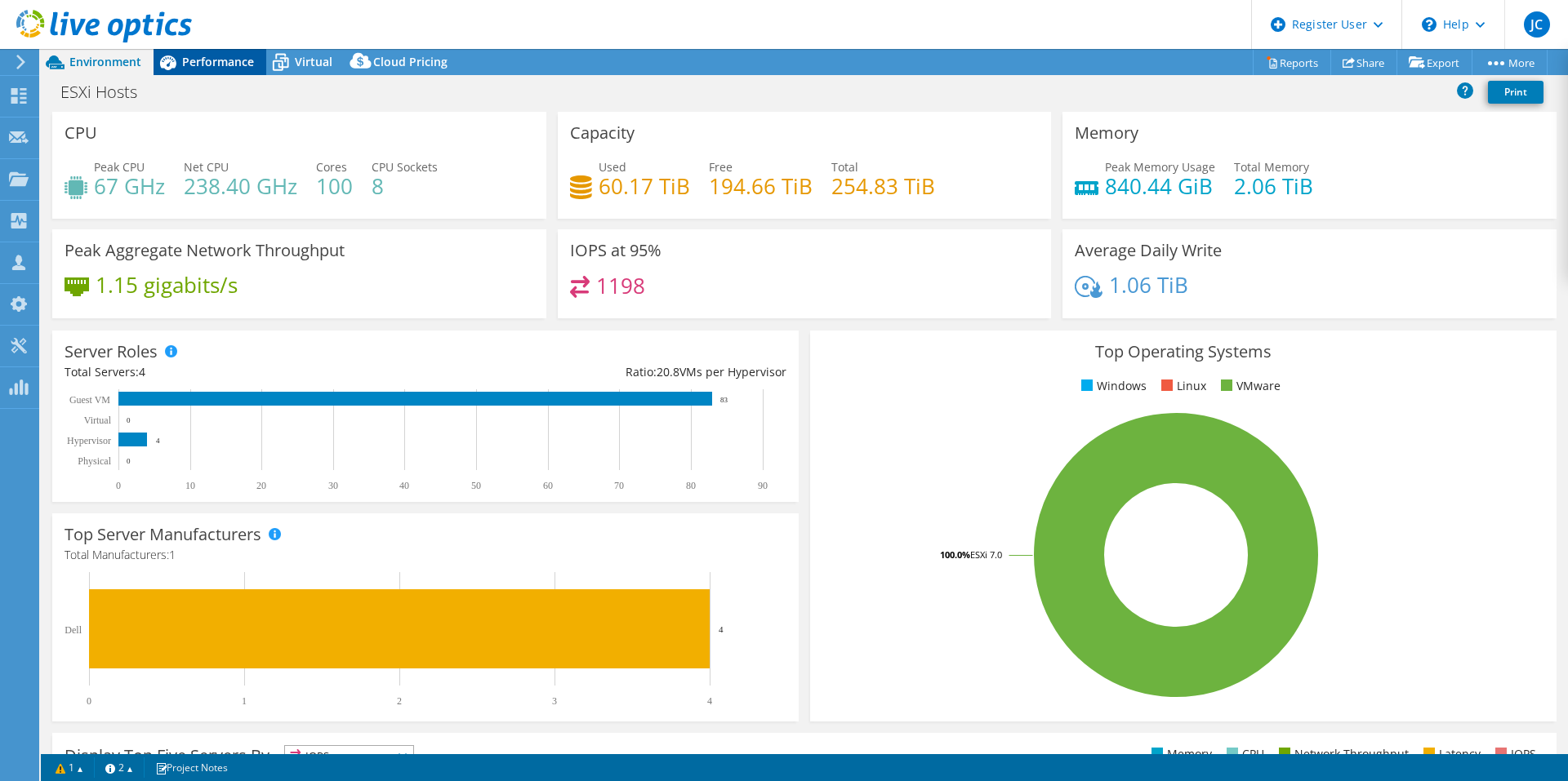
click at [241, 69] on span "Performance" at bounding box center [218, 62] width 72 height 15
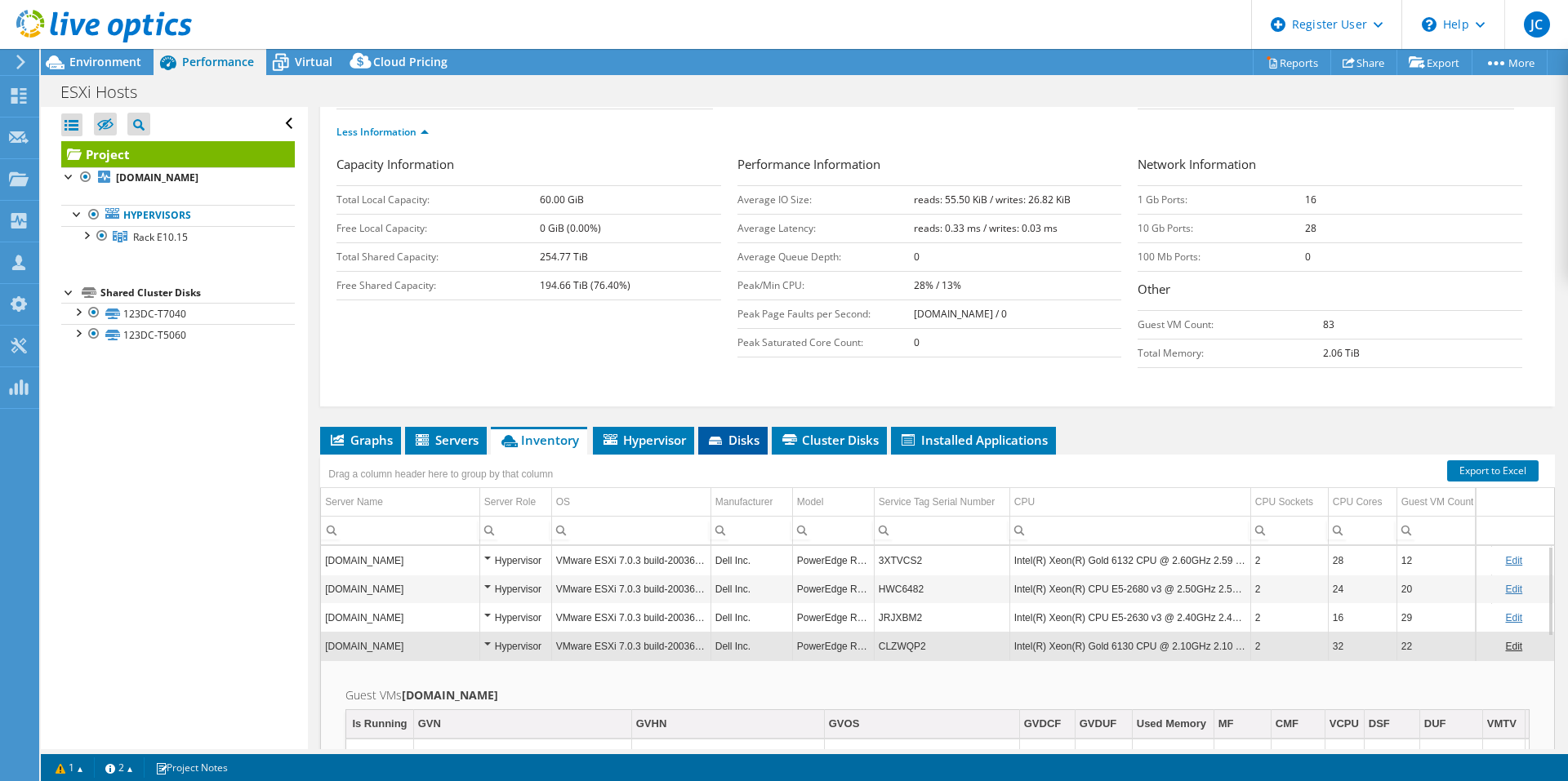
click at [743, 427] on li "Disks" at bounding box center [732, 440] width 70 height 27
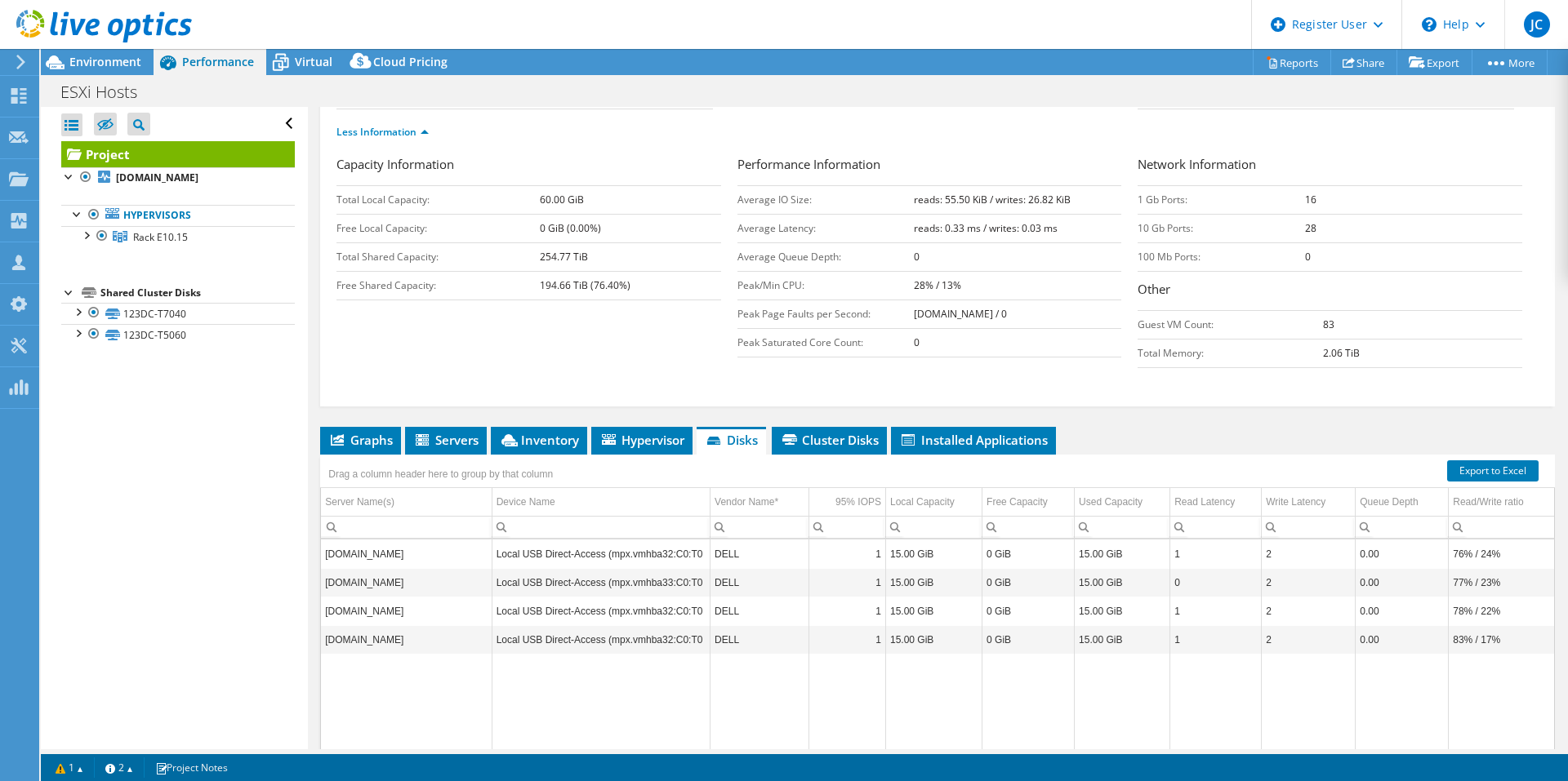
drag, startPoint x: 534, startPoint y: 637, endPoint x: 462, endPoint y: 634, distance: 72.1
click at [520, 432] on span "Inventory" at bounding box center [538, 439] width 80 height 16
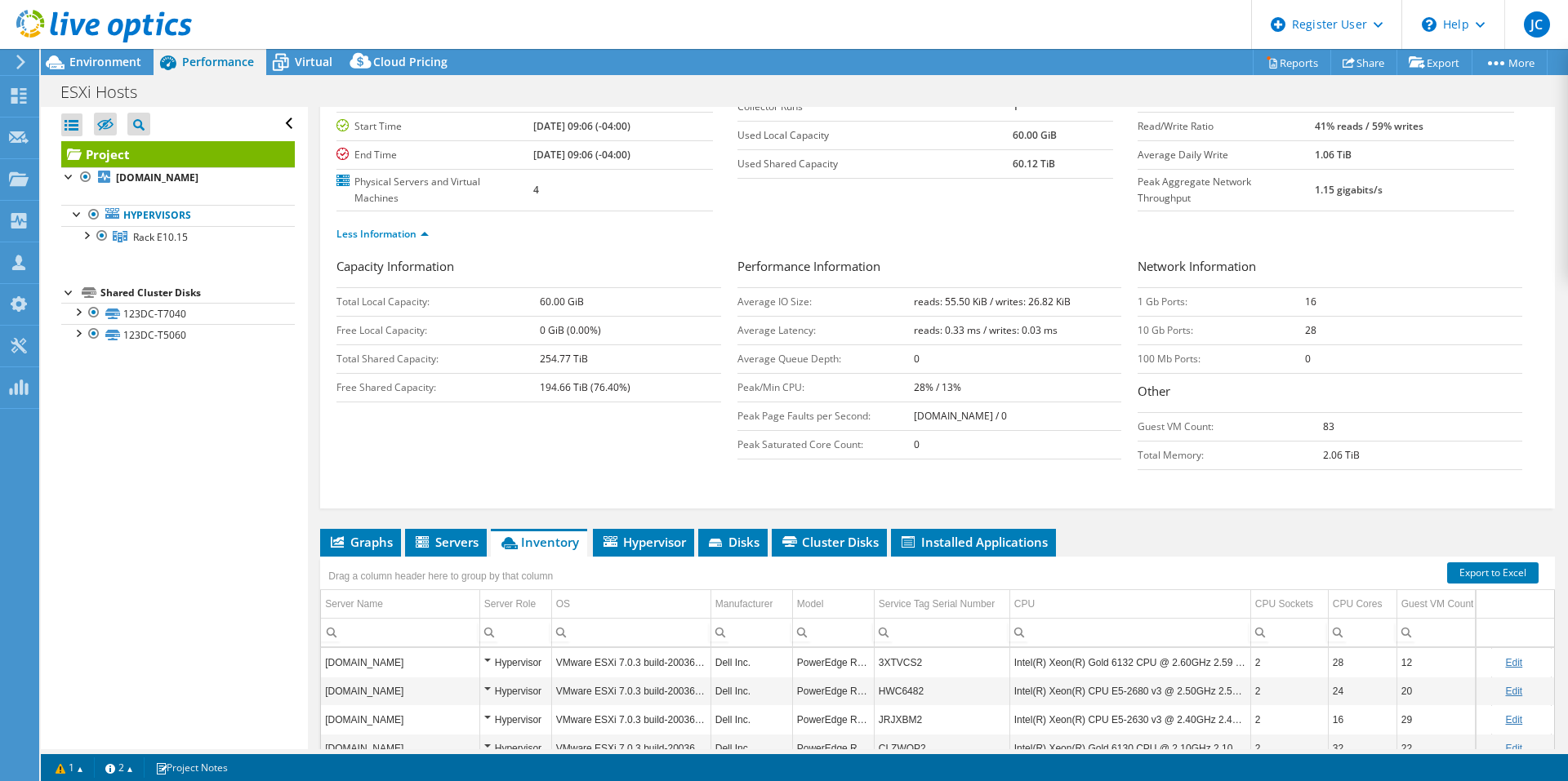
scroll to position [6, 0]
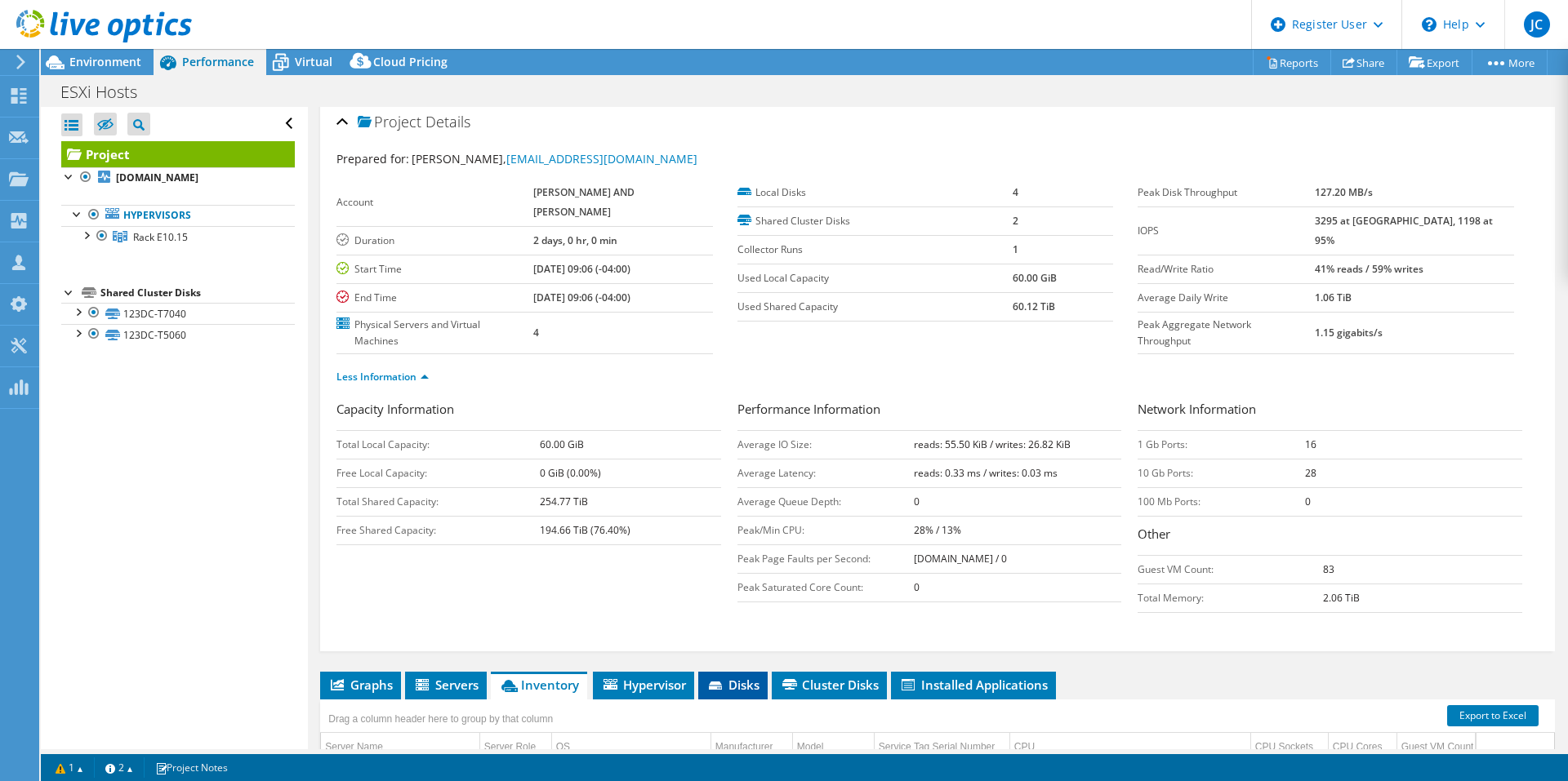
click at [720, 672] on li "Disks" at bounding box center [732, 686] width 70 height 27
click at [878, 676] on span "Cluster Disks" at bounding box center [829, 684] width 99 height 16
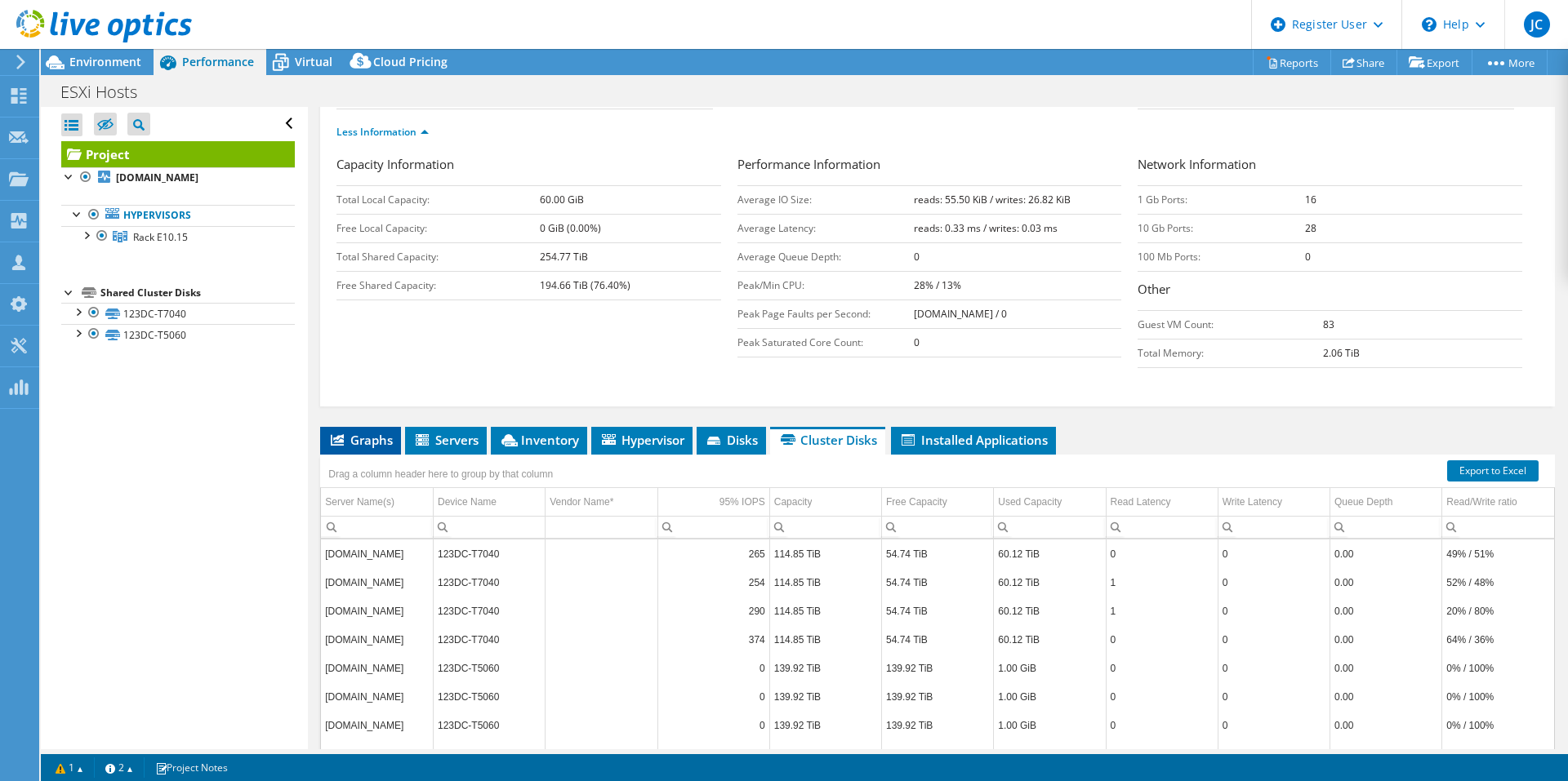
click at [361, 432] on span "Graphs" at bounding box center [360, 439] width 64 height 16
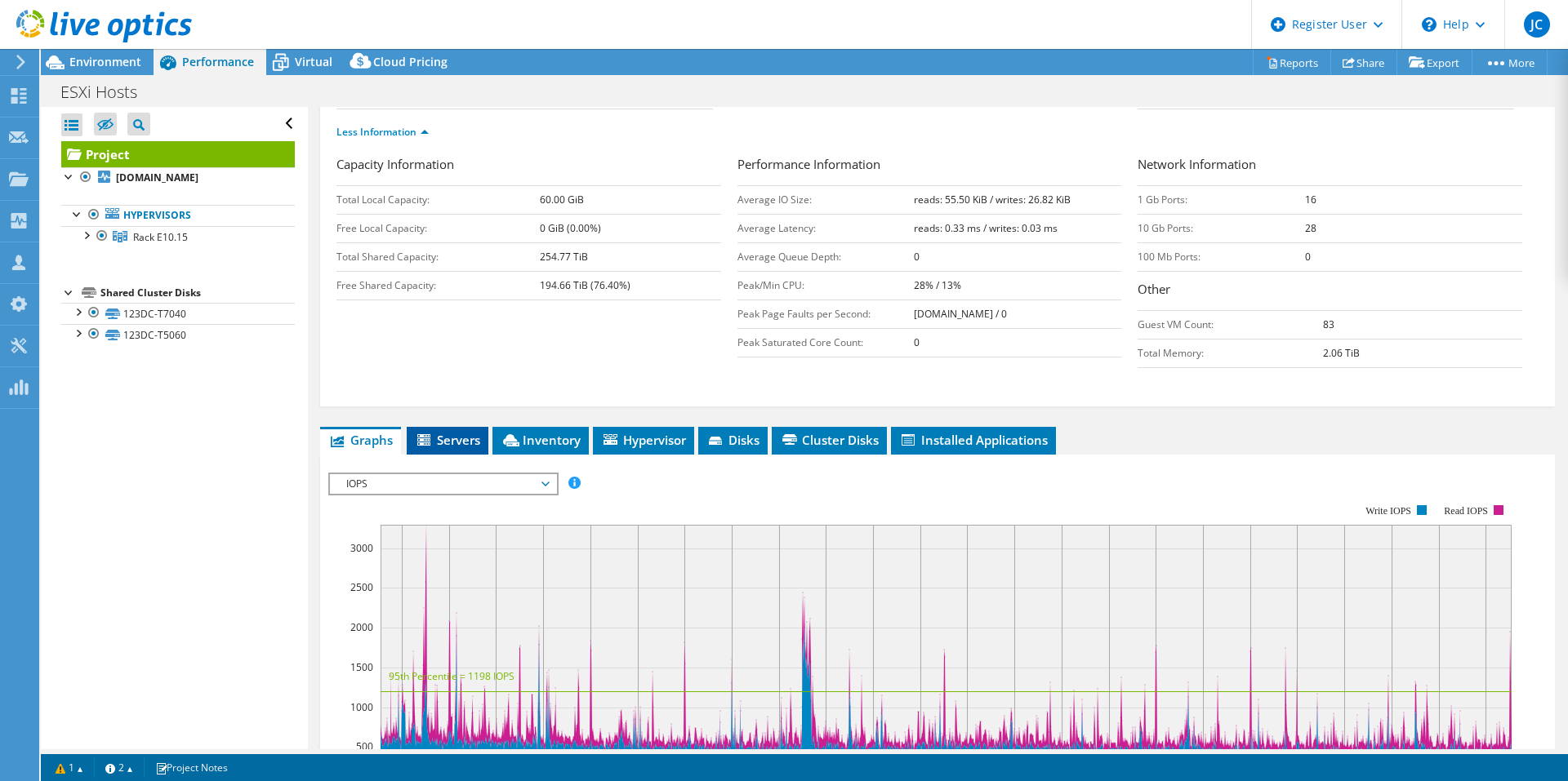
click at [438, 427] on li "Servers" at bounding box center [447, 440] width 82 height 27
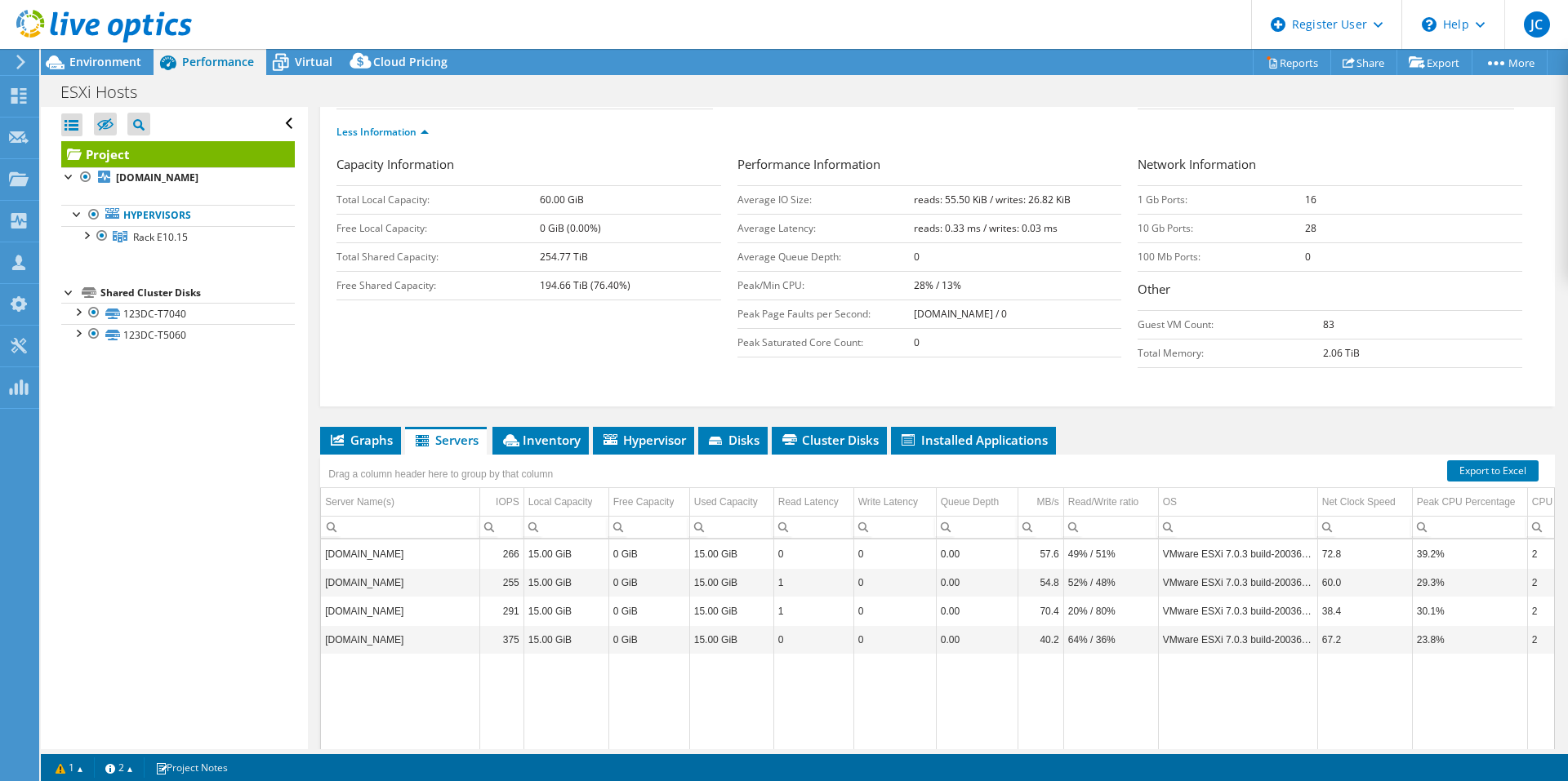
click at [137, 54] on div at bounding box center [95, 27] width 191 height 55
click at [551, 432] on span "Inventory" at bounding box center [540, 439] width 80 height 16
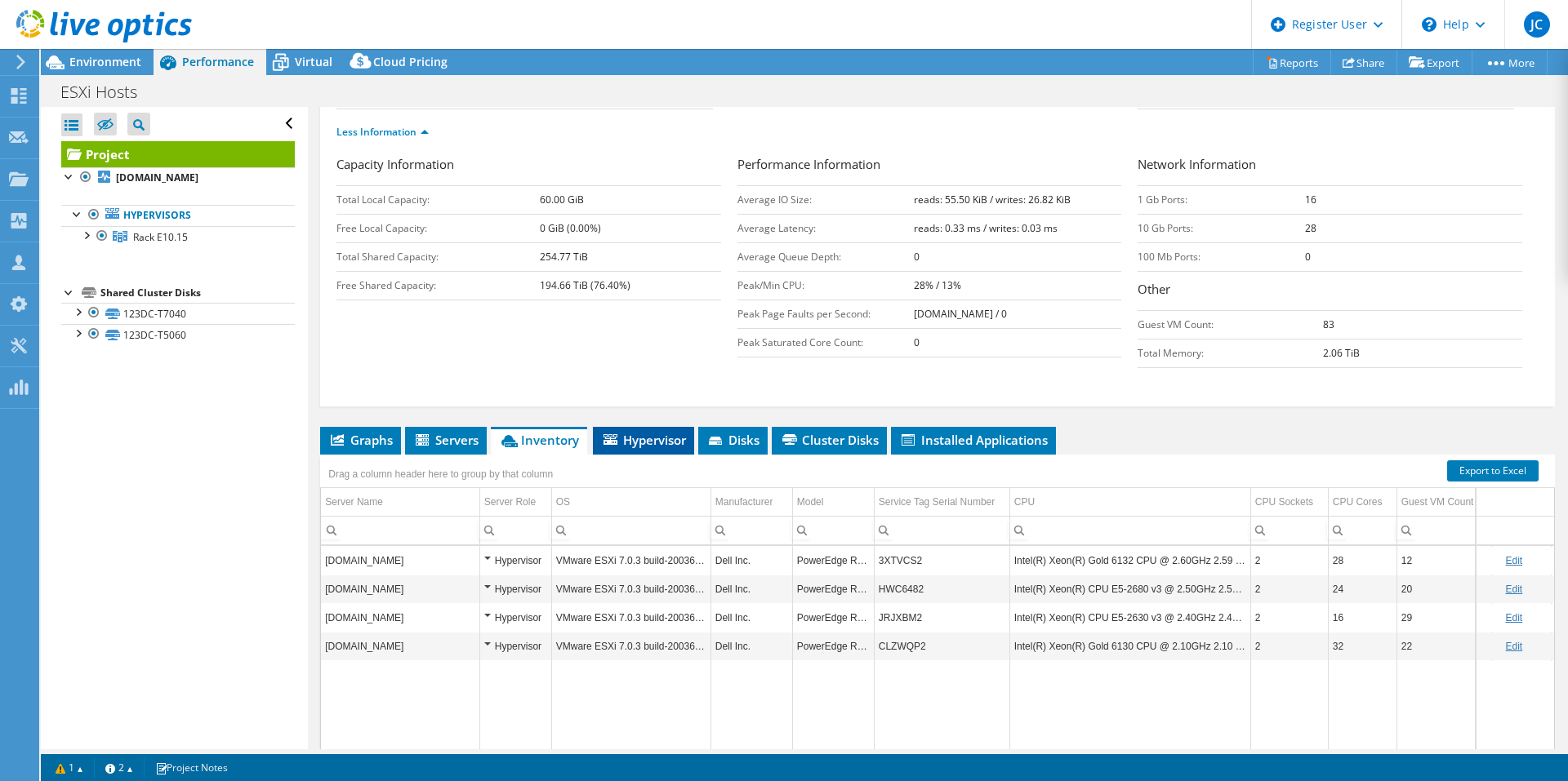
click at [641, 432] on span "Hypervisor" at bounding box center [643, 439] width 85 height 16
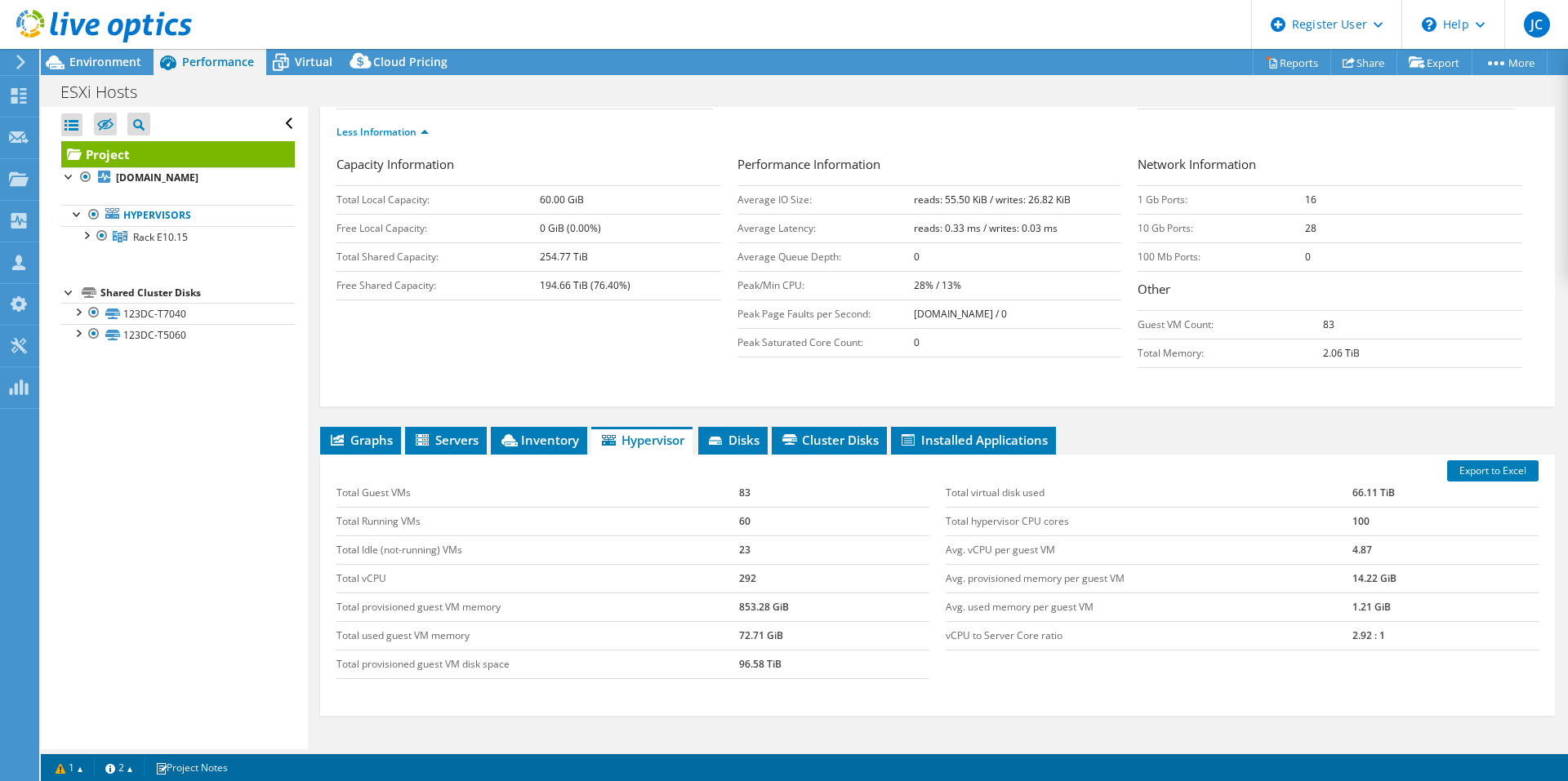
drag, startPoint x: 767, startPoint y: 422, endPoint x: 753, endPoint y: 415, distance: 15.7
click at [764, 455] on div "Export to Excel Total Guest VMs 83 Total Running VMs 60 Total Idle (not-running…" at bounding box center [938, 585] width 1235 height 261
click at [753, 432] on span "Disks" at bounding box center [732, 439] width 53 height 16
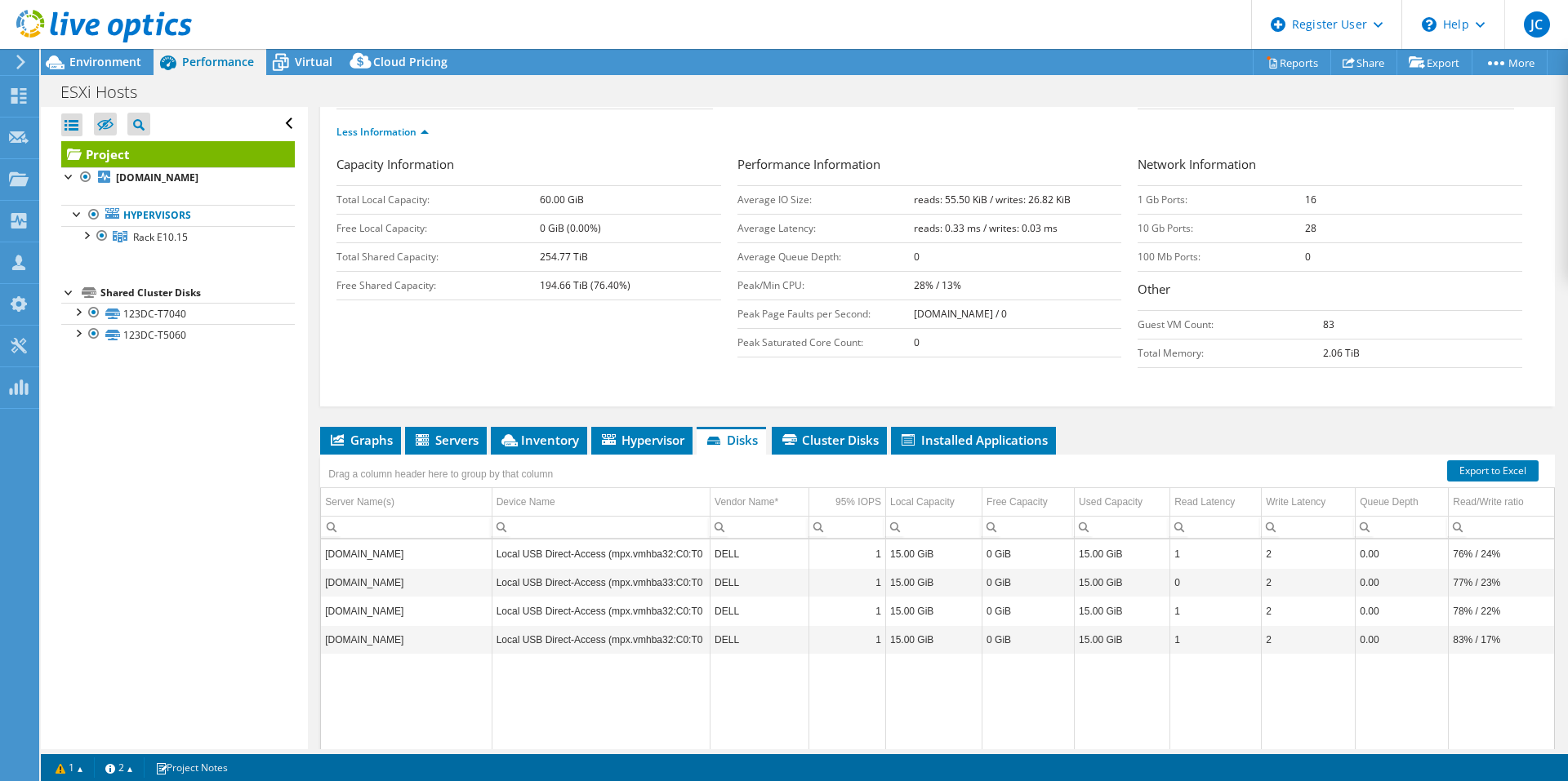
click at [1219, 427] on ul "Graphs Servers Inventory Hypervisor Disks Cluster Disks Installed Applications" at bounding box center [938, 440] width 1235 height 27
click at [943, 654] on td "Data grid" at bounding box center [934, 727] width 96 height 146
click at [833, 432] on span "Cluster Disks" at bounding box center [829, 439] width 99 height 16
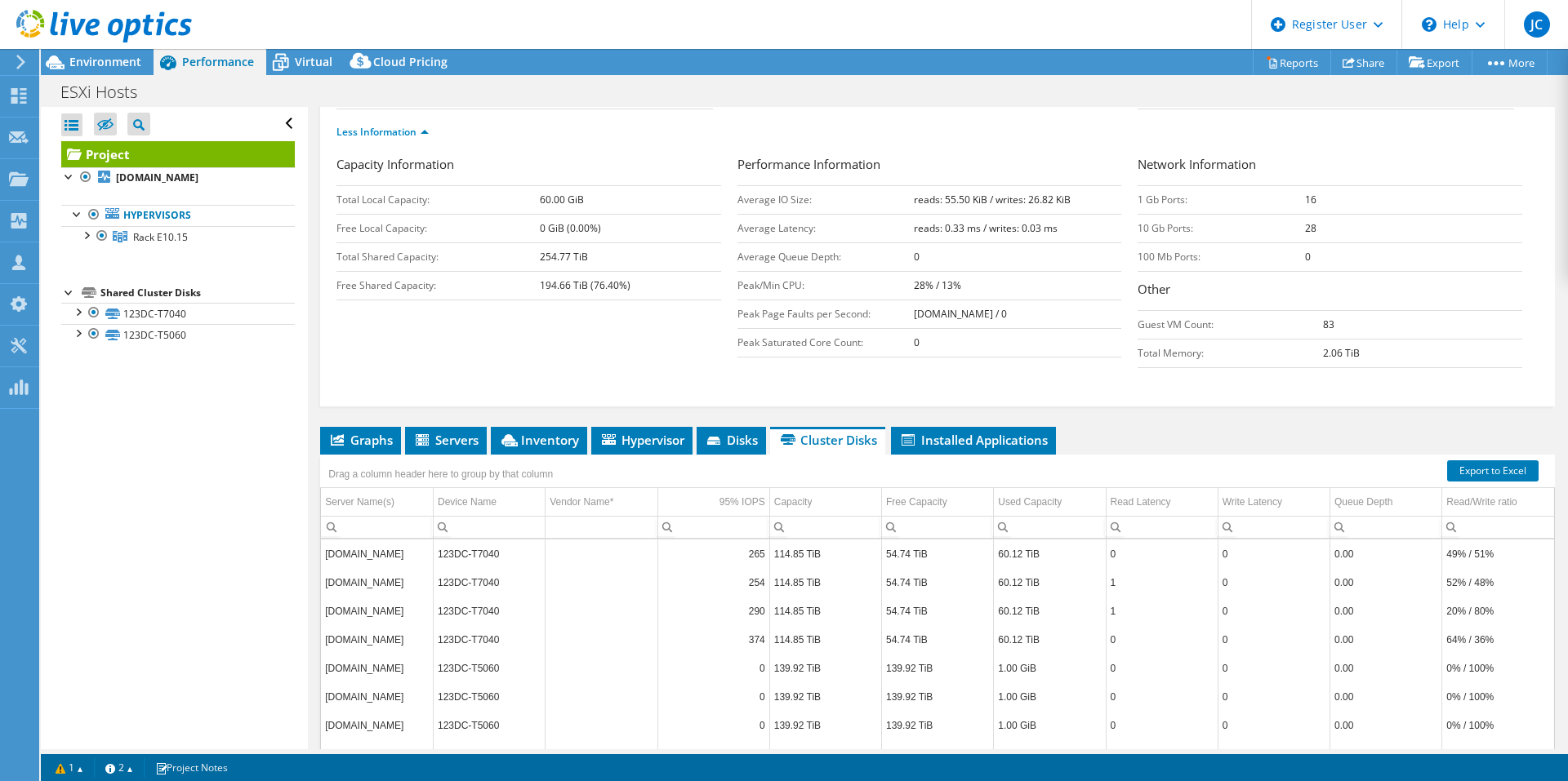
click at [1102, 427] on ul "Graphs Servers Inventory Hypervisor Disks Cluster Disks Installed Applications" at bounding box center [938, 440] width 1235 height 27
click at [543, 432] on span "Inventory" at bounding box center [538, 439] width 80 height 16
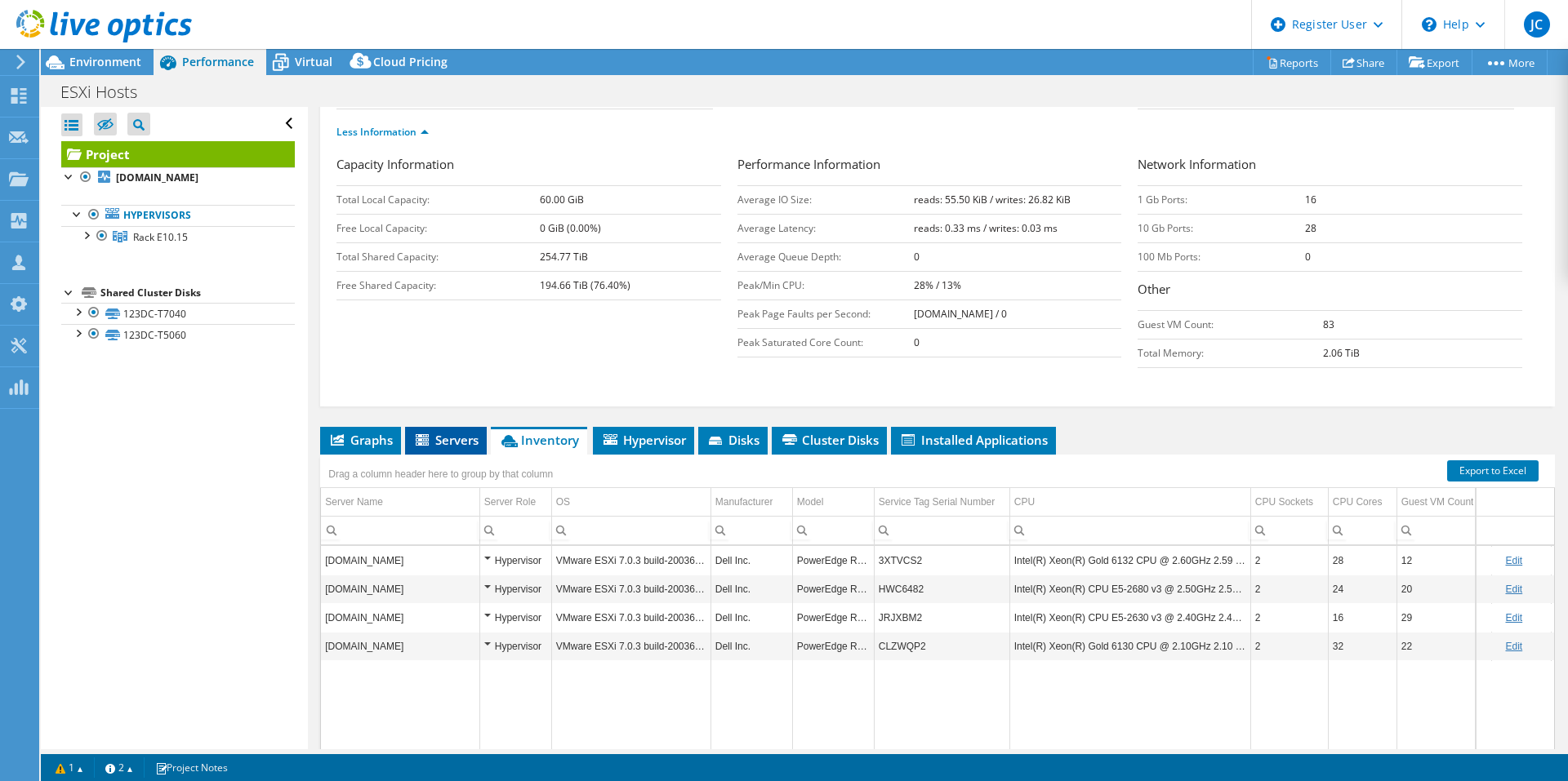
click at [458, 432] on span "Servers" at bounding box center [446, 439] width 65 height 16
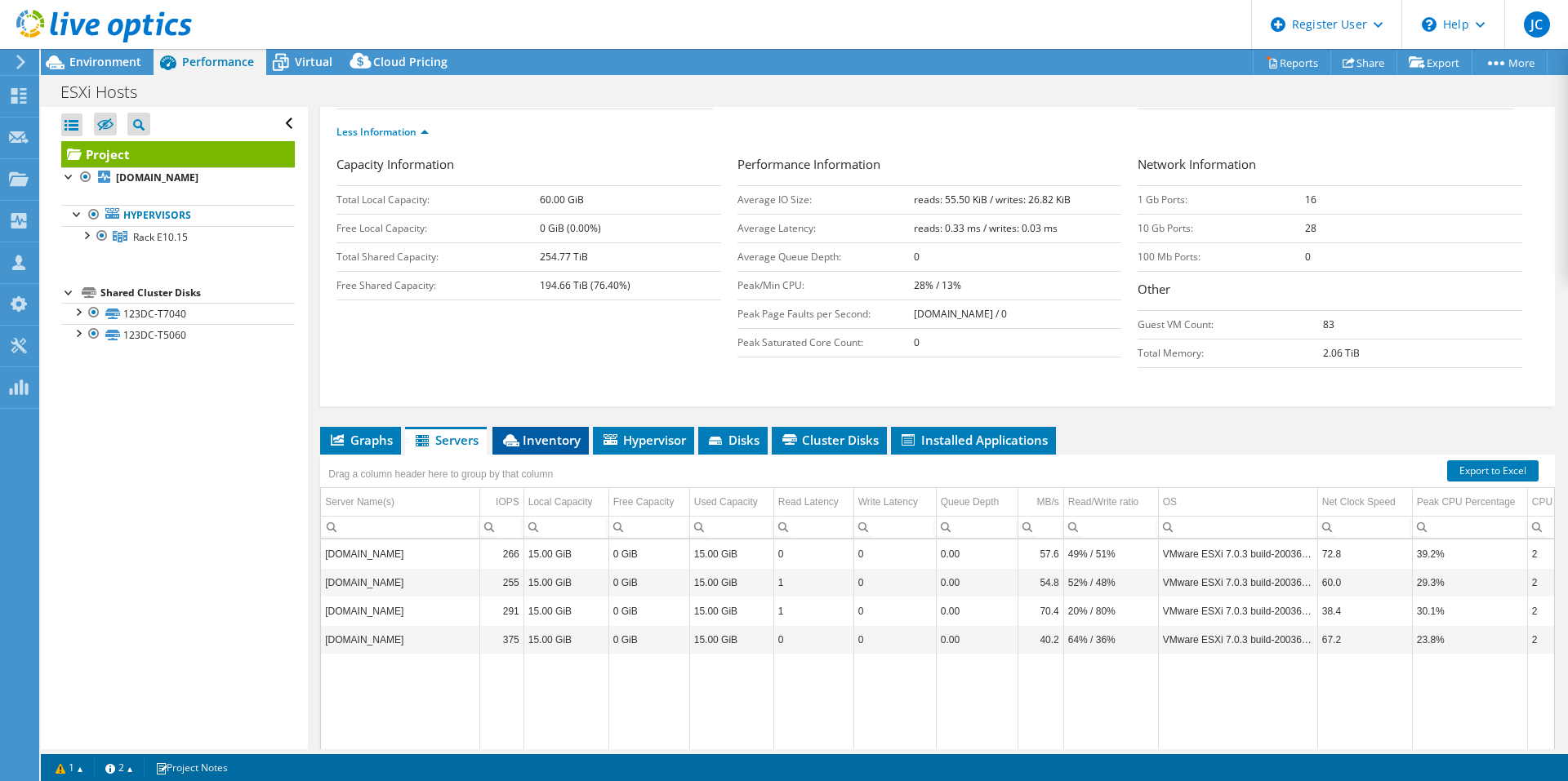
click at [568, 427] on li "Inventory" at bounding box center [540, 440] width 96 height 27
